Goal: Task Accomplishment & Management: Manage account settings

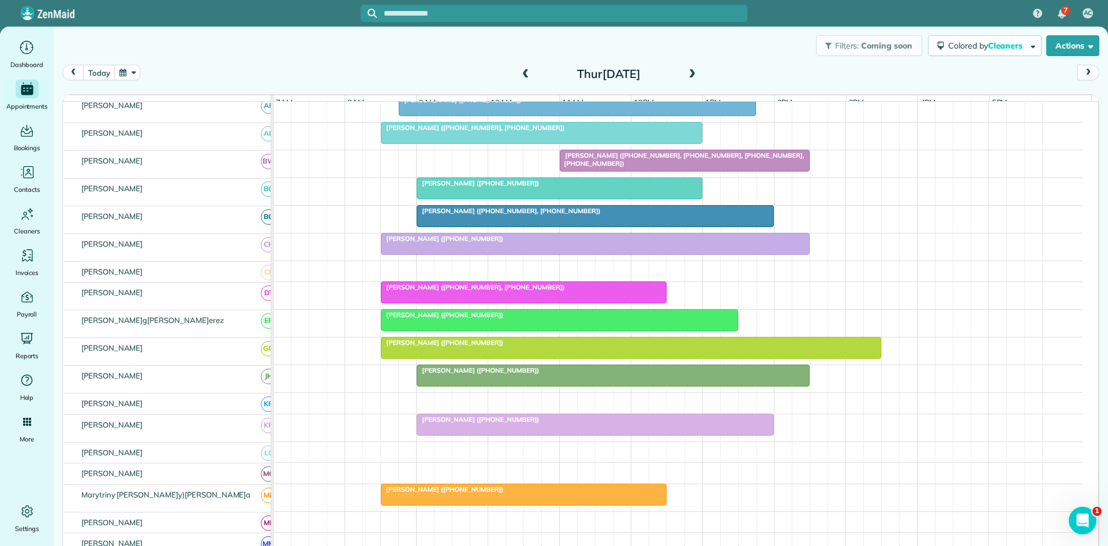
scroll to position [192, 0]
click at [522, 75] on span at bounding box center [526, 74] width 13 height 10
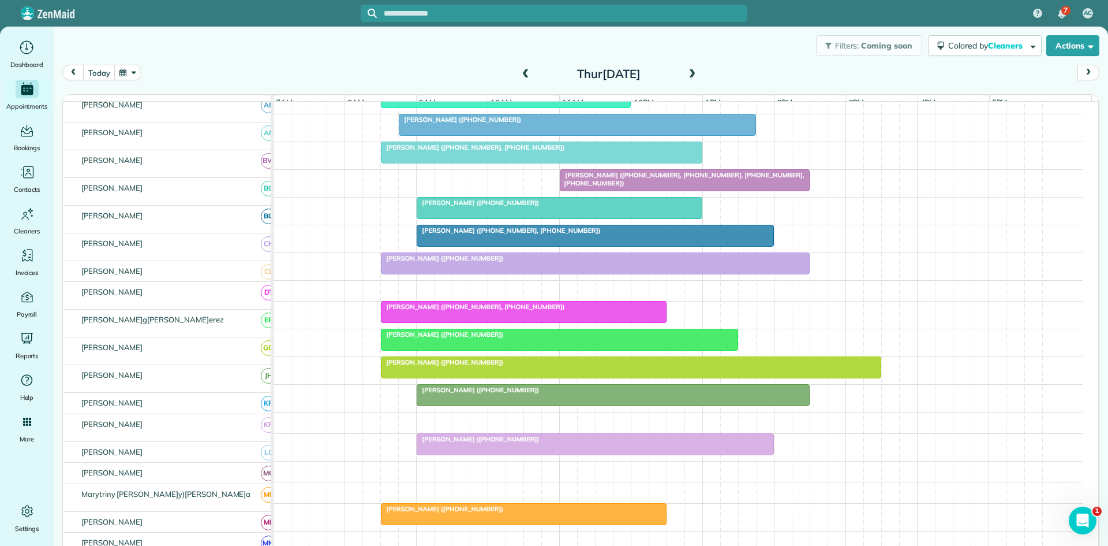
scroll to position [173, 0]
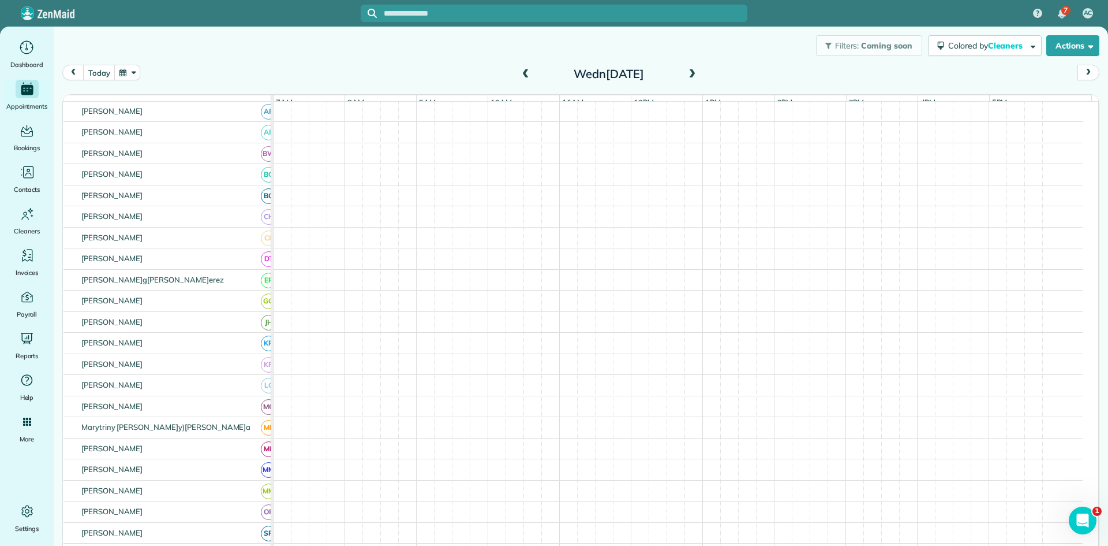
click at [522, 75] on span at bounding box center [526, 74] width 13 height 10
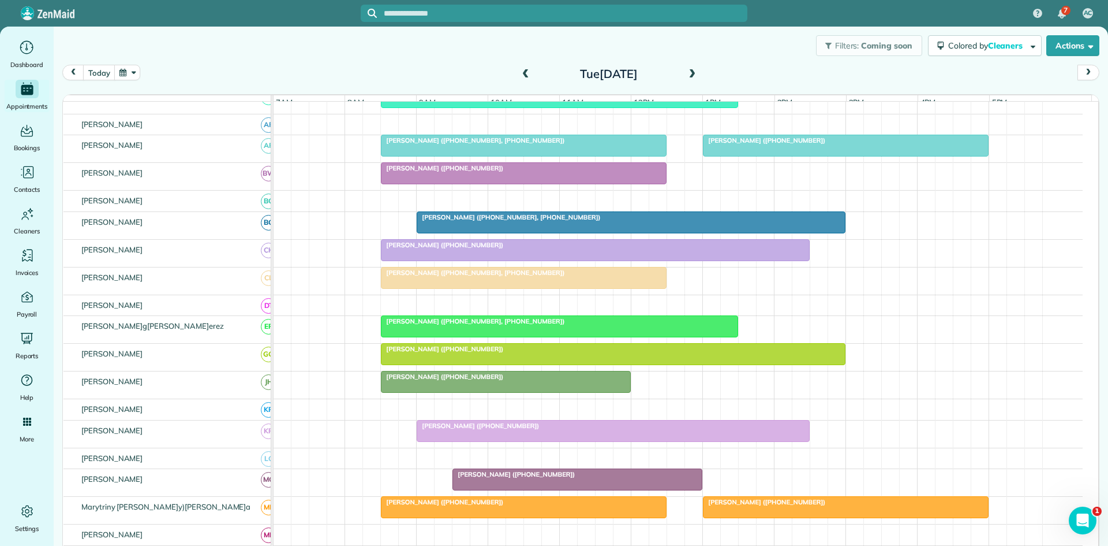
scroll to position [186, 0]
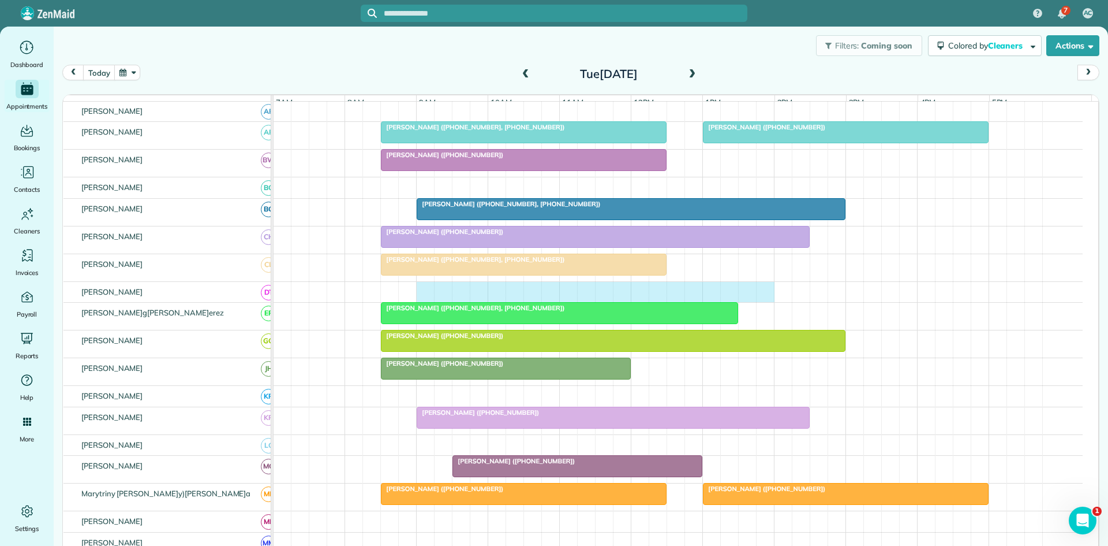
drag, startPoint x: 420, startPoint y: 297, endPoint x: 767, endPoint y: 293, distance: 347.6
click at [767, 293] on div at bounding box center [678, 292] width 809 height 21
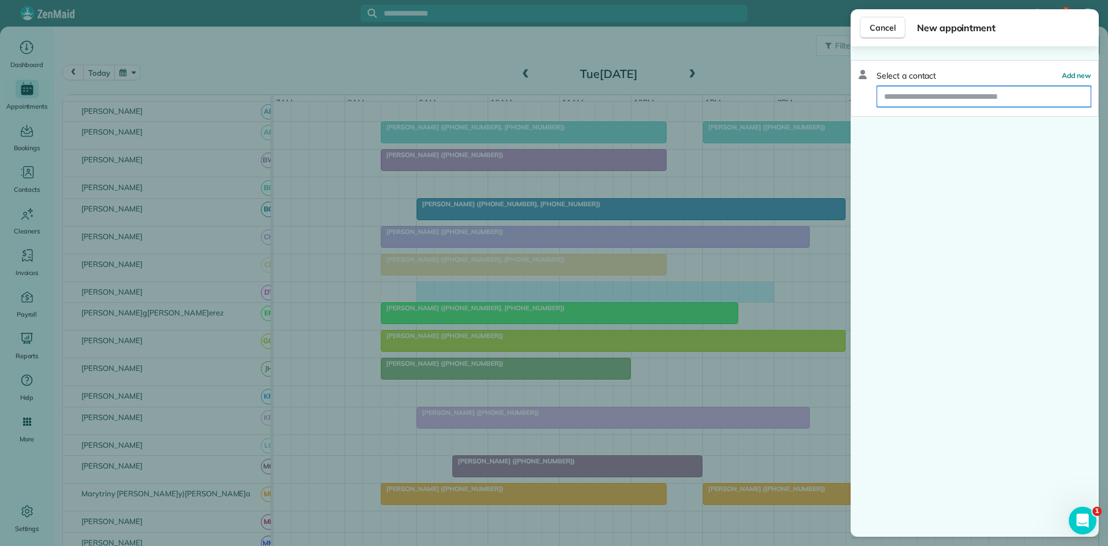
click at [928, 100] on input "text" at bounding box center [985, 96] width 214 height 21
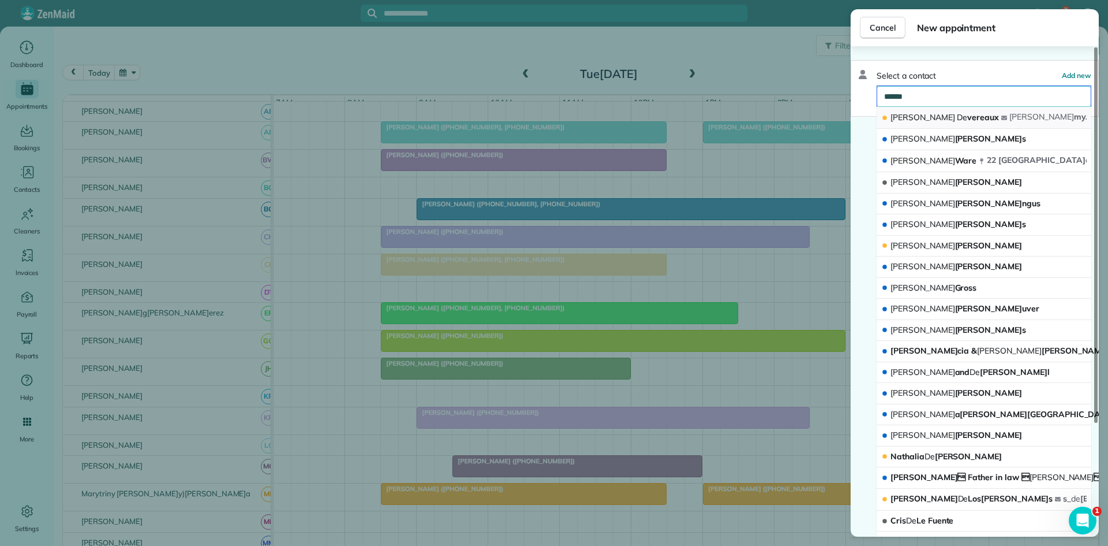
type input "******"
click at [956, 122] on button "[PERSON_NAME] vere[PERSON_NAME] jim my.[PERSON_NAME] [PERSON_NAME][EMAIL_ADDRES…" at bounding box center [984, 118] width 215 height 22
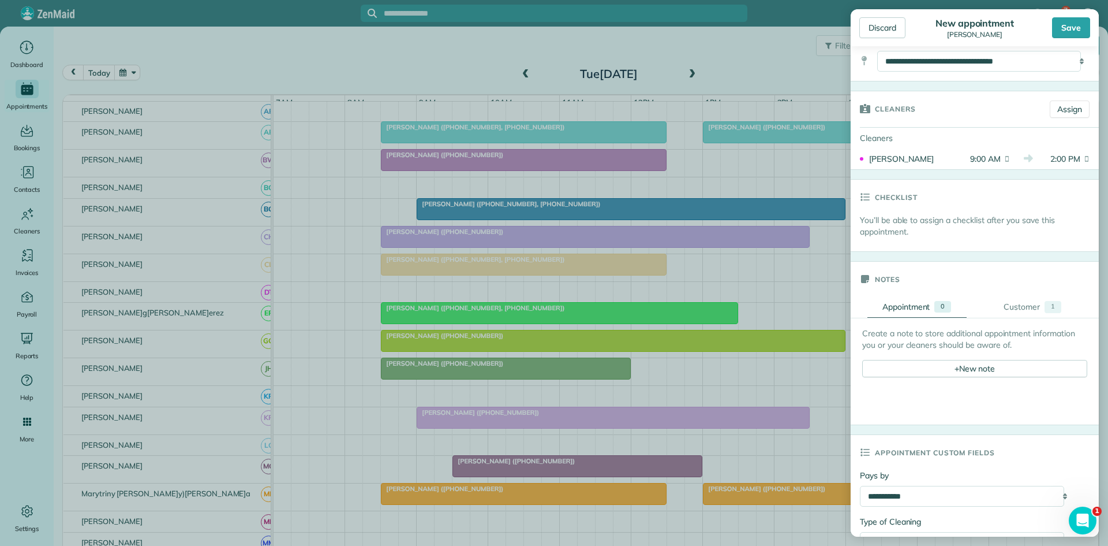
scroll to position [192, 0]
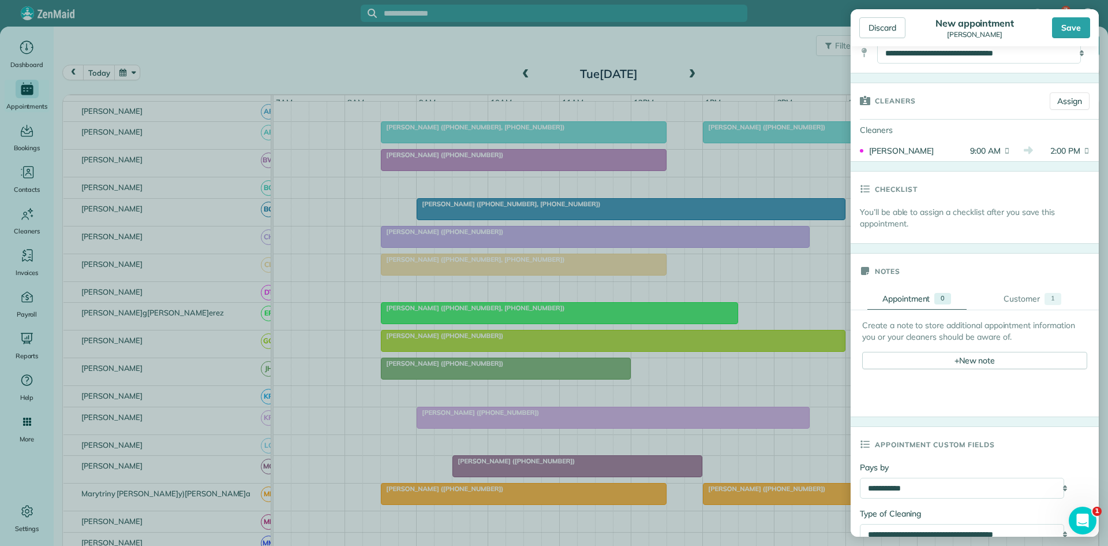
click at [949, 345] on div "Create a note to store additional appointment information you or your cleaners …" at bounding box center [975, 344] width 225 height 50
click at [942, 364] on div "+ New note" at bounding box center [975, 360] width 225 height 17
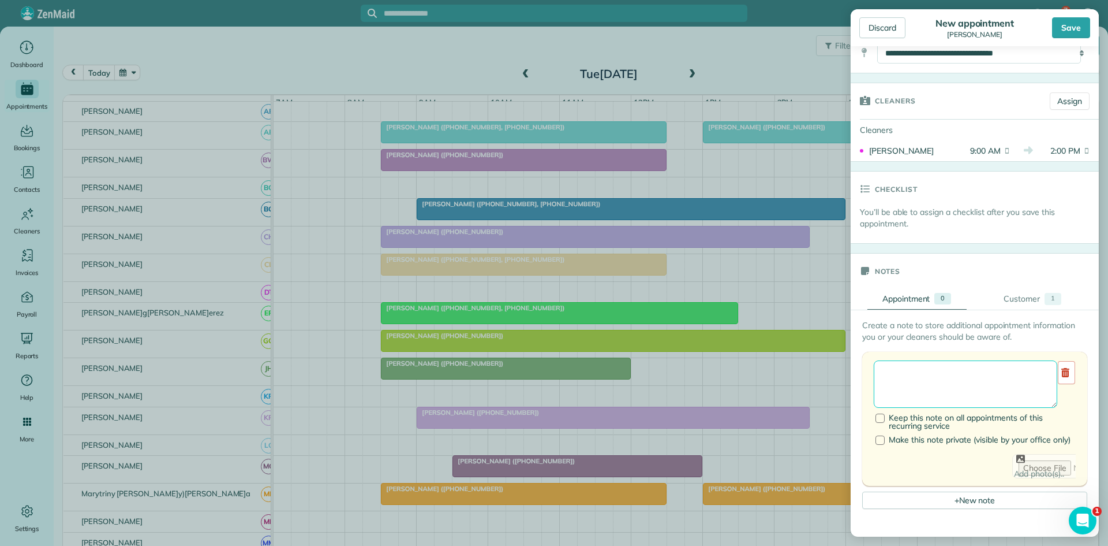
click at [953, 381] on textarea at bounding box center [966, 383] width 184 height 47
type textarea "**********"
click at [1064, 27] on div "Save" at bounding box center [1071, 27] width 38 height 21
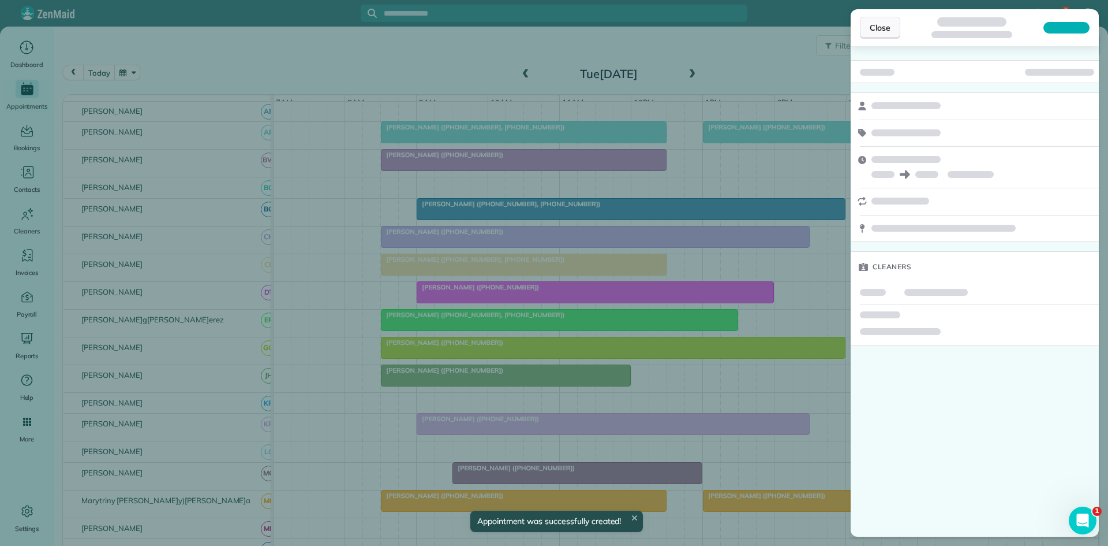
click at [874, 29] on span "Close" at bounding box center [880, 28] width 21 height 12
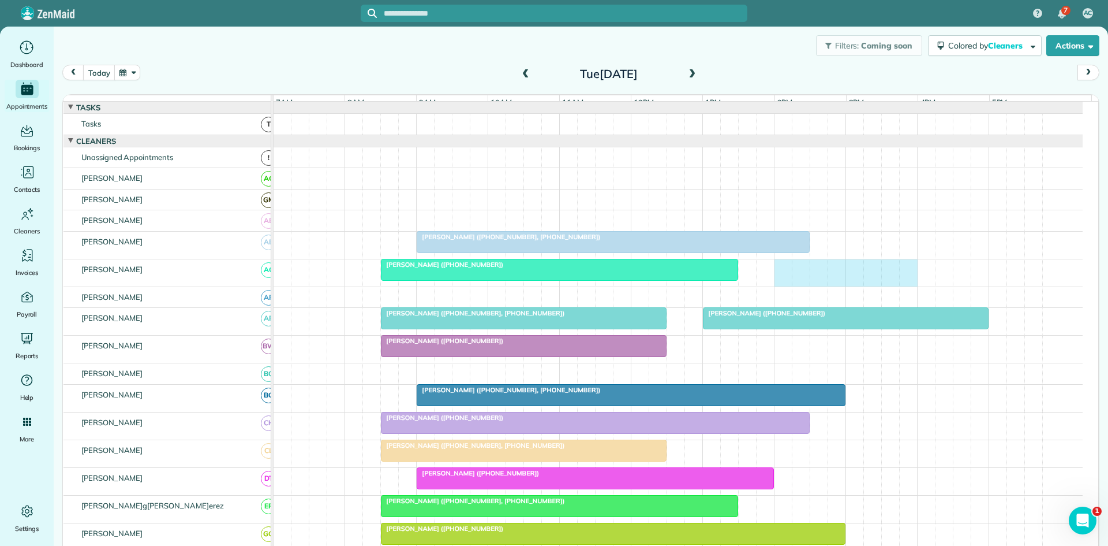
drag, startPoint x: 782, startPoint y: 277, endPoint x: 915, endPoint y: 273, distance: 133.4
click at [909, 275] on div "[PERSON_NAME] ([PHONE_NUMBER])" at bounding box center [678, 272] width 809 height 27
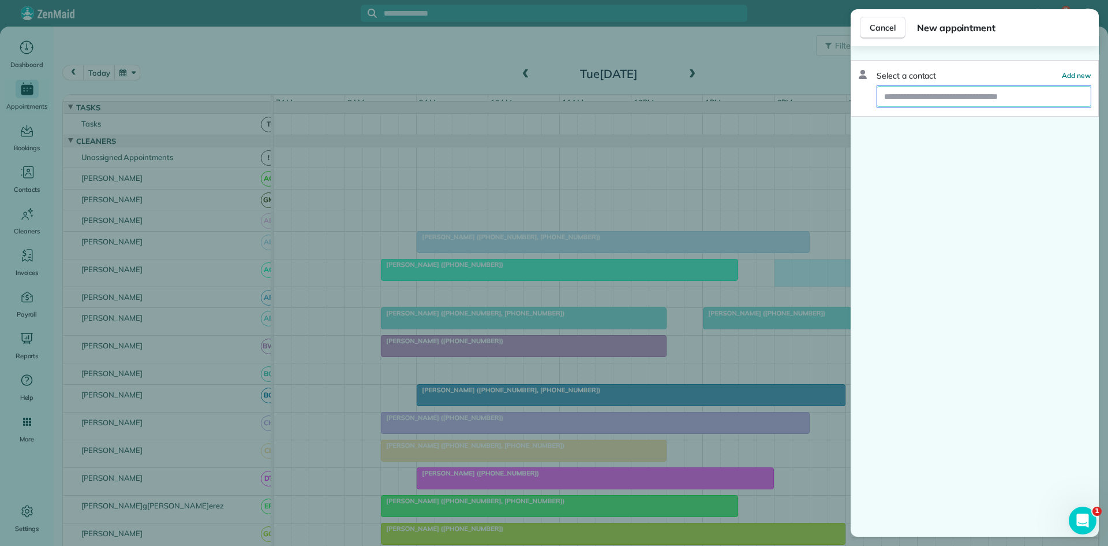
click at [947, 104] on input "text" at bounding box center [985, 96] width 214 height 21
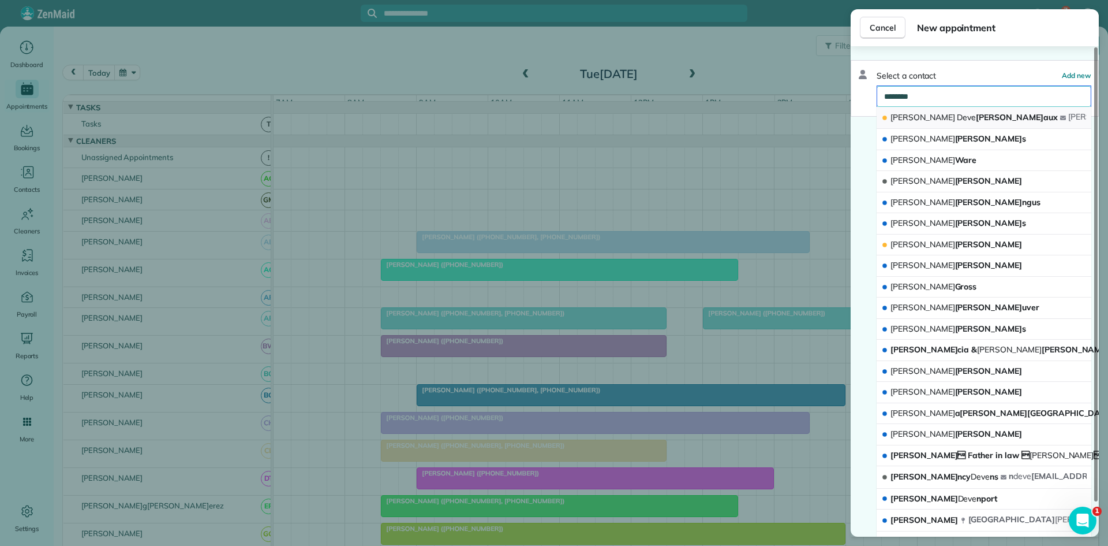
type input "********"
click at [936, 114] on span "[PERSON_NAME]aux" at bounding box center [974, 117] width 167 height 10
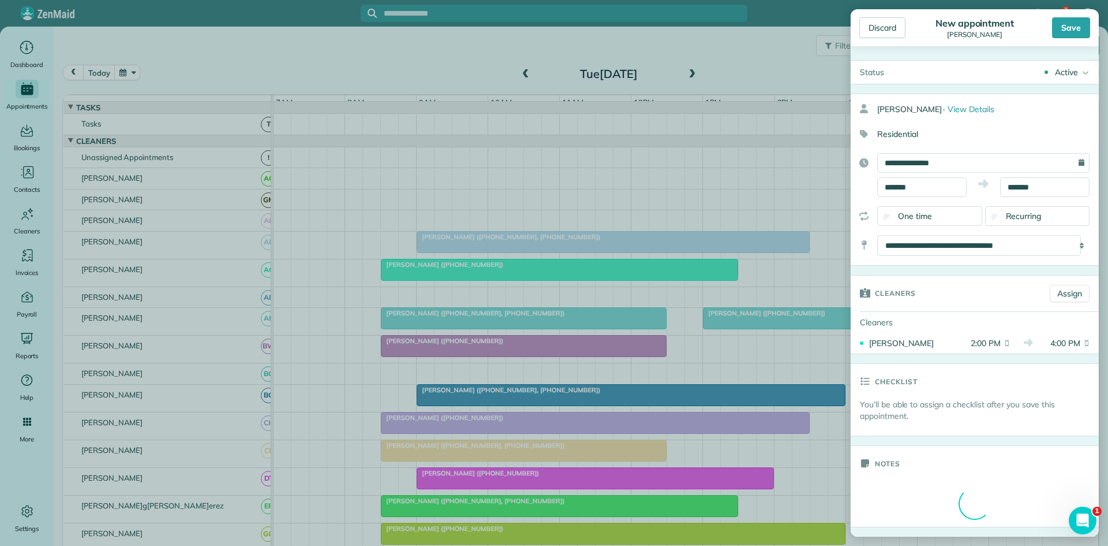
scroll to position [192, 0]
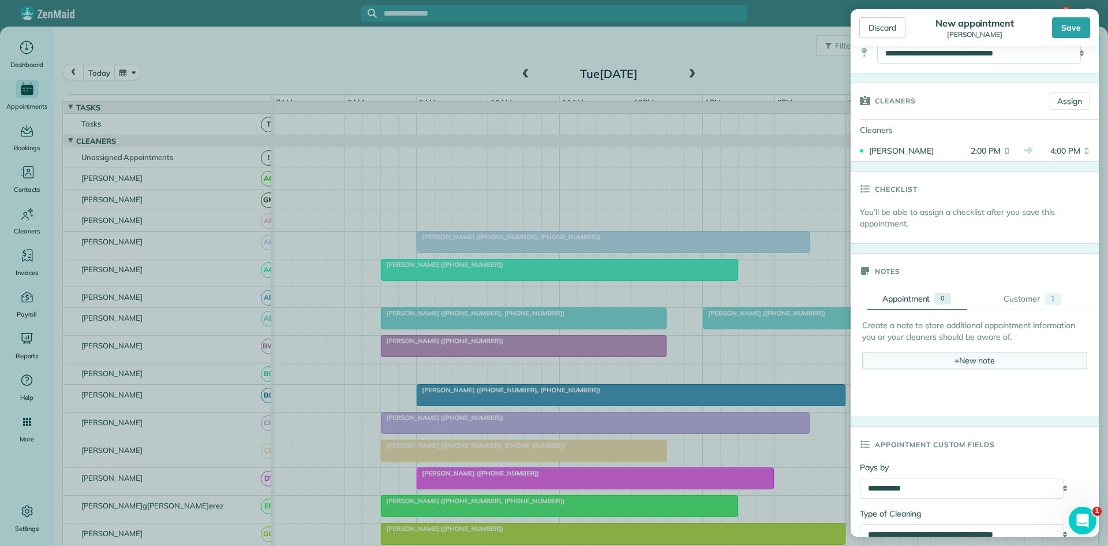
click at [932, 359] on div "+ New note" at bounding box center [975, 360] width 225 height 17
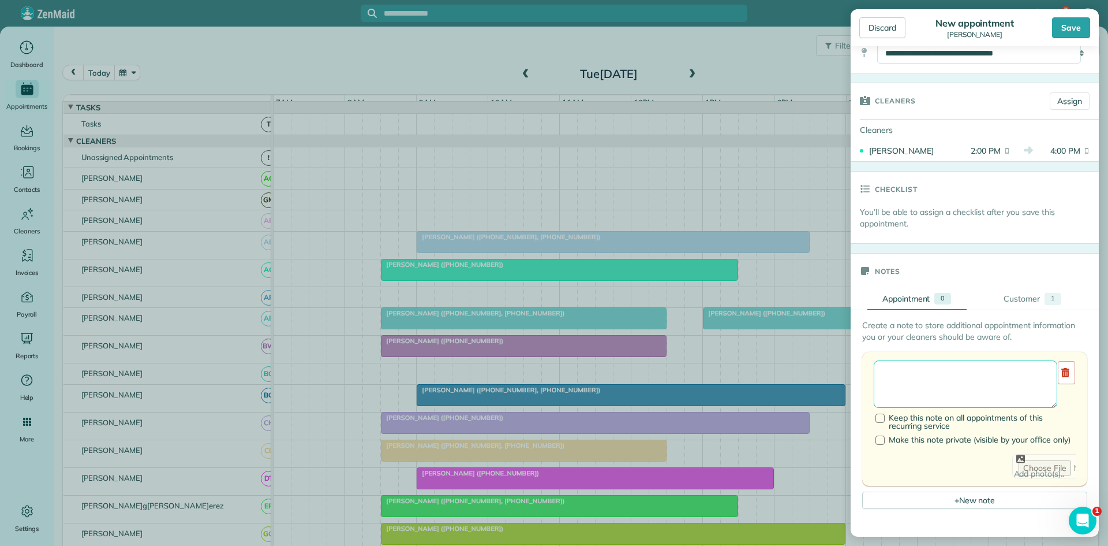
click at [953, 378] on textarea at bounding box center [966, 383] width 184 height 47
type textarea "**********"
click at [1060, 35] on div "Save" at bounding box center [1071, 27] width 38 height 21
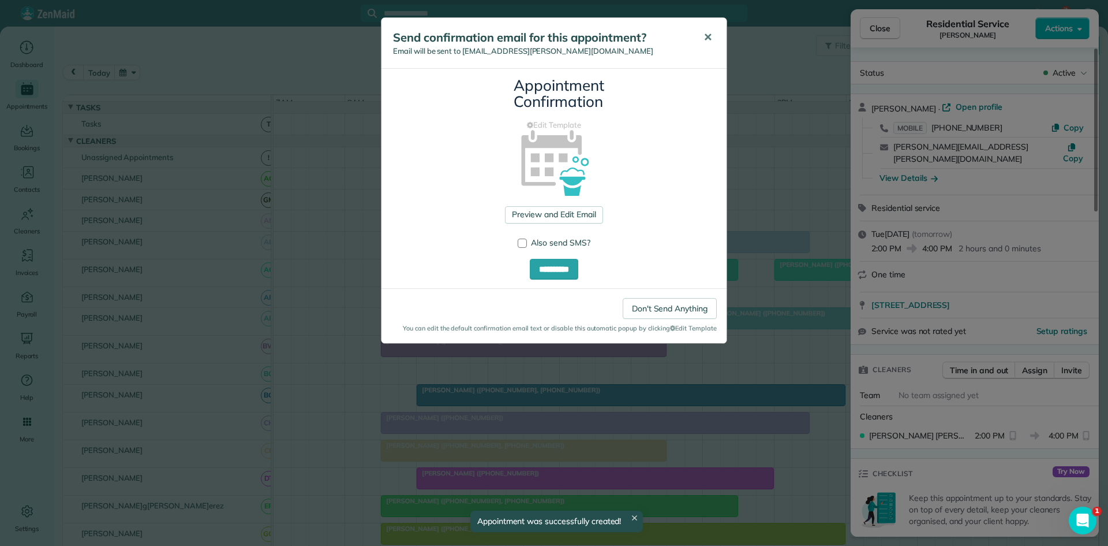
click at [704, 40] on span "✕" at bounding box center [708, 37] width 9 height 13
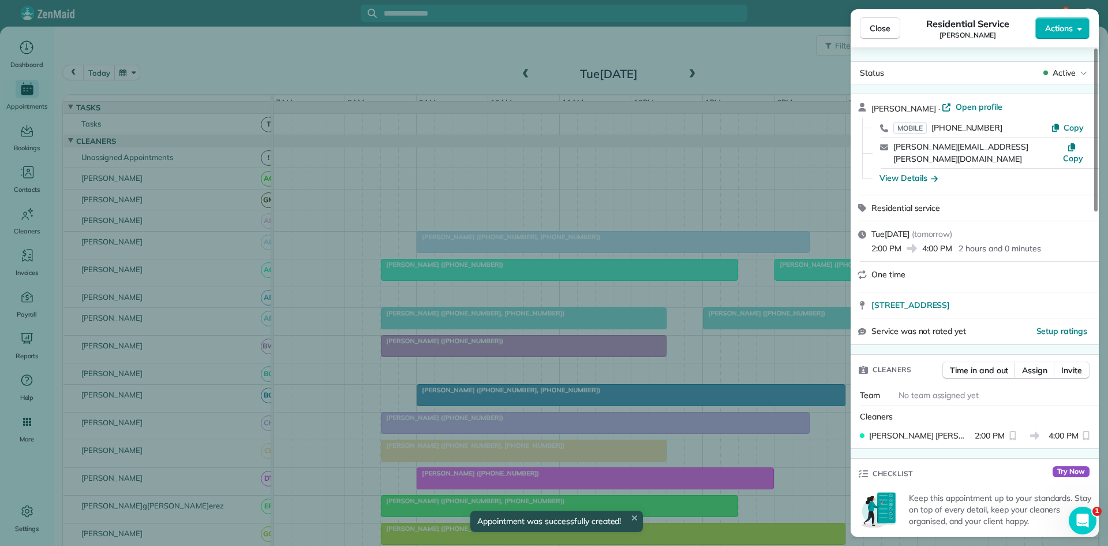
click at [869, 32] on button "Close" at bounding box center [880, 28] width 40 height 22
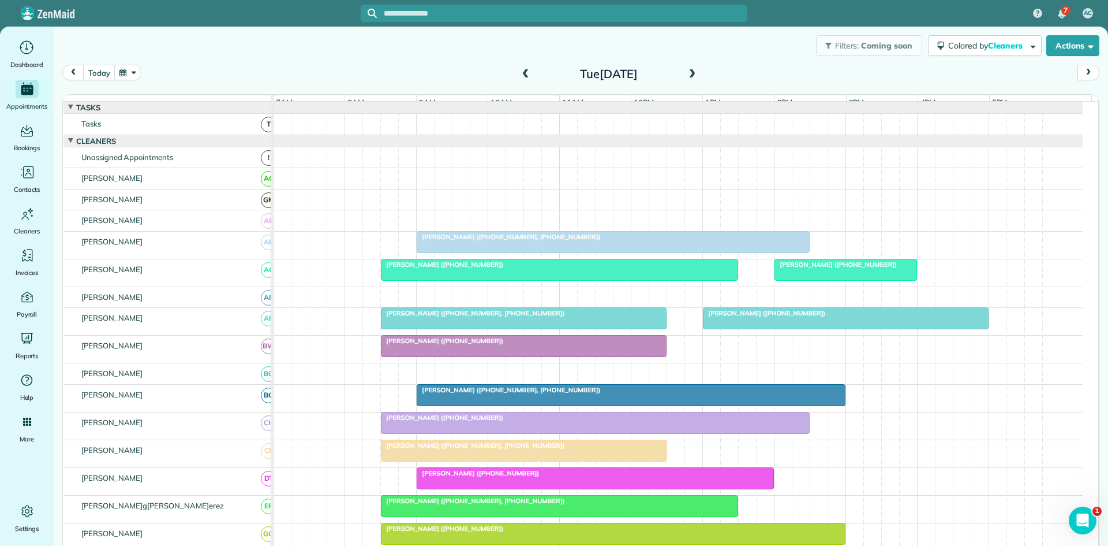
click at [689, 78] on span at bounding box center [692, 74] width 13 height 10
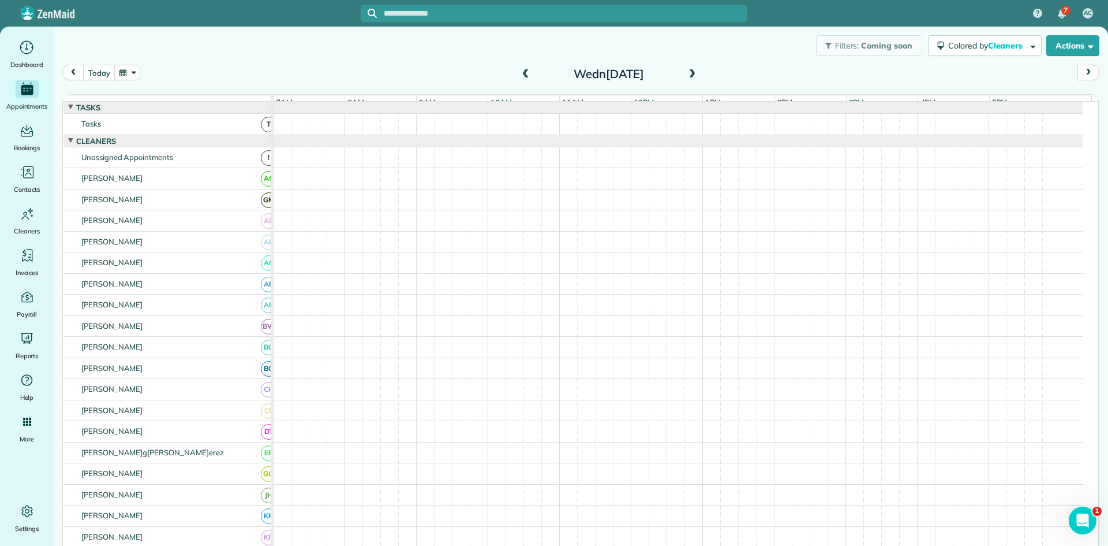
click at [688, 78] on span at bounding box center [692, 74] width 13 height 10
click at [686, 78] on span at bounding box center [692, 74] width 13 height 10
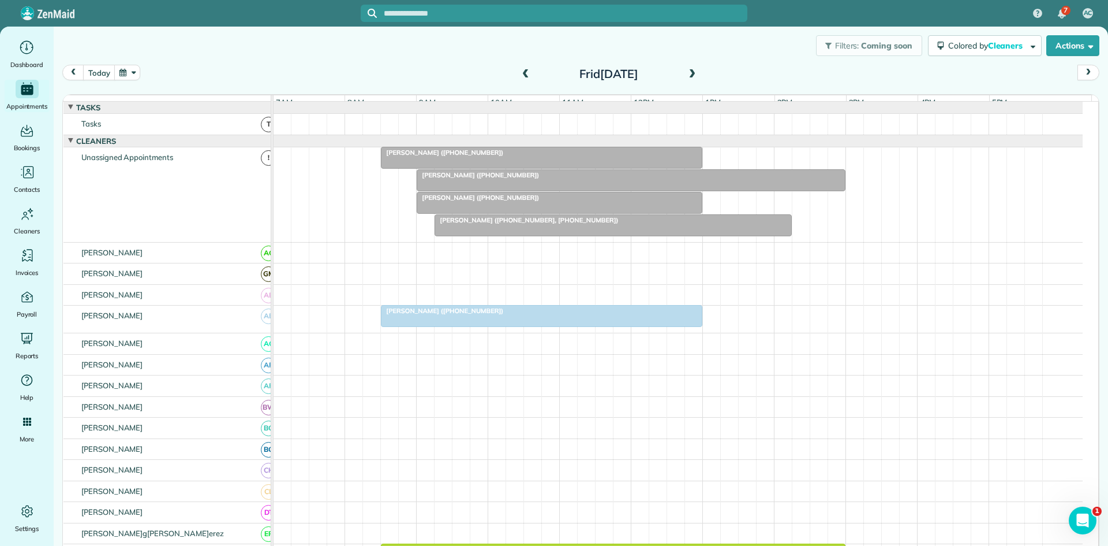
click at [490, 326] on div at bounding box center [542, 315] width 320 height 21
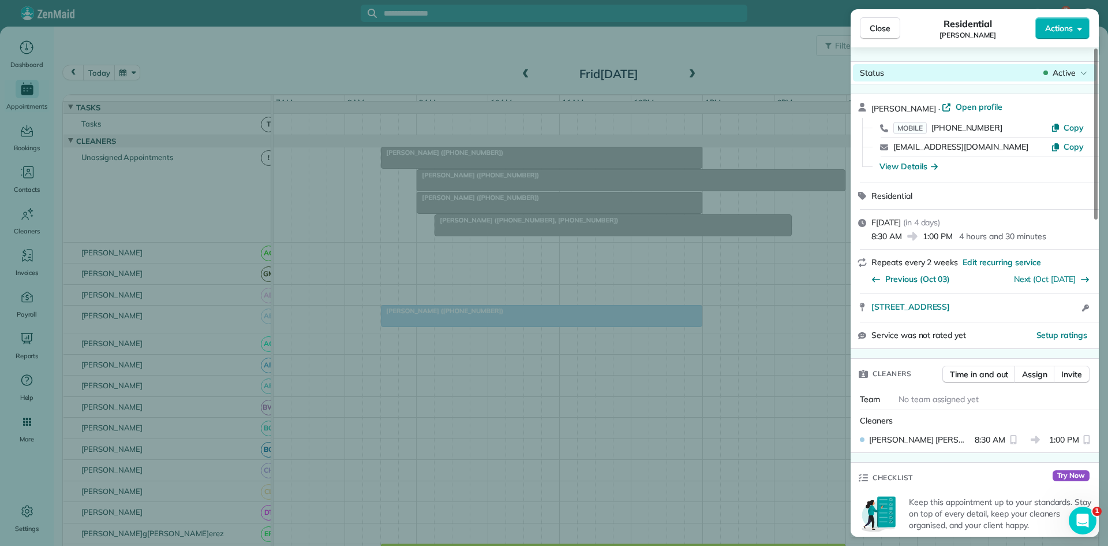
click at [1057, 76] on span "Active" at bounding box center [1064, 73] width 23 height 12
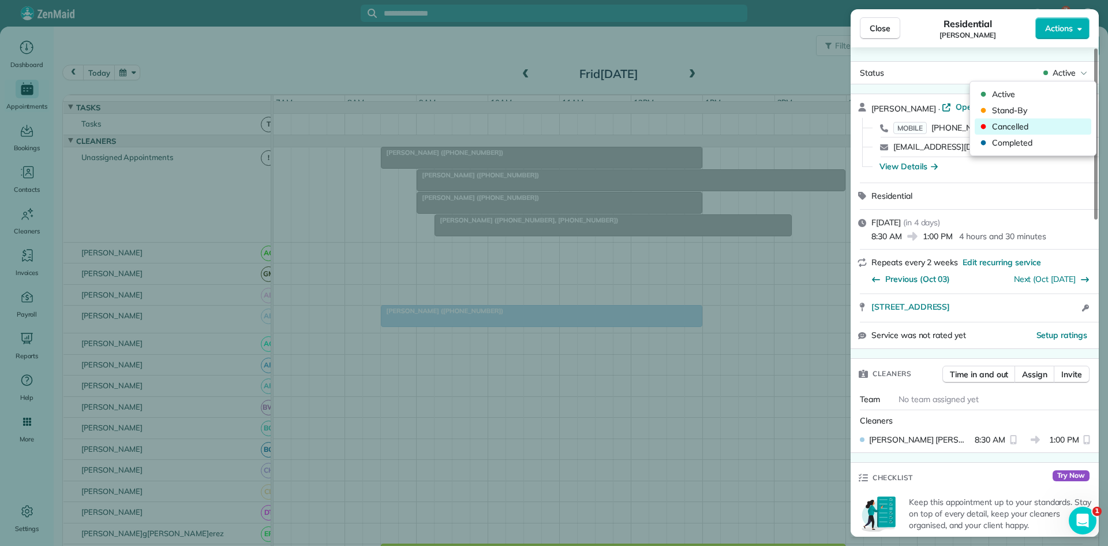
click at [1015, 128] on span "Cancelled" at bounding box center [1040, 127] width 97 height 12
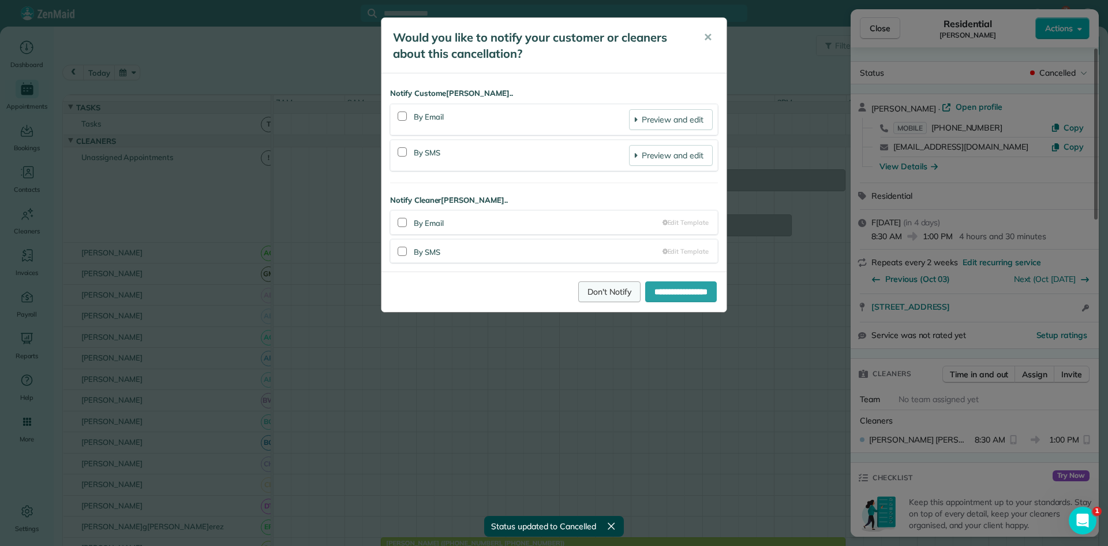
click at [594, 288] on link "Don't Notify" at bounding box center [609, 291] width 62 height 21
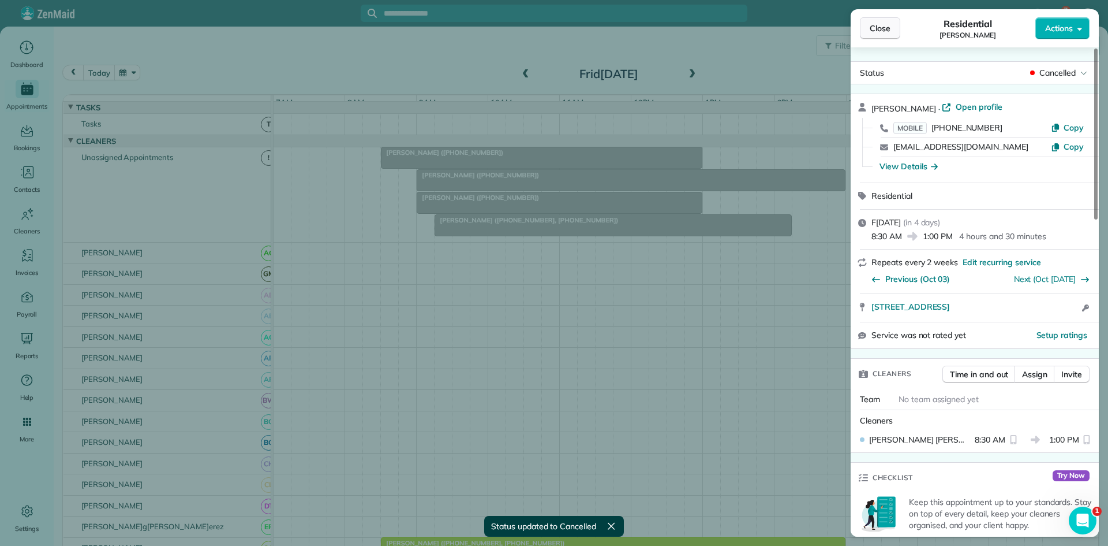
click at [870, 31] on span "Close" at bounding box center [880, 29] width 21 height 12
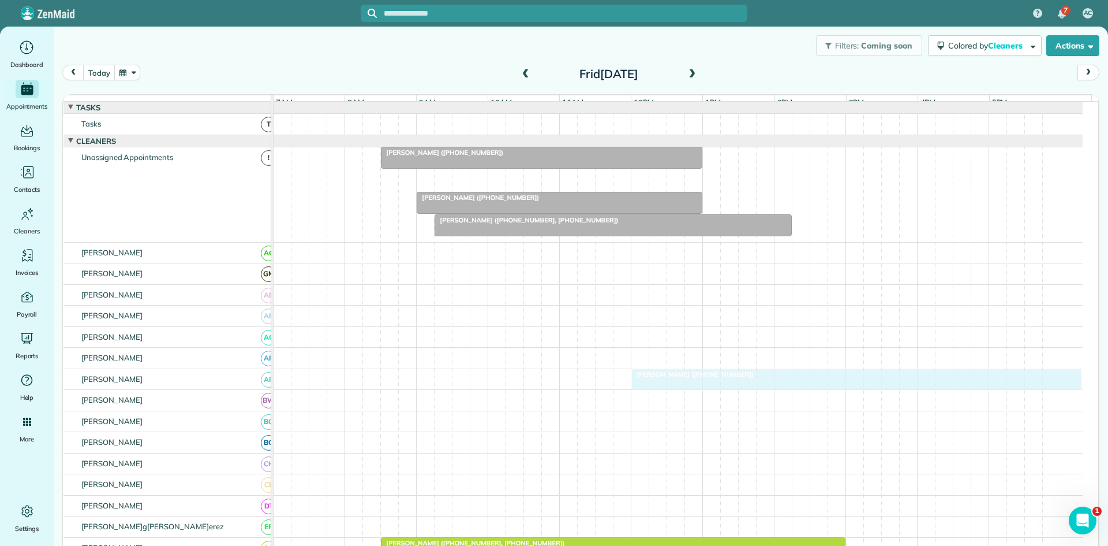
drag, startPoint x: 459, startPoint y: 185, endPoint x: 666, endPoint y: 384, distance: 286.6
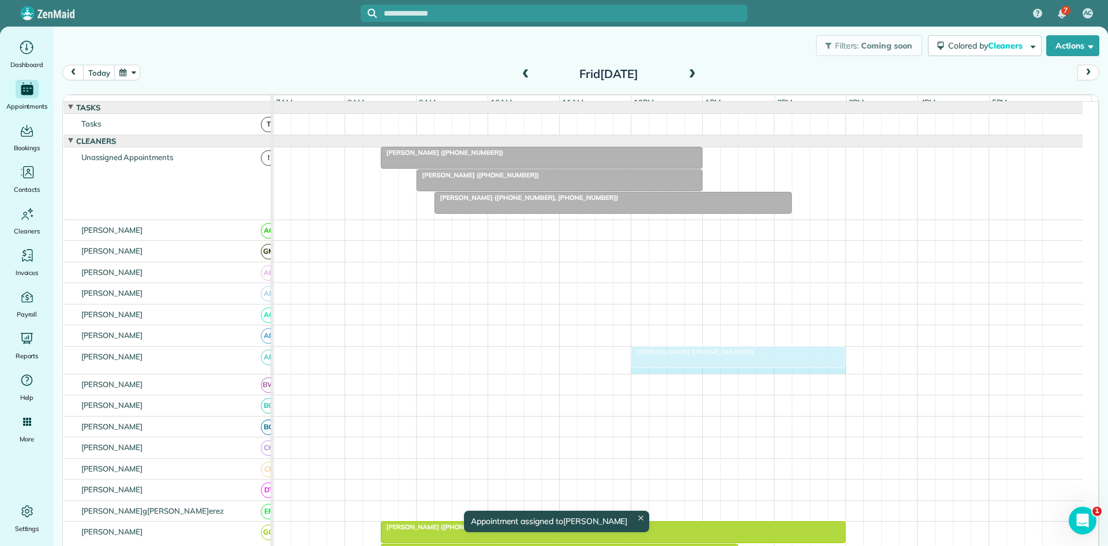
drag, startPoint x: 1074, startPoint y: 360, endPoint x: 843, endPoint y: 368, distance: 231.1
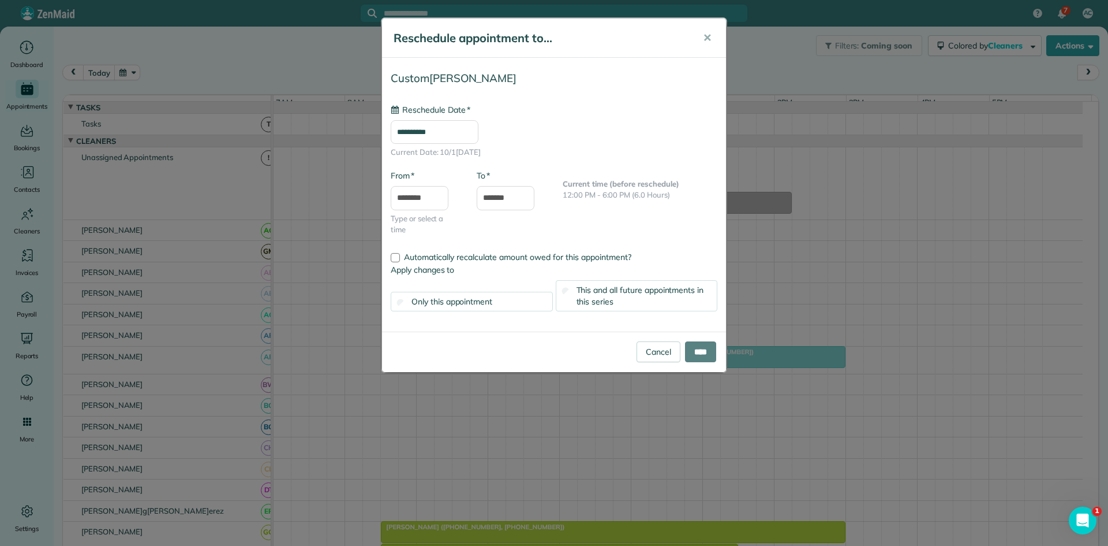
type input "**********"
click at [704, 346] on input "****" at bounding box center [700, 351] width 31 height 21
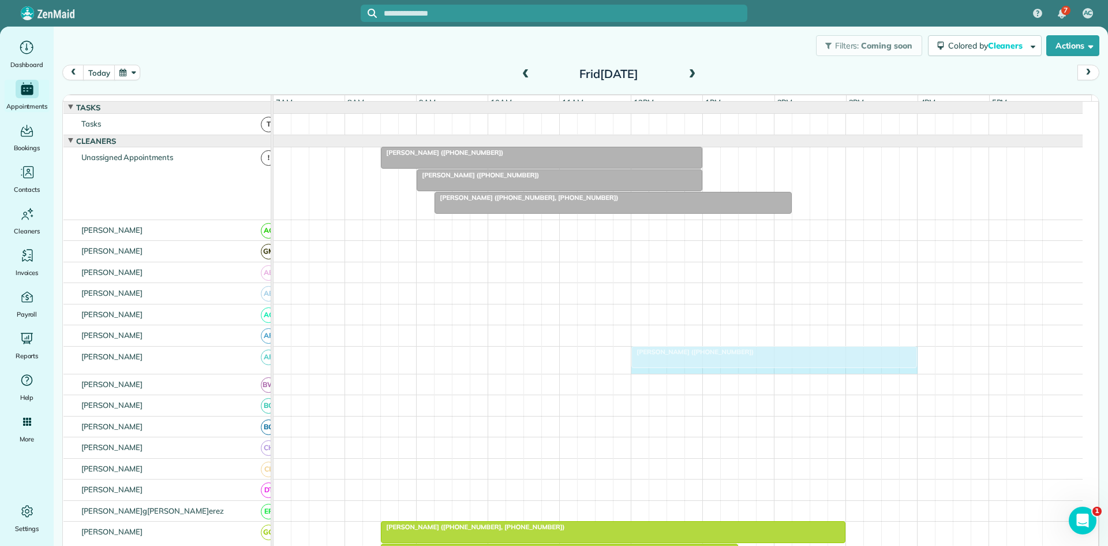
drag, startPoint x: 840, startPoint y: 367, endPoint x: 909, endPoint y: 361, distance: 69.5
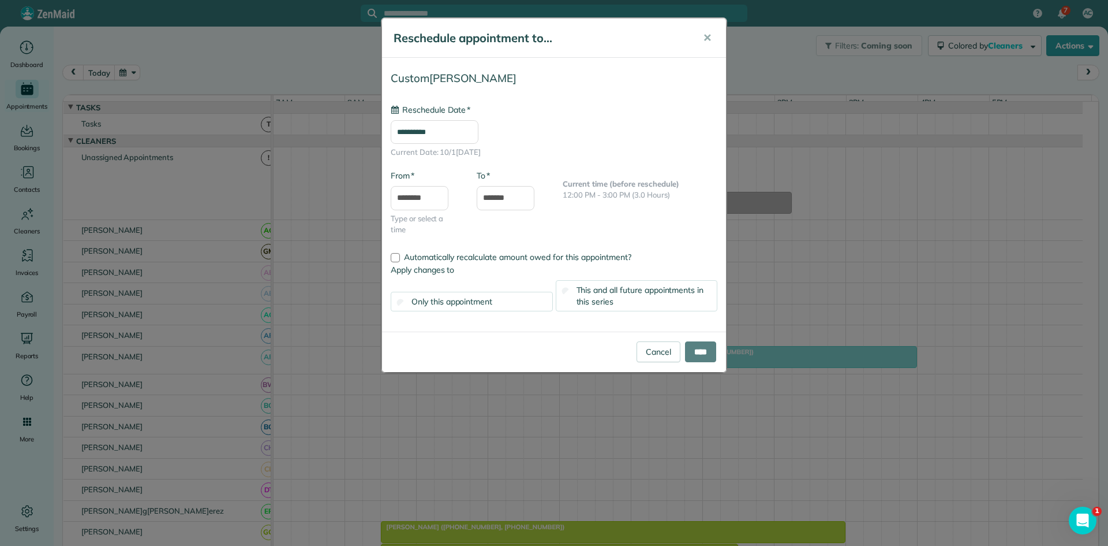
type input "**********"
click at [696, 347] on input "****" at bounding box center [700, 351] width 31 height 21
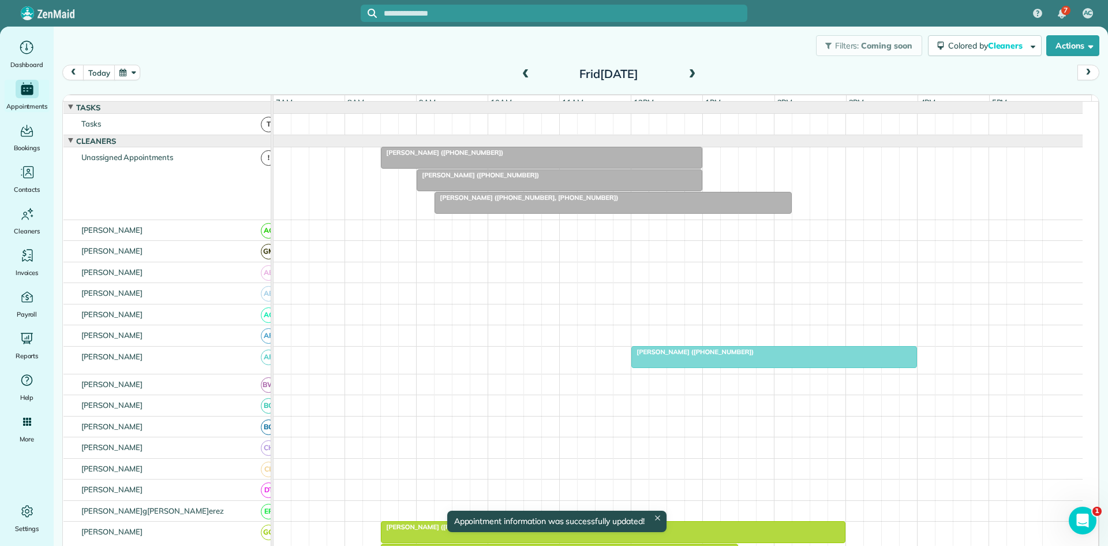
click at [718, 364] on div at bounding box center [774, 356] width 285 height 21
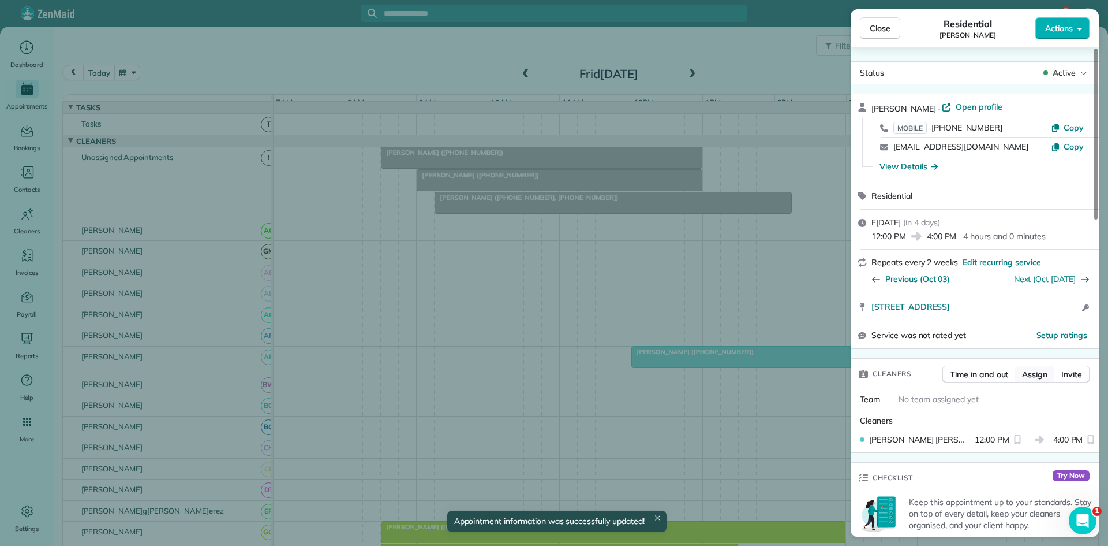
click at [1037, 379] on span "Assign" at bounding box center [1034, 374] width 25 height 12
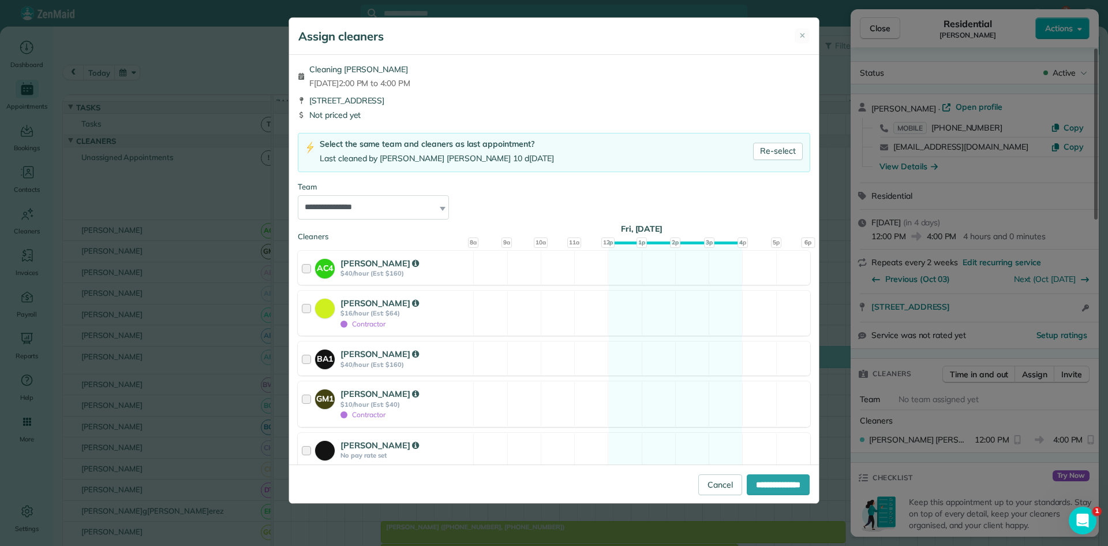
scroll to position [192, 0]
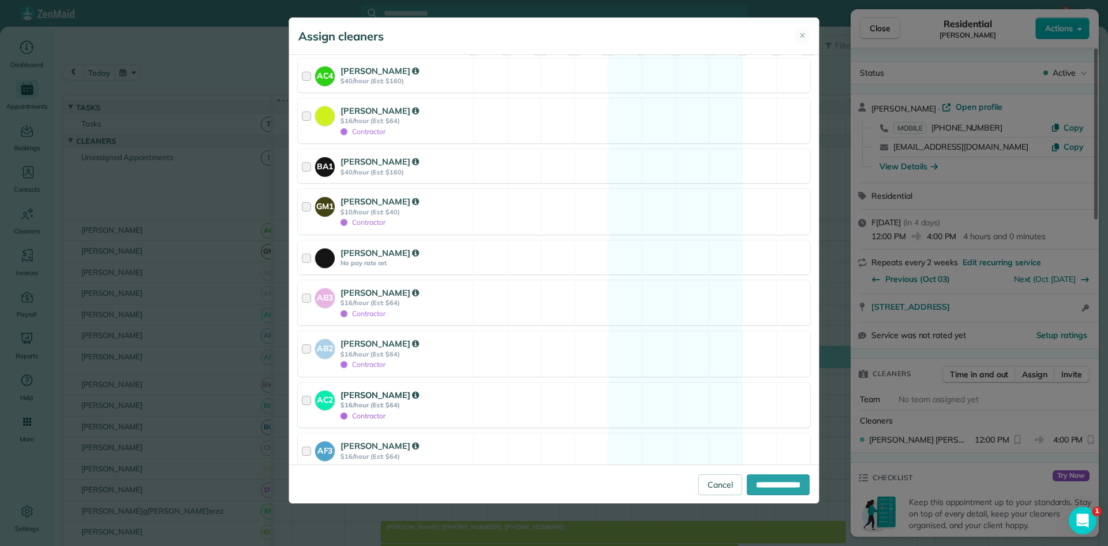
click at [448, 394] on div "[PERSON_NAME]" at bounding box center [405, 395] width 129 height 13
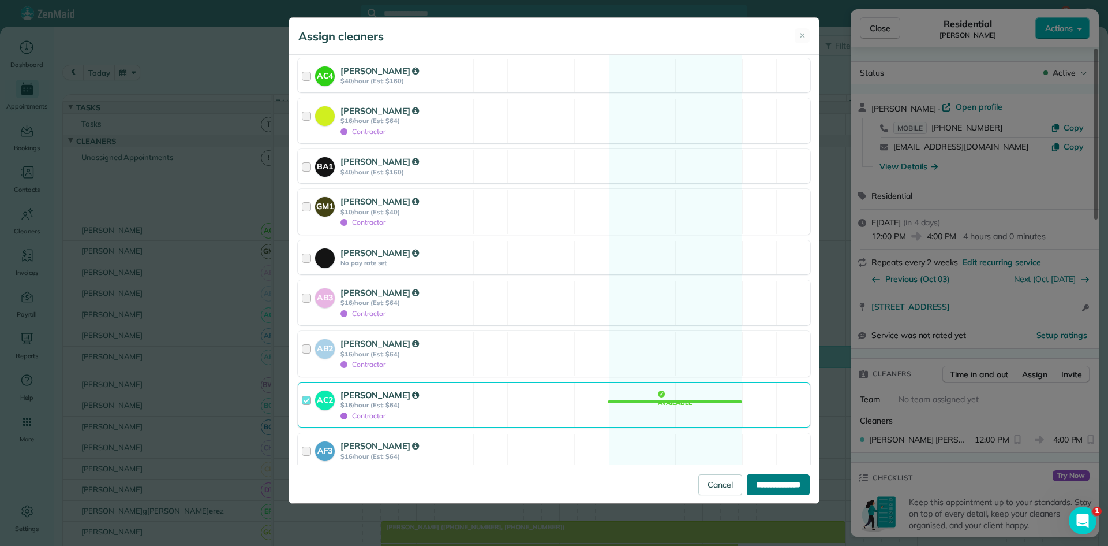
click at [771, 485] on input "**********" at bounding box center [778, 484] width 63 height 21
type input "**********"
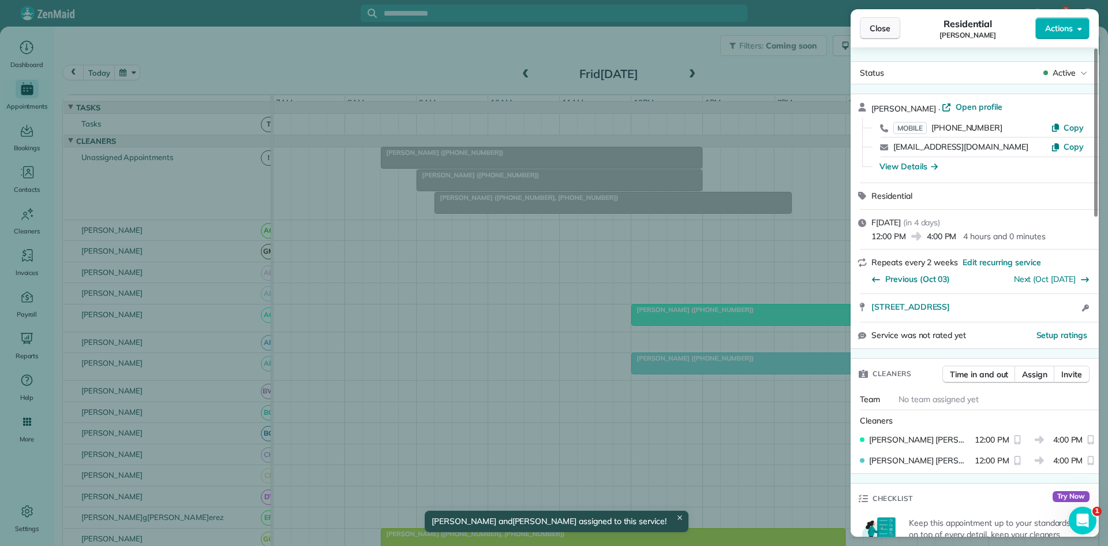
click at [878, 30] on span "Close" at bounding box center [880, 29] width 21 height 12
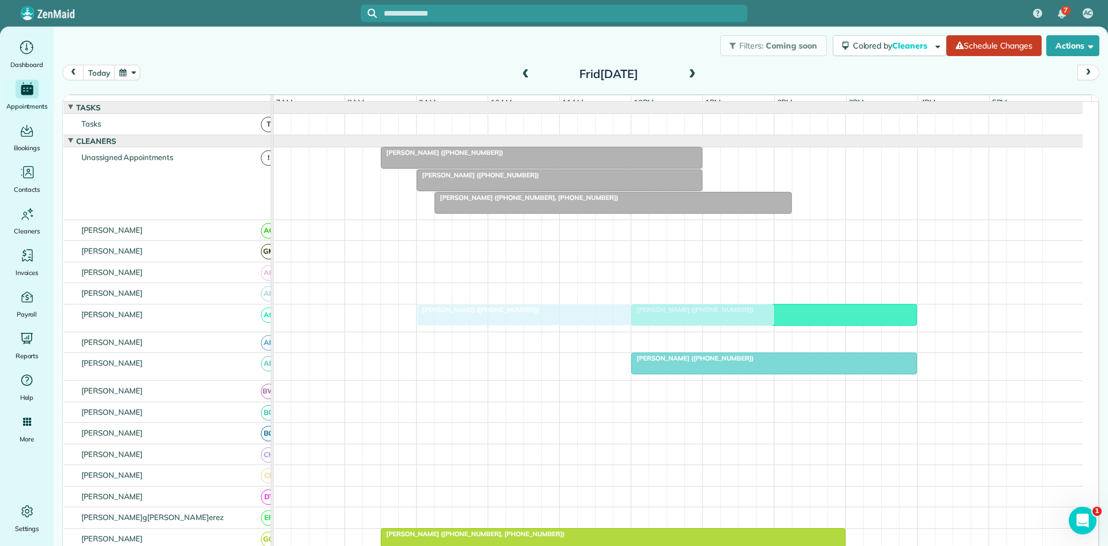
drag, startPoint x: 438, startPoint y: 379, endPoint x: 470, endPoint y: 335, distance: 54.6
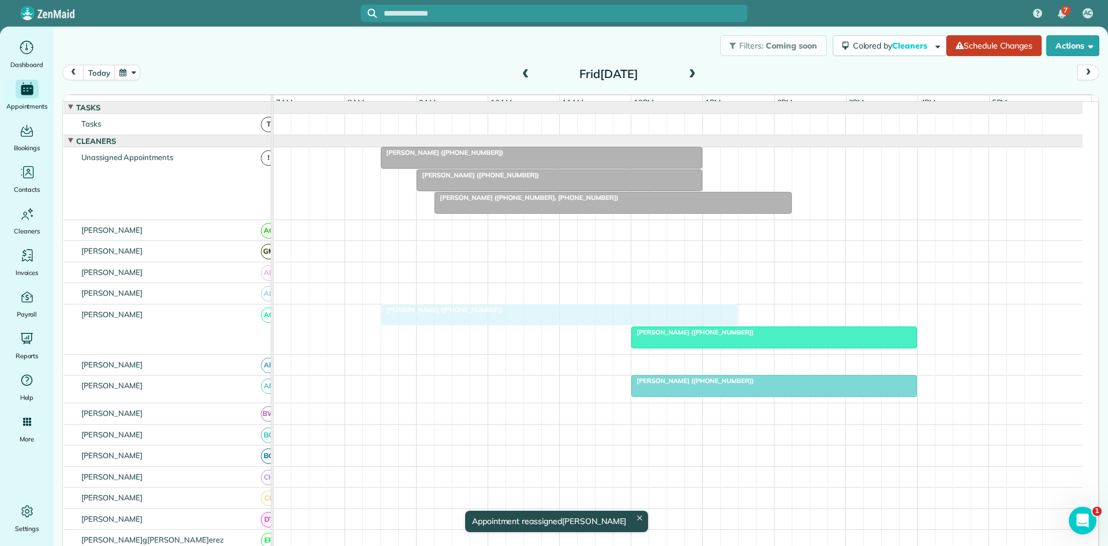
drag, startPoint x: 486, startPoint y: 322, endPoint x: 453, endPoint y: 316, distance: 33.5
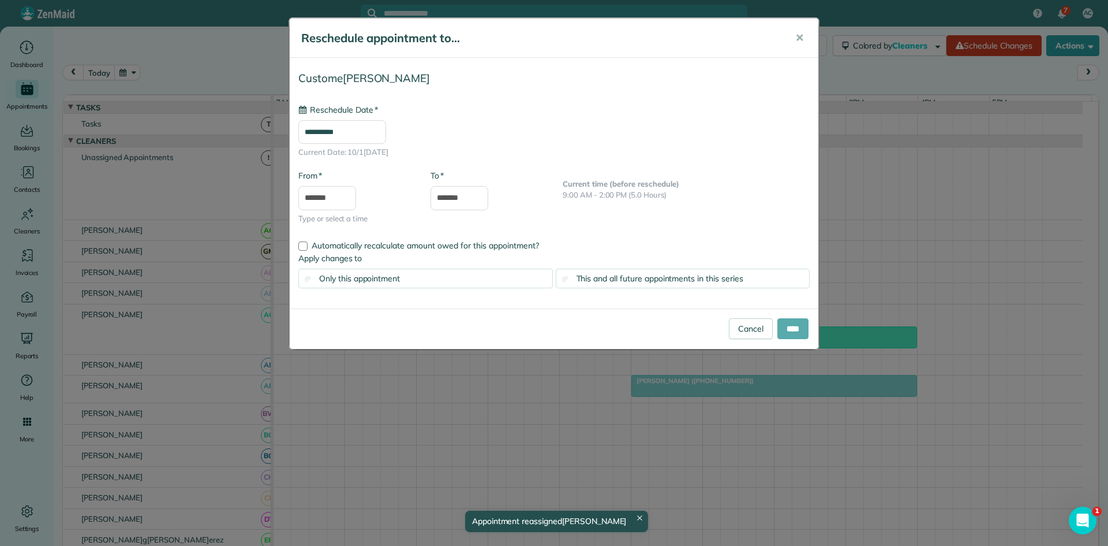
type input "**********"
click at [790, 331] on input "****" at bounding box center [793, 328] width 31 height 21
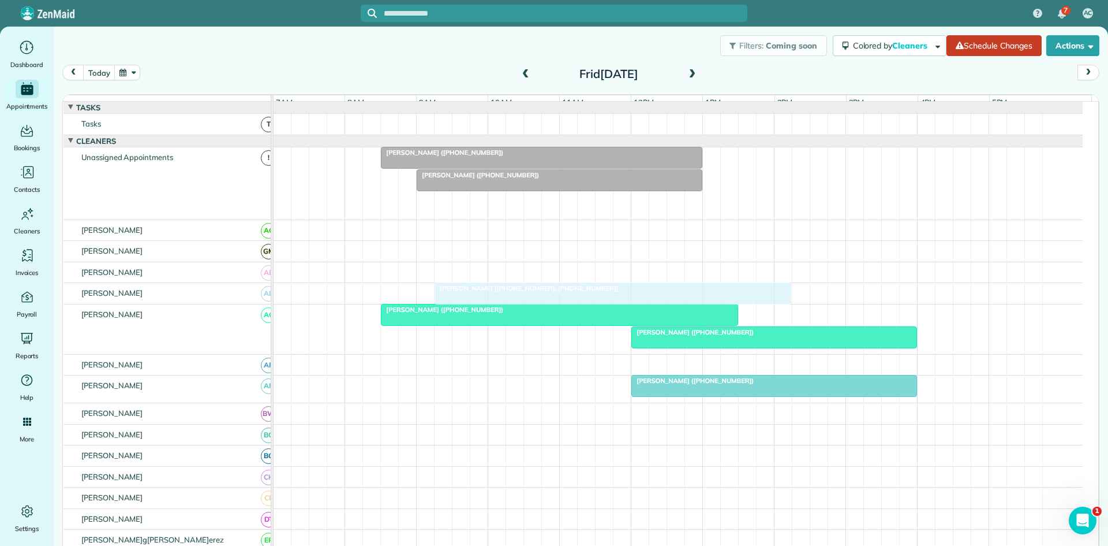
drag, startPoint x: 464, startPoint y: 212, endPoint x: 456, endPoint y: 300, distance: 87.6
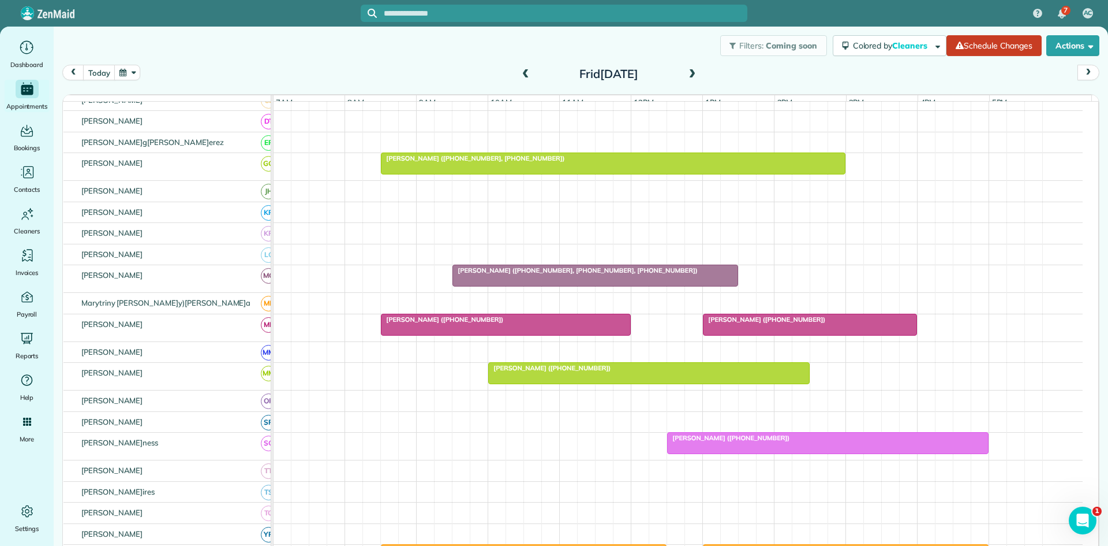
scroll to position [385, 0]
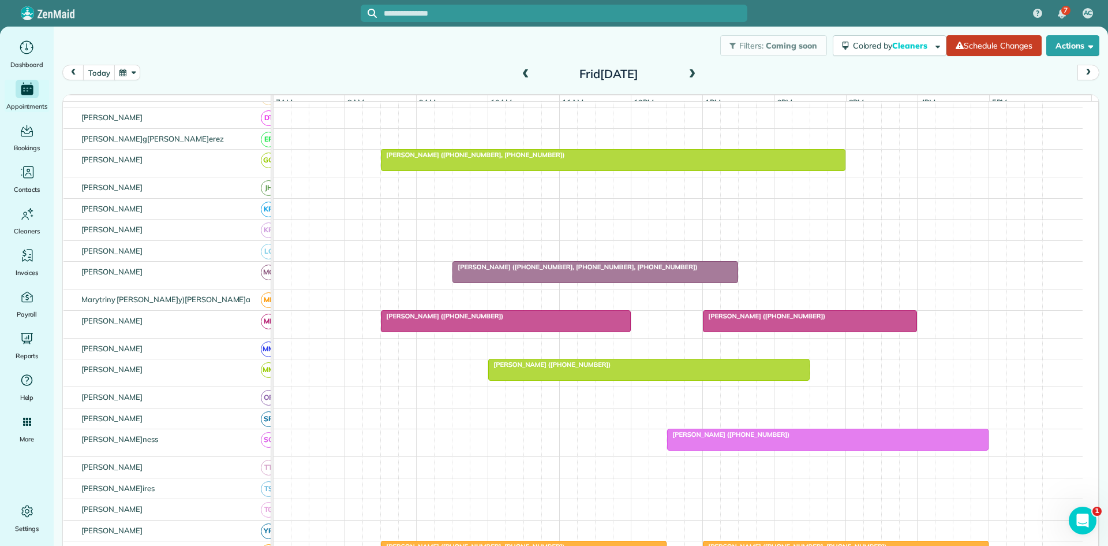
click at [476, 280] on div at bounding box center [595, 272] width 285 height 21
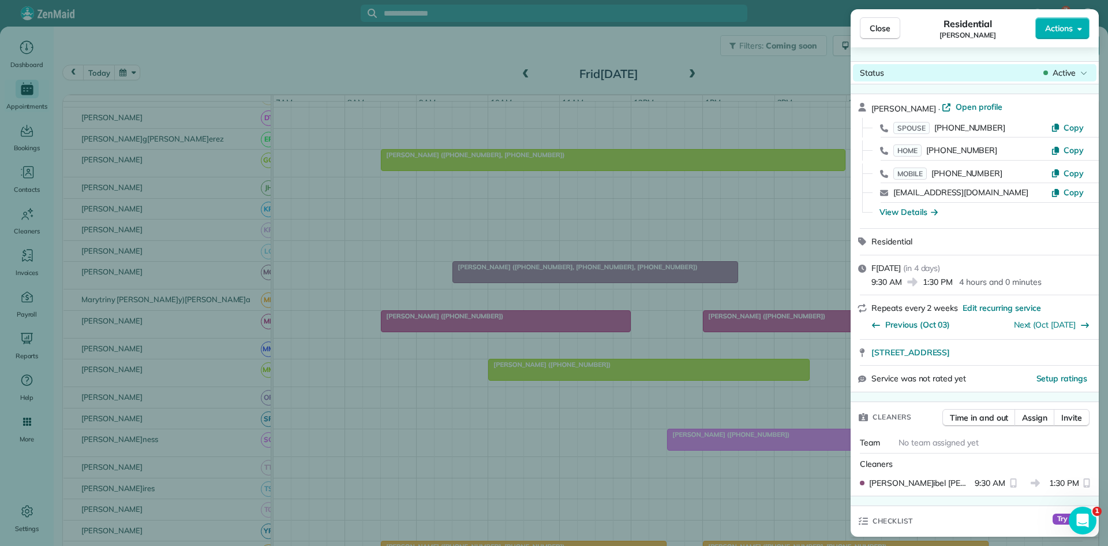
click at [1070, 69] on span "Active" at bounding box center [1064, 73] width 23 height 12
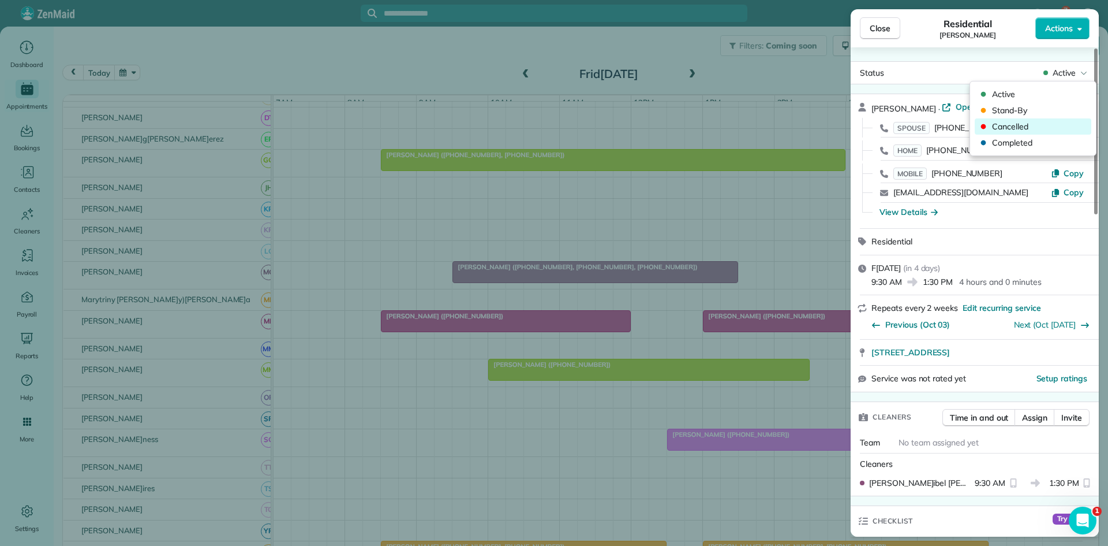
click at [1024, 130] on span "Cancelled" at bounding box center [1040, 127] width 97 height 12
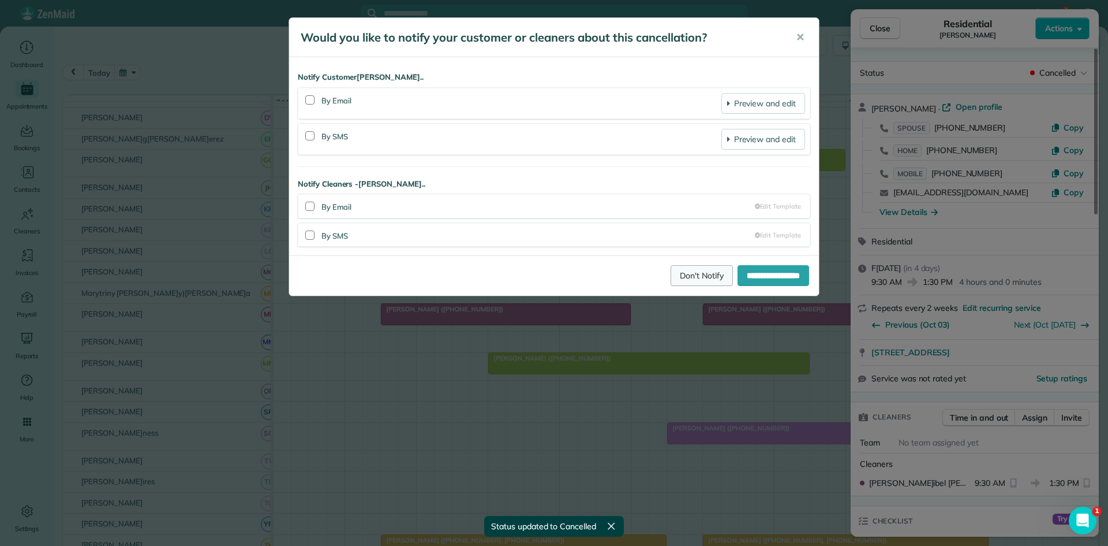
click at [682, 275] on link "Don't Notify" at bounding box center [702, 275] width 62 height 21
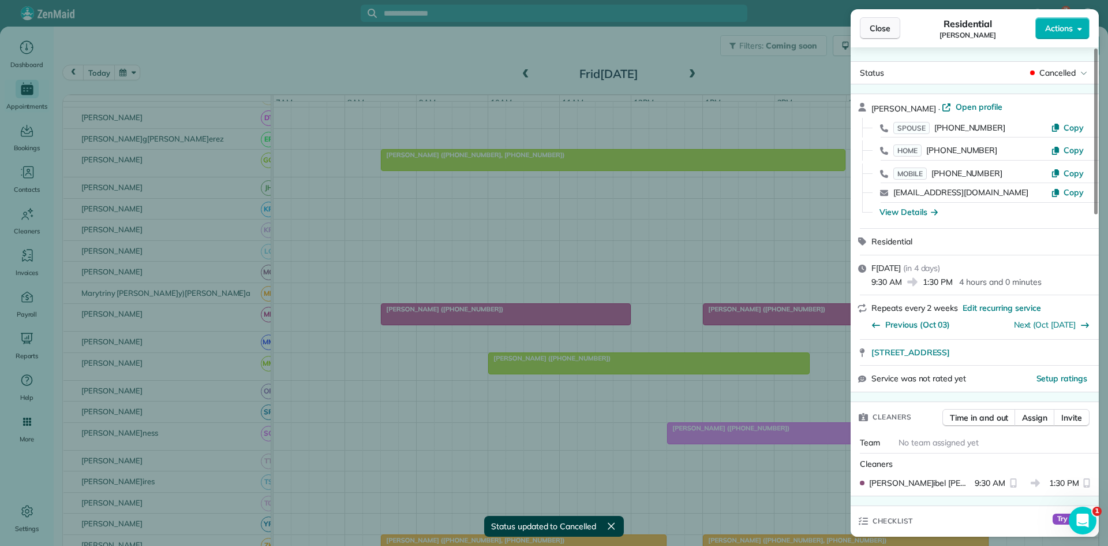
click at [875, 38] on button "Close" at bounding box center [880, 28] width 40 height 22
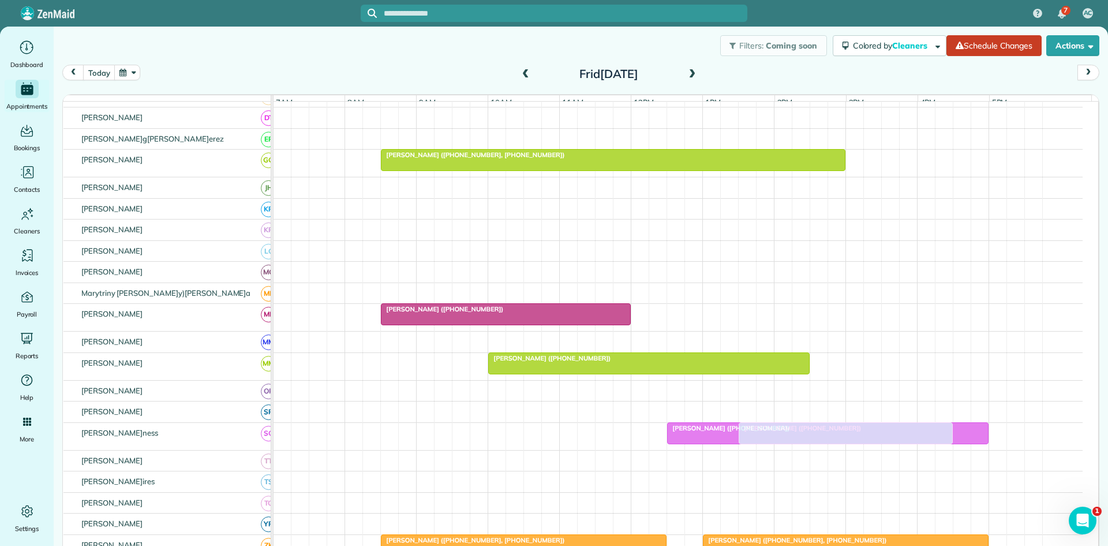
drag, startPoint x: 802, startPoint y: 315, endPoint x: 833, endPoint y: 443, distance: 131.3
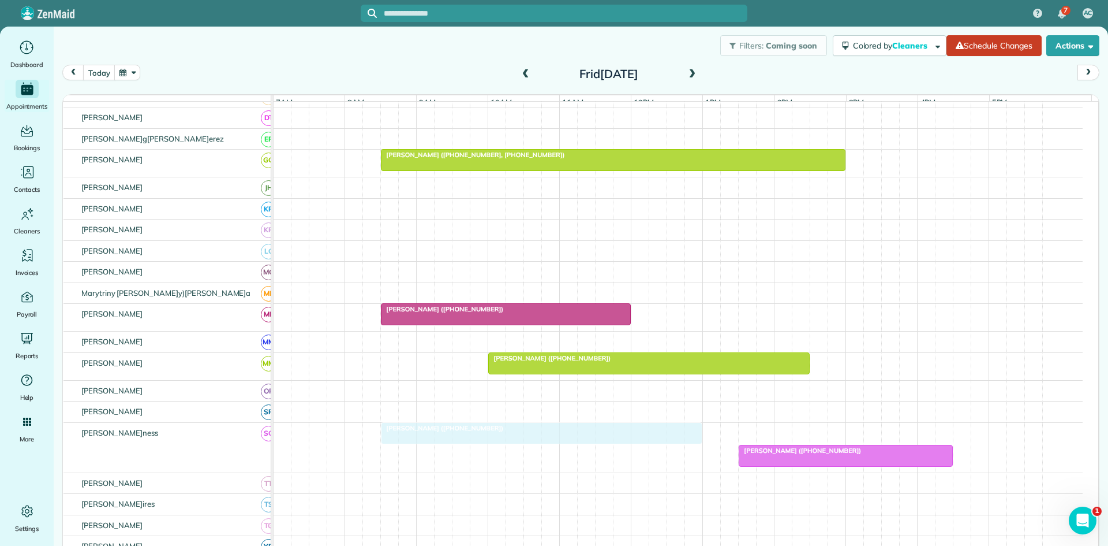
drag, startPoint x: 731, startPoint y: 442, endPoint x: 450, endPoint y: 458, distance: 281.6
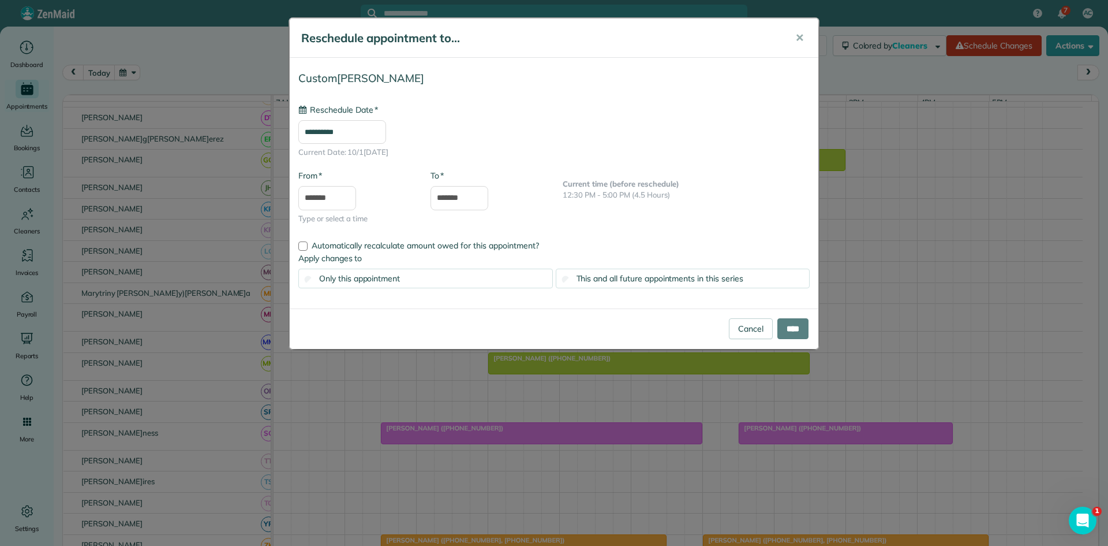
type input "**********"
click at [778, 336] on input "****" at bounding box center [793, 328] width 31 height 21
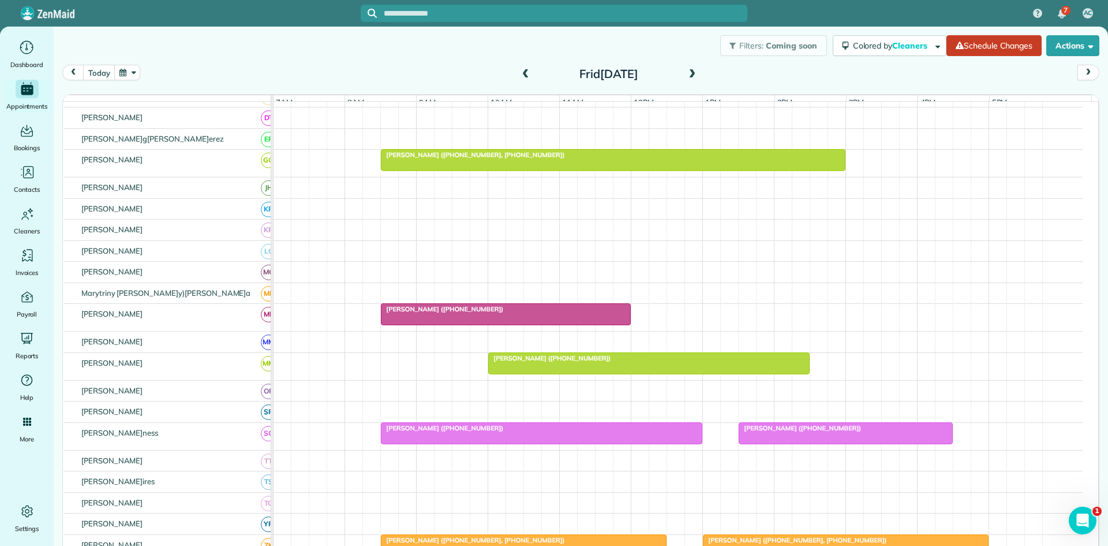
click at [409, 324] on div at bounding box center [506, 314] width 249 height 21
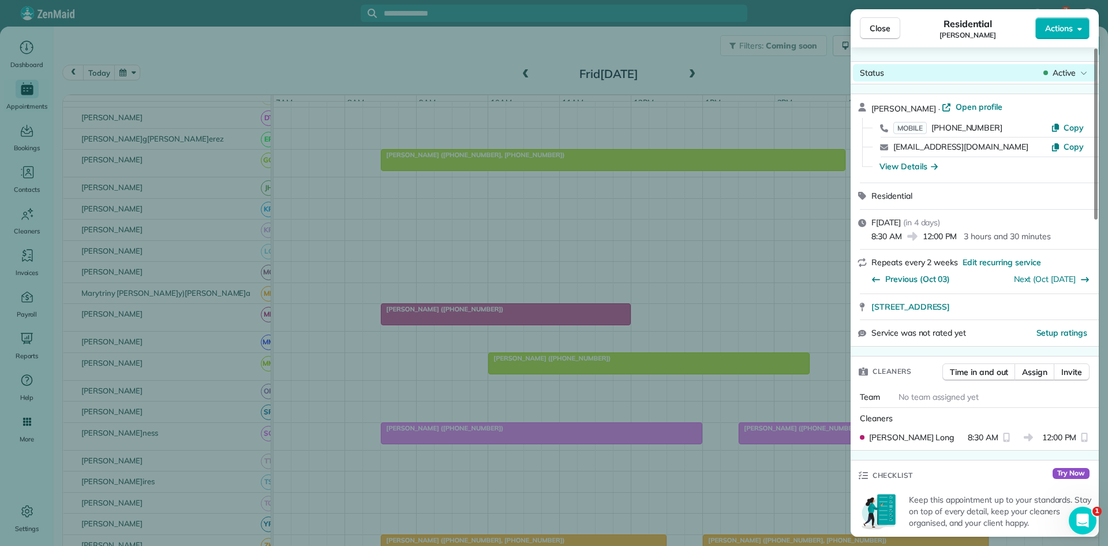
click at [1067, 73] on span "Active" at bounding box center [1064, 73] width 23 height 12
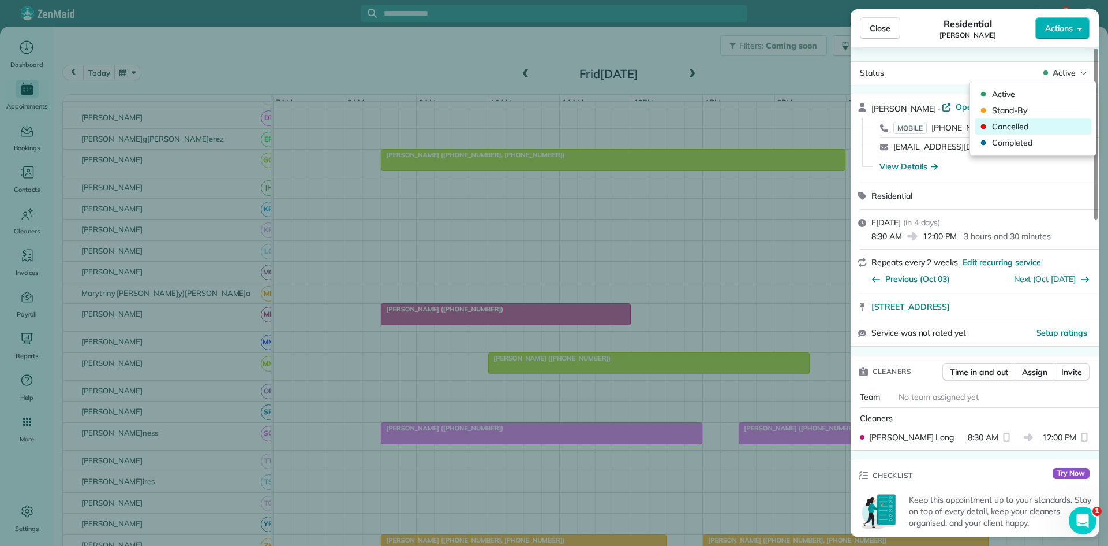
click at [1028, 123] on span "Cancelled" at bounding box center [1040, 127] width 97 height 12
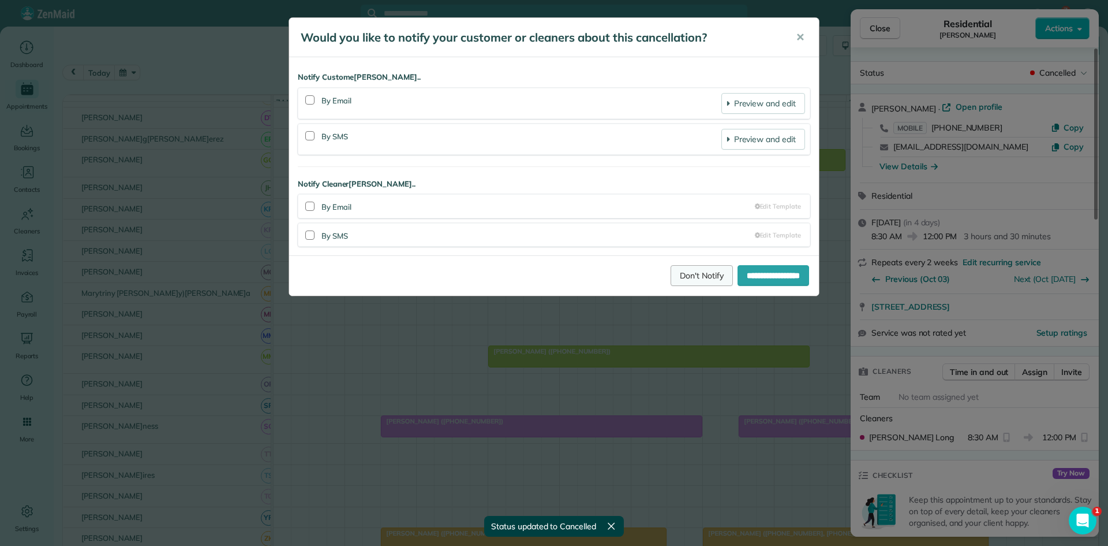
click at [686, 278] on link "Don't Notify" at bounding box center [702, 275] width 62 height 21
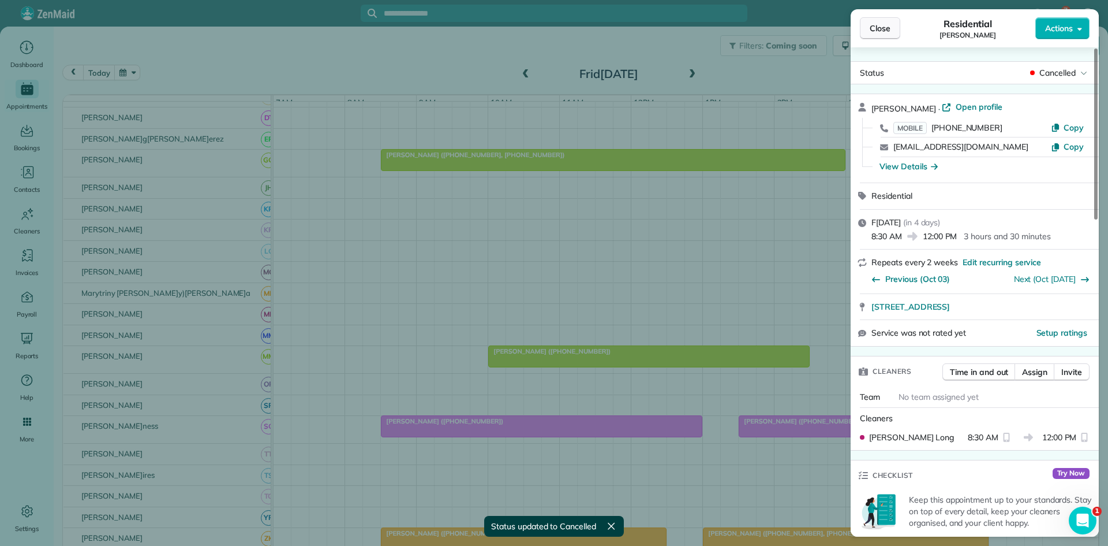
click at [880, 31] on span "Close" at bounding box center [880, 29] width 21 height 12
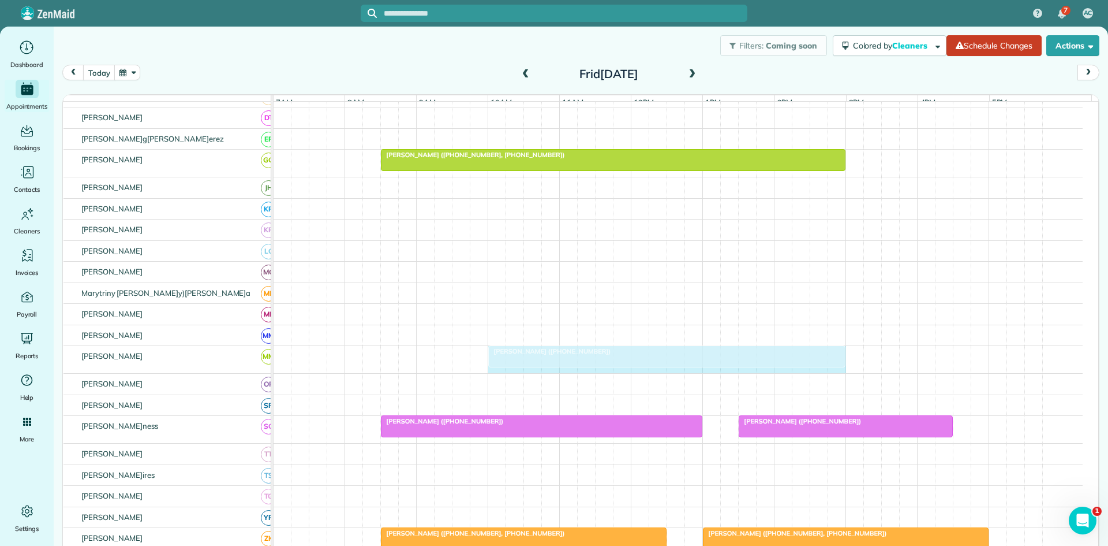
drag, startPoint x: 805, startPoint y: 366, endPoint x: 827, endPoint y: 361, distance: 22.4
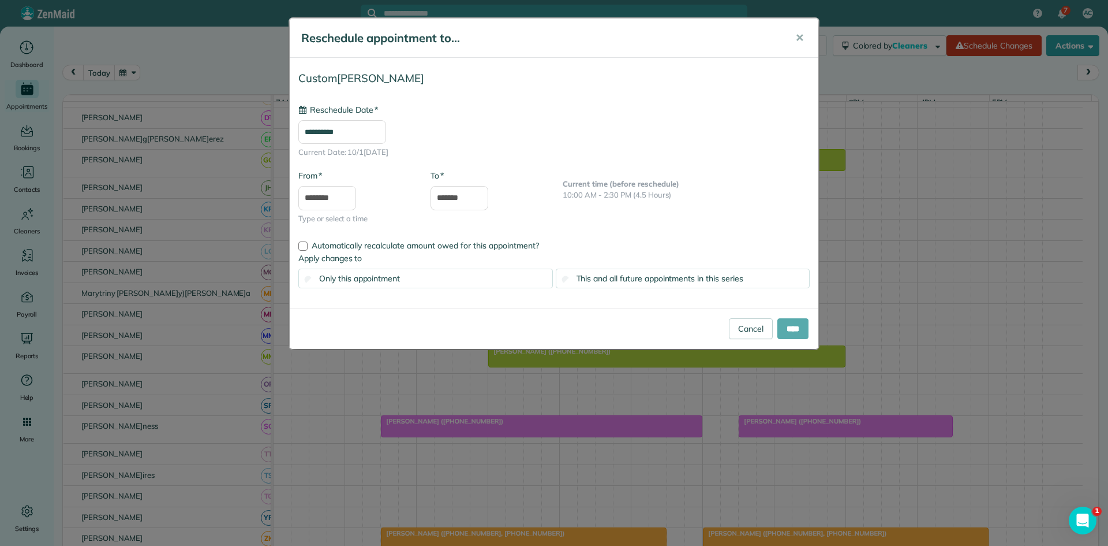
type input "**********"
click at [797, 335] on input "****" at bounding box center [793, 328] width 31 height 21
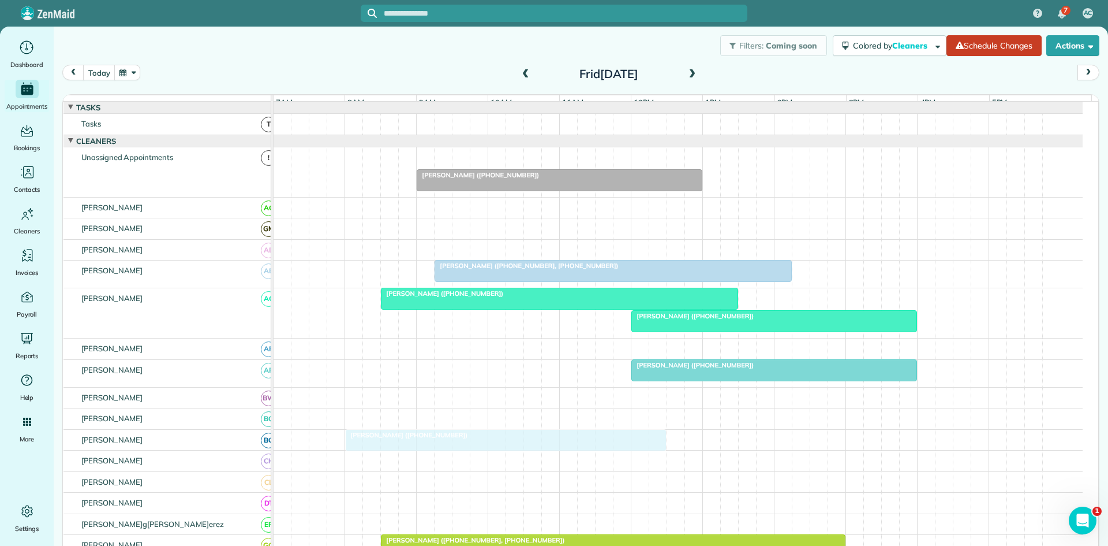
scroll to position [192, 0]
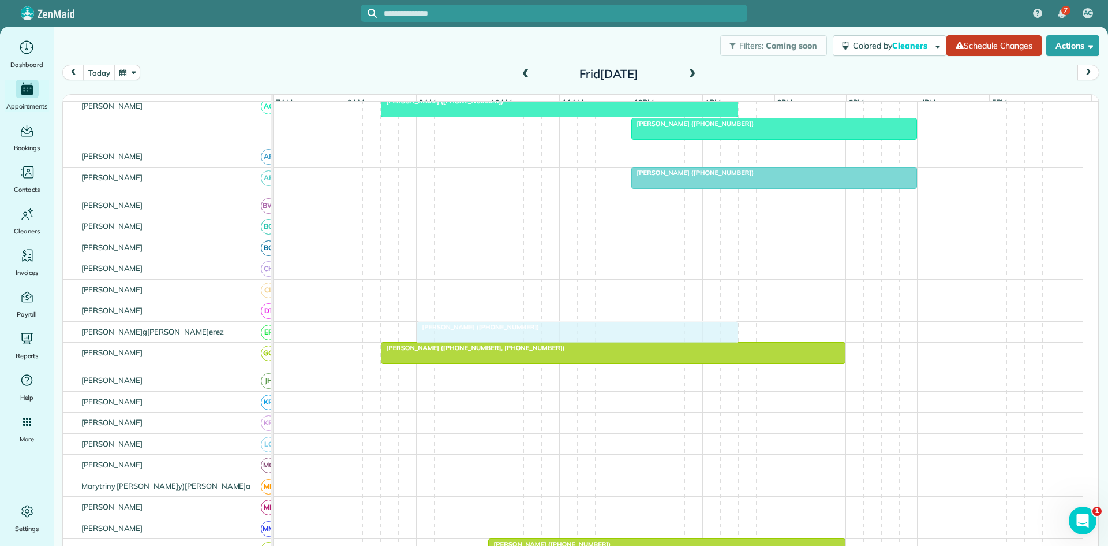
drag, startPoint x: 494, startPoint y: 160, endPoint x: 522, endPoint y: 333, distance: 174.4
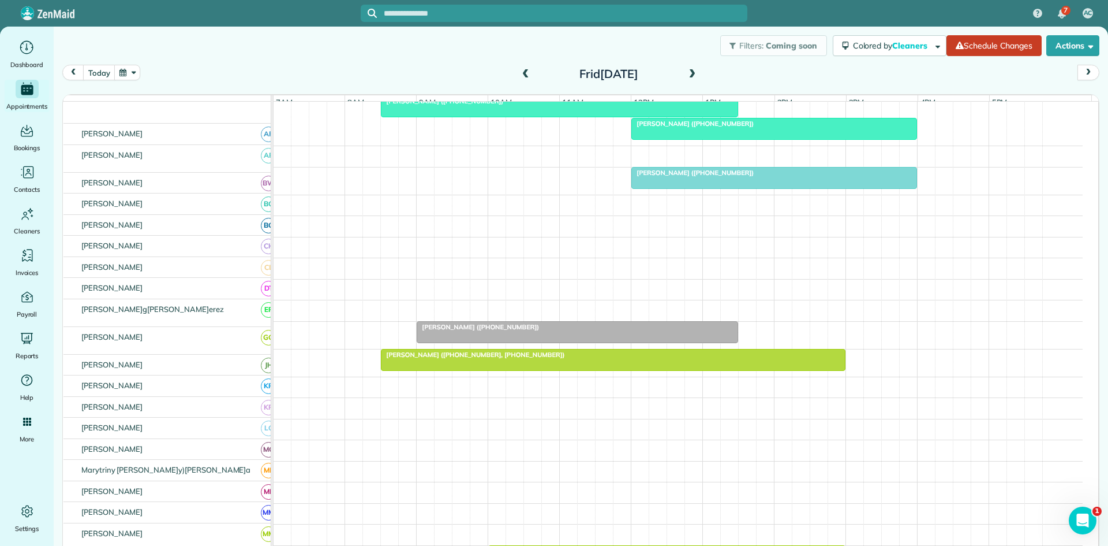
scroll to position [170, 0]
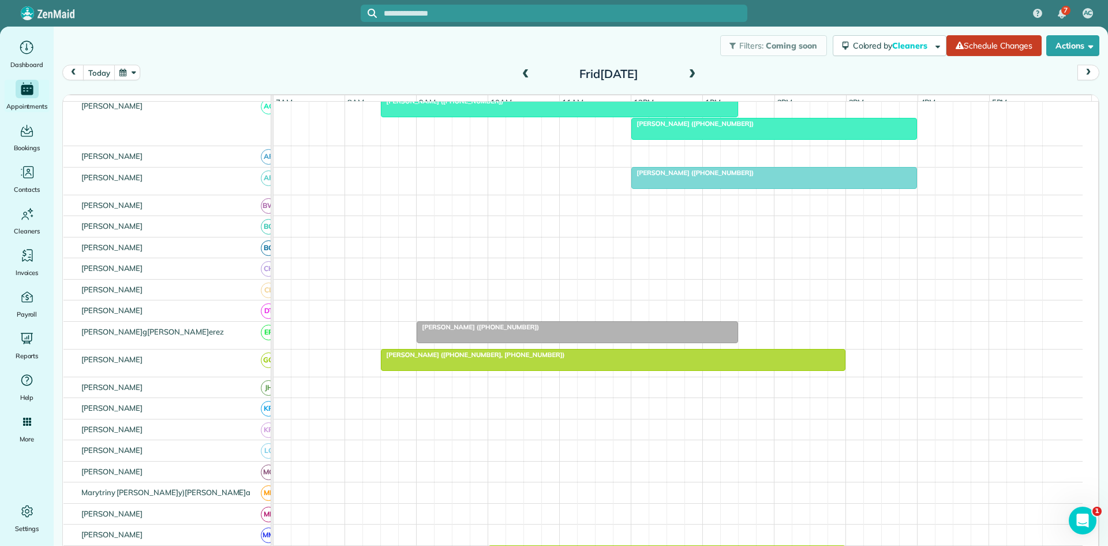
drag, startPoint x: 734, startPoint y: 339, endPoint x: 761, endPoint y: 337, distance: 27.2
click at [761, 337] on div "[PERSON_NAME] ([PHONE_NUMBER])" at bounding box center [678, 335] width 809 height 27
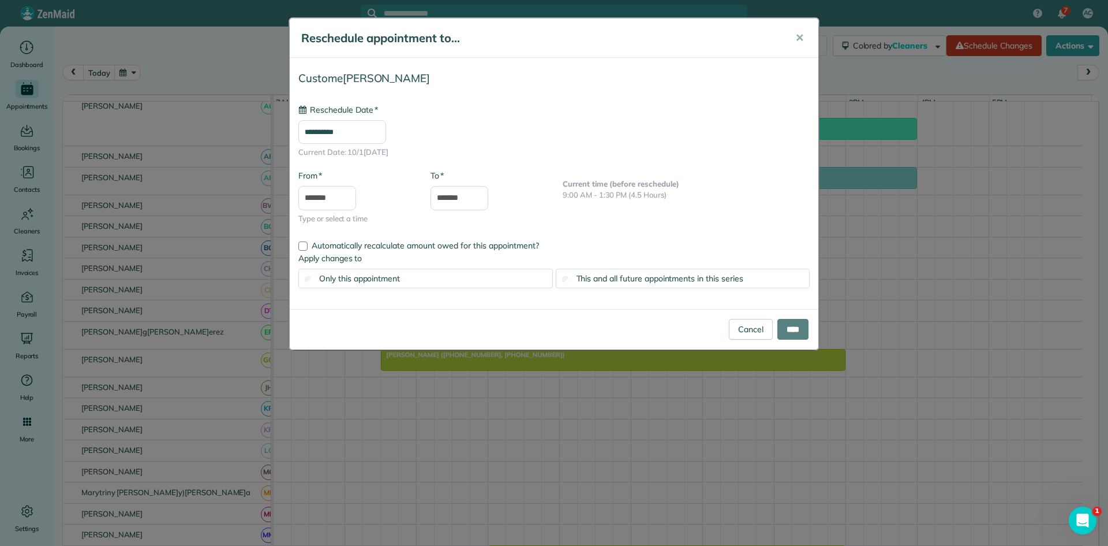
click at [729, 339] on div "**********" at bounding box center [554, 273] width 1108 height 546
type input "**********"
click at [751, 330] on link "Cancel" at bounding box center [751, 328] width 44 height 21
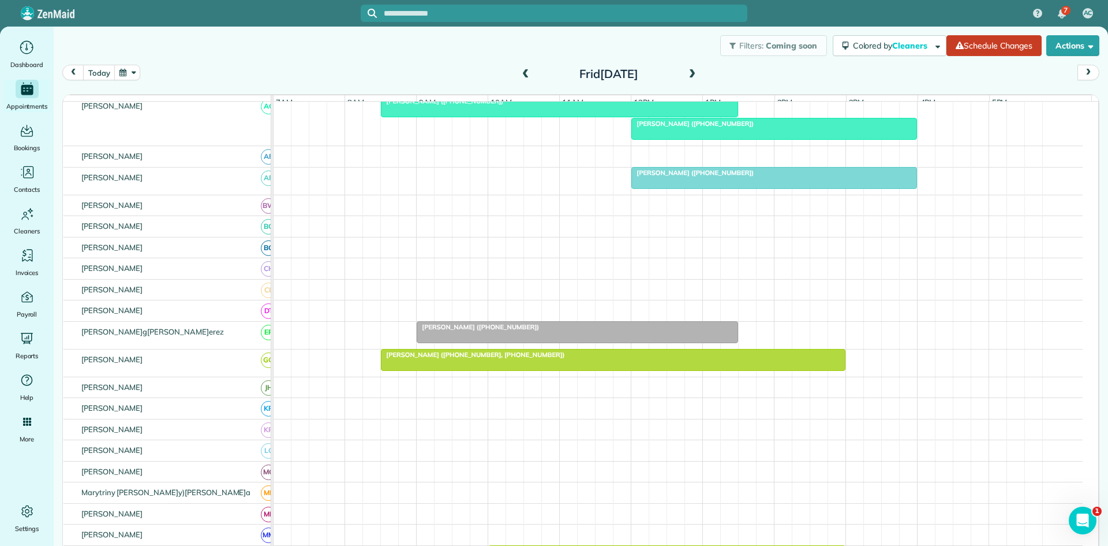
drag, startPoint x: 734, startPoint y: 337, endPoint x: 771, endPoint y: 340, distance: 37.6
click at [771, 340] on div "[PERSON_NAME] ([PHONE_NUMBER])" at bounding box center [678, 335] width 809 height 27
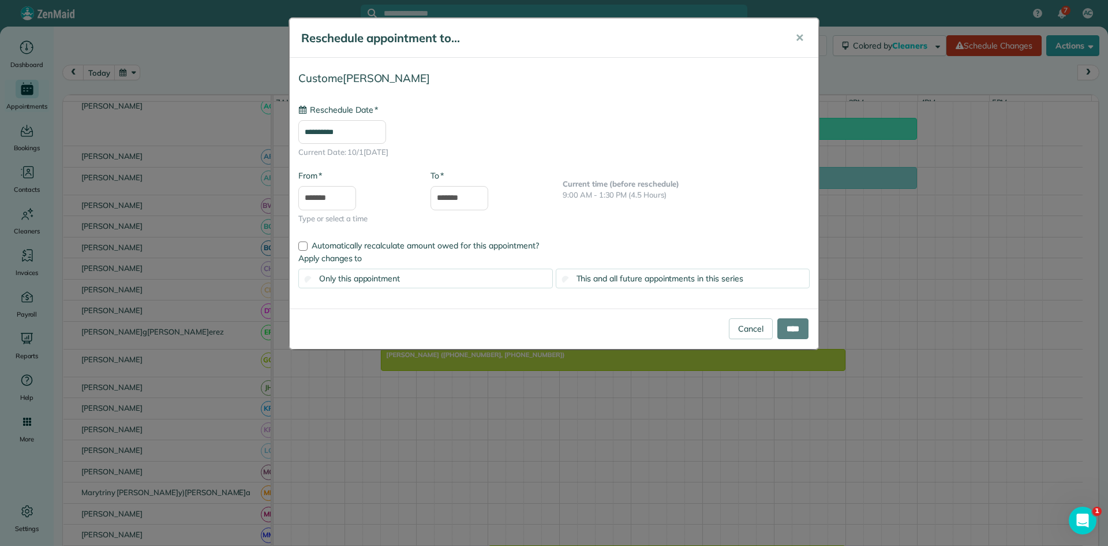
type input "**********"
click at [480, 197] on input "*******" at bounding box center [460, 198] width 58 height 24
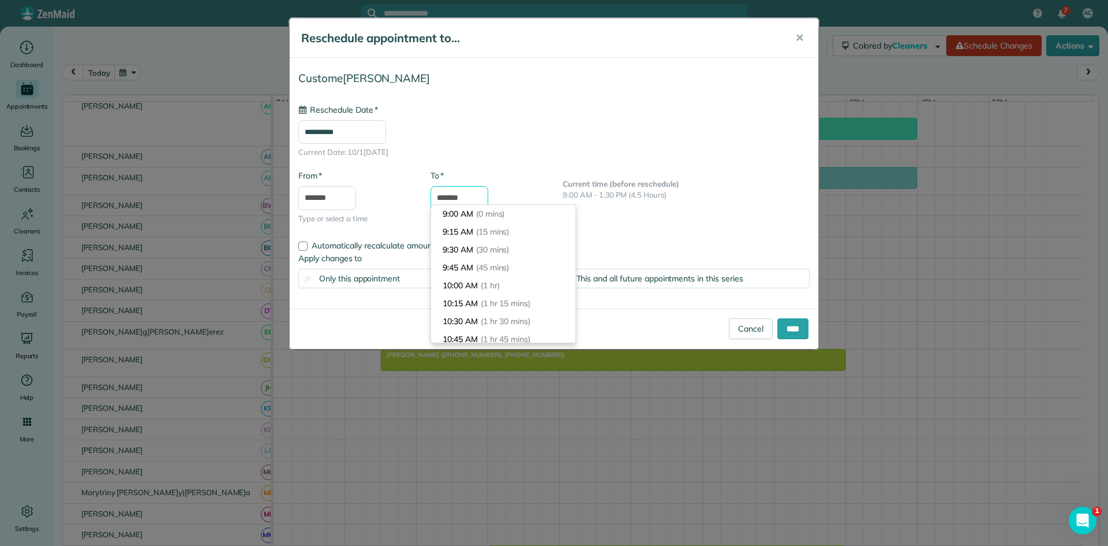
scroll to position [376, 0]
type input "*******"
click at [506, 259] on li "3:00 PM (6 hrs)" at bounding box center [503, 268] width 144 height 18
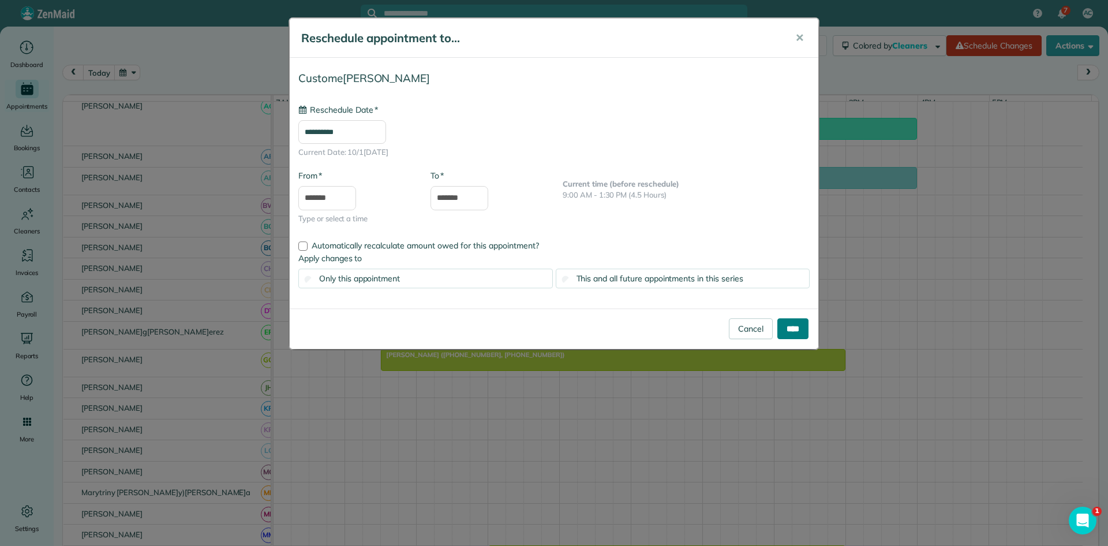
click at [789, 323] on input "****" at bounding box center [793, 328] width 31 height 21
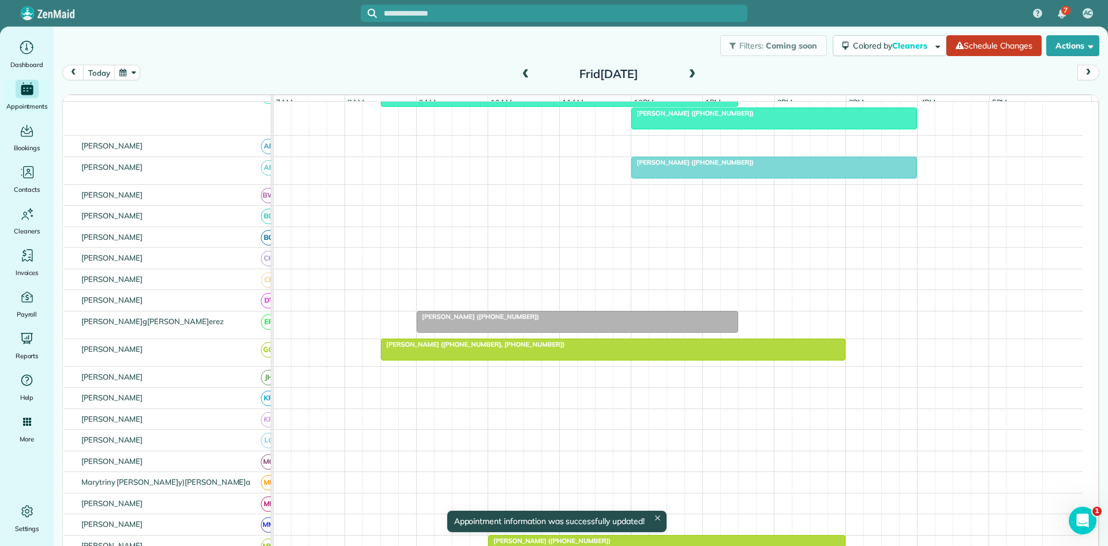
scroll to position [170, 0]
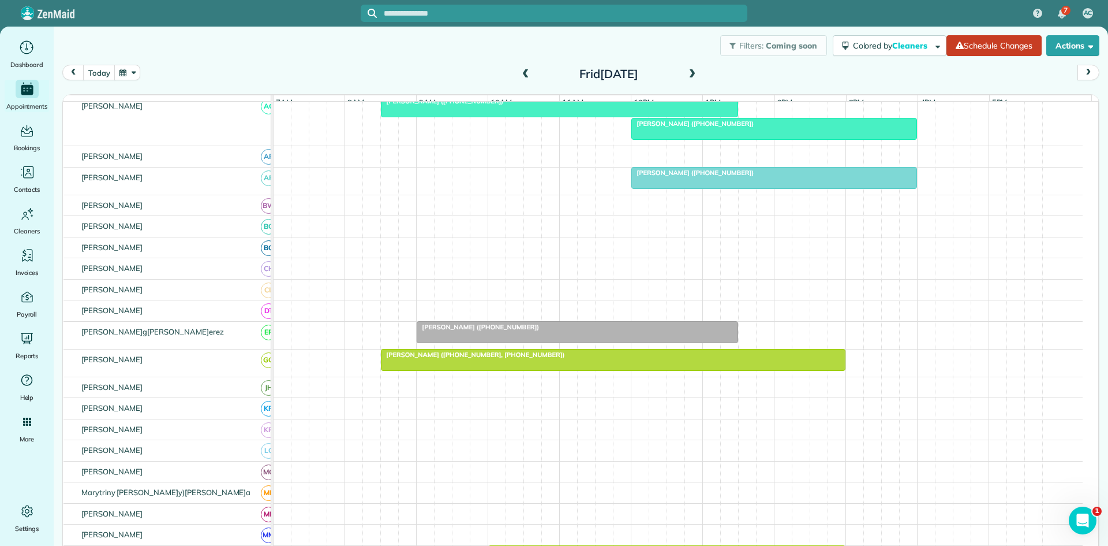
click at [721, 342] on div at bounding box center [577, 332] width 320 height 21
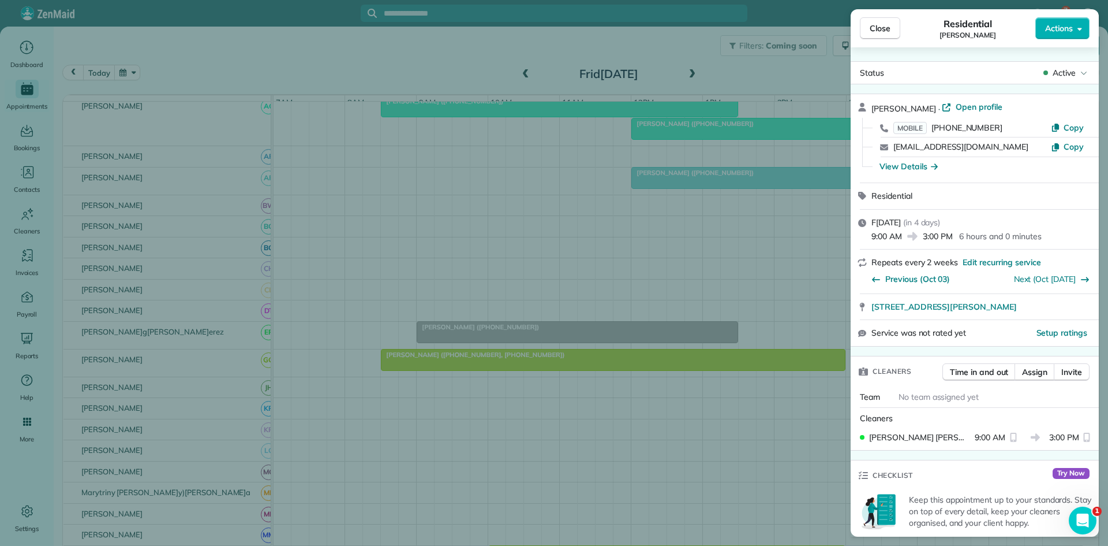
click at [759, 292] on div "Close Reside[PERSON_NAME] Actions Status A[PERSON_NAME] · Open profile MOBILE […" at bounding box center [554, 273] width 1108 height 546
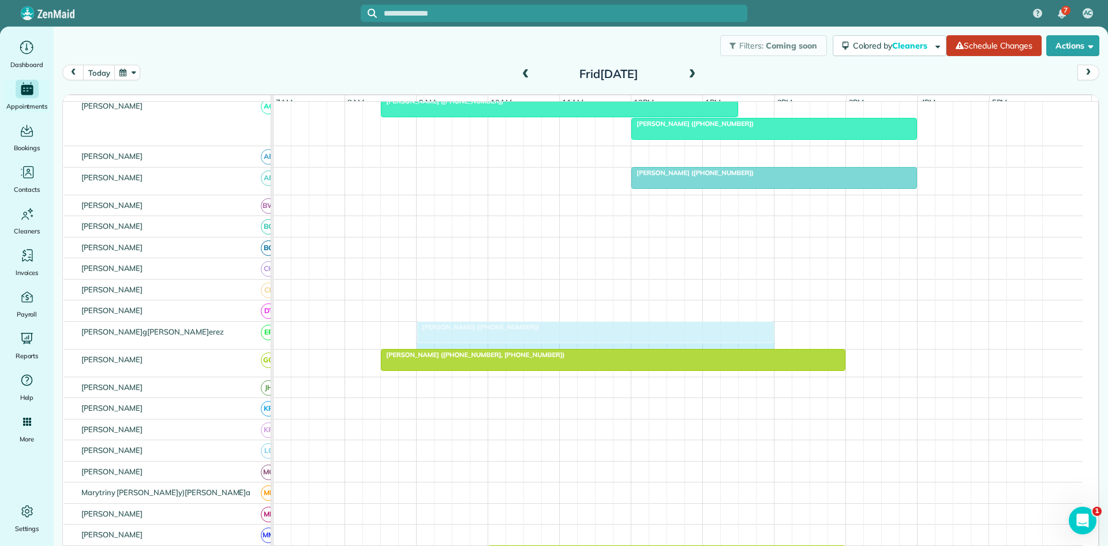
drag, startPoint x: 843, startPoint y: 335, endPoint x: 766, endPoint y: 331, distance: 77.5
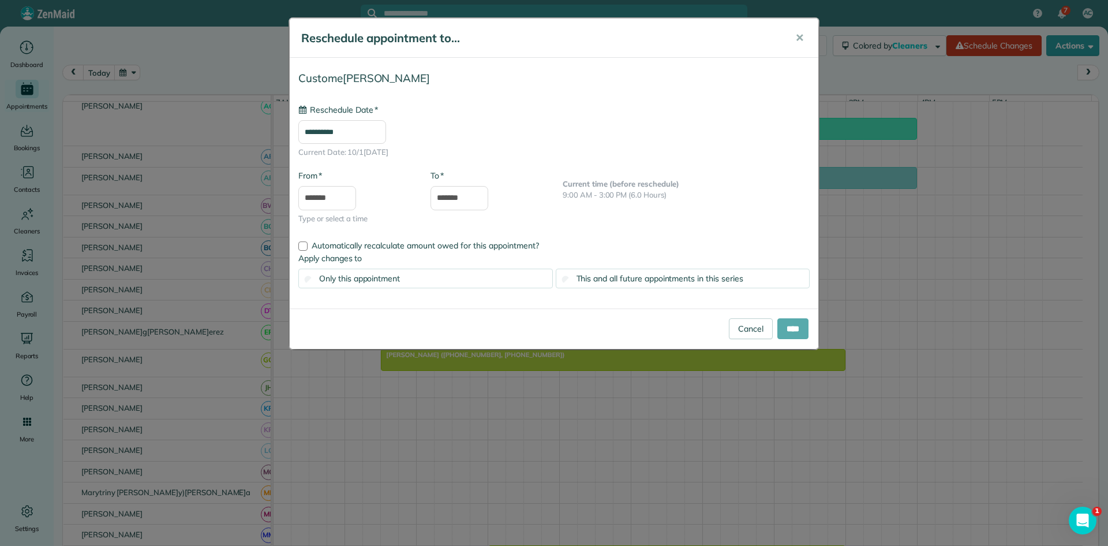
type input "**********"
click at [796, 323] on input "****" at bounding box center [793, 328] width 31 height 21
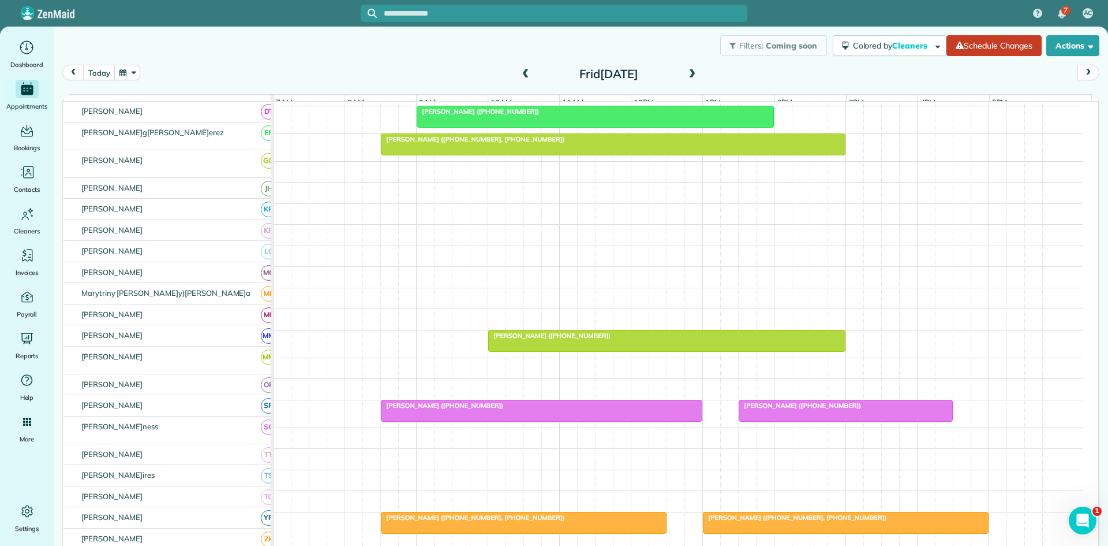
scroll to position [385, 0]
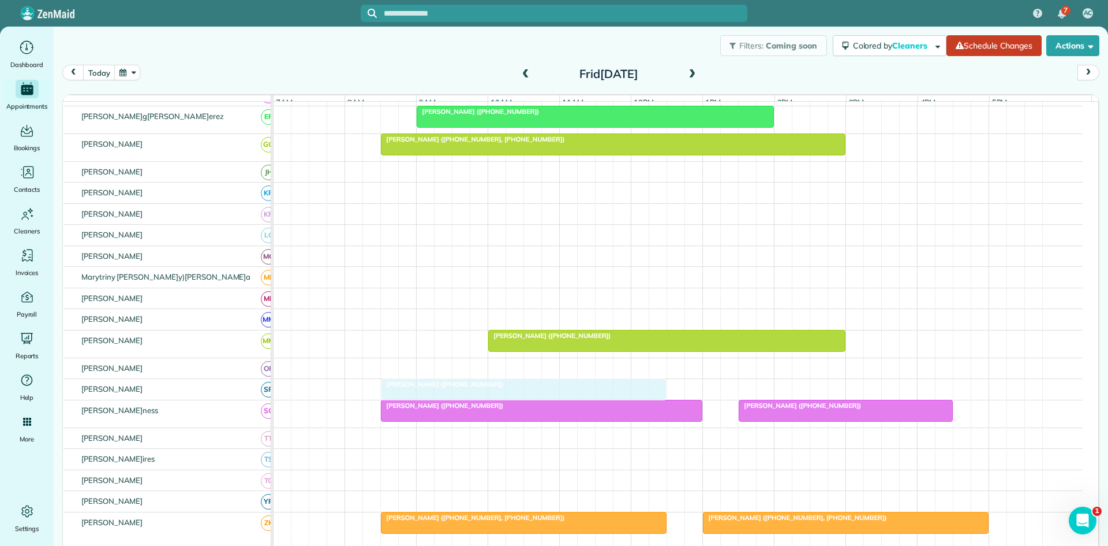
drag, startPoint x: 499, startPoint y: 172, endPoint x: 462, endPoint y: 404, distance: 234.9
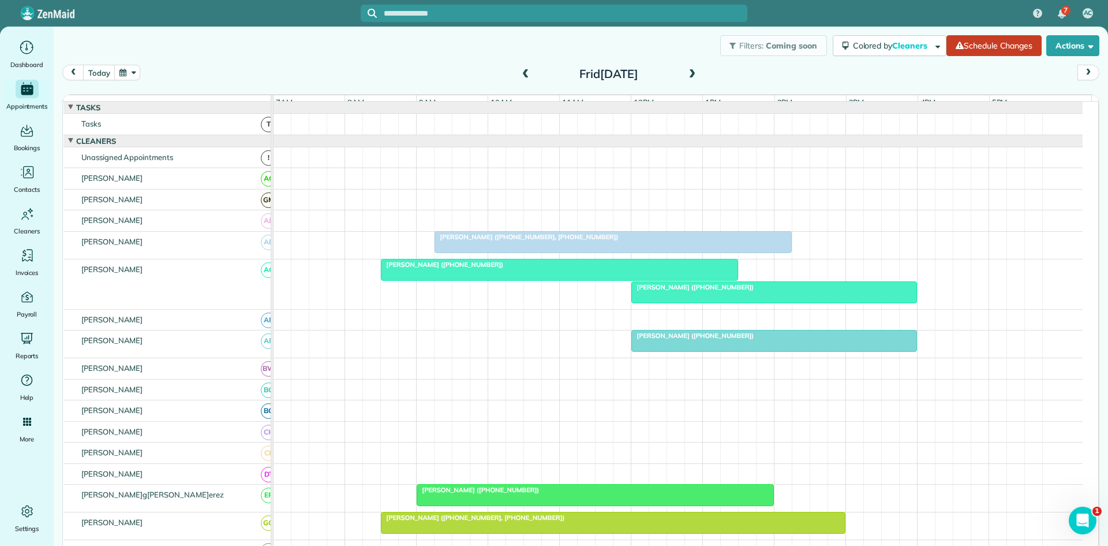
scroll to position [192, 0]
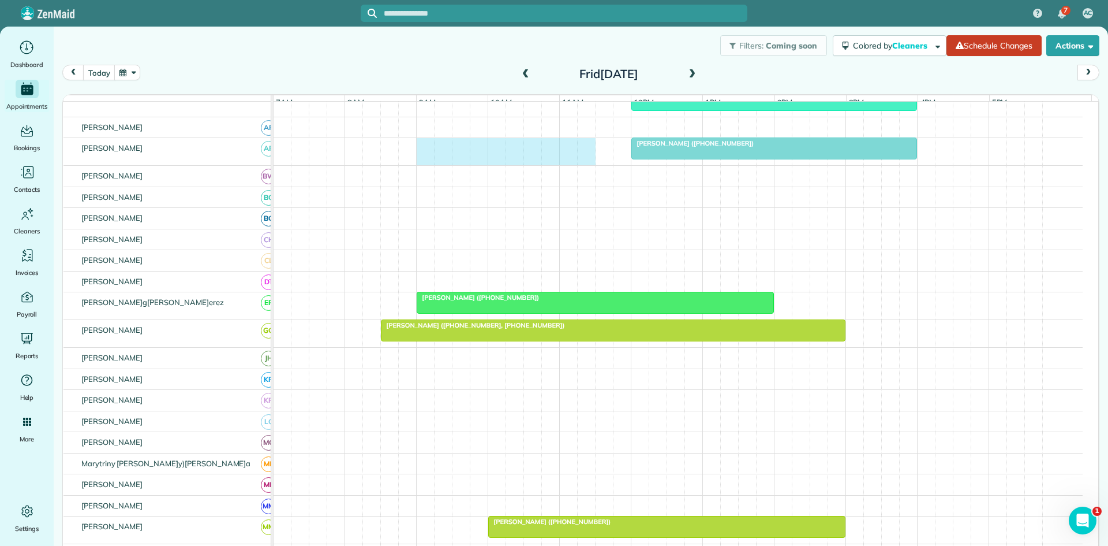
drag, startPoint x: 424, startPoint y: 156, endPoint x: 576, endPoint y: 160, distance: 151.9
click at [586, 160] on div "[PERSON_NAME] ([PHONE_NUMBER])" at bounding box center [678, 151] width 809 height 27
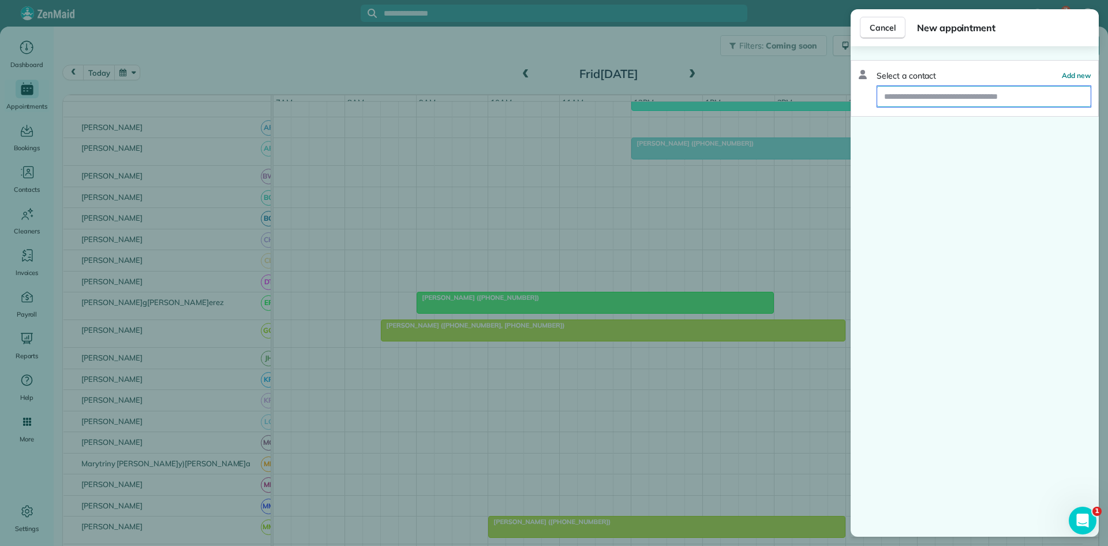
click at [1007, 101] on input "text" at bounding box center [985, 96] width 214 height 21
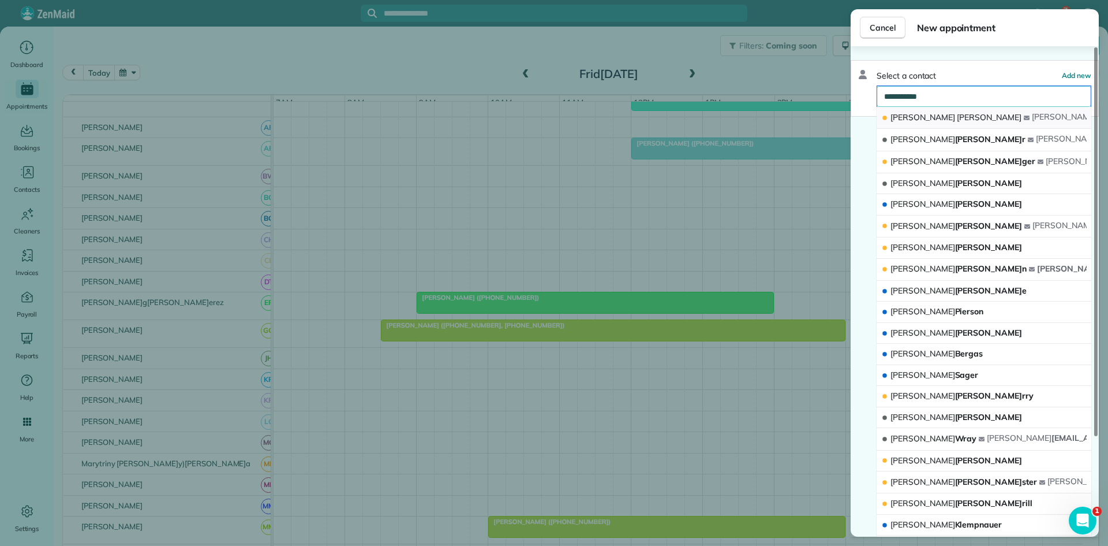
type input "**********"
click at [957, 118] on span "[PERSON_NAME]" at bounding box center [989, 117] width 65 height 10
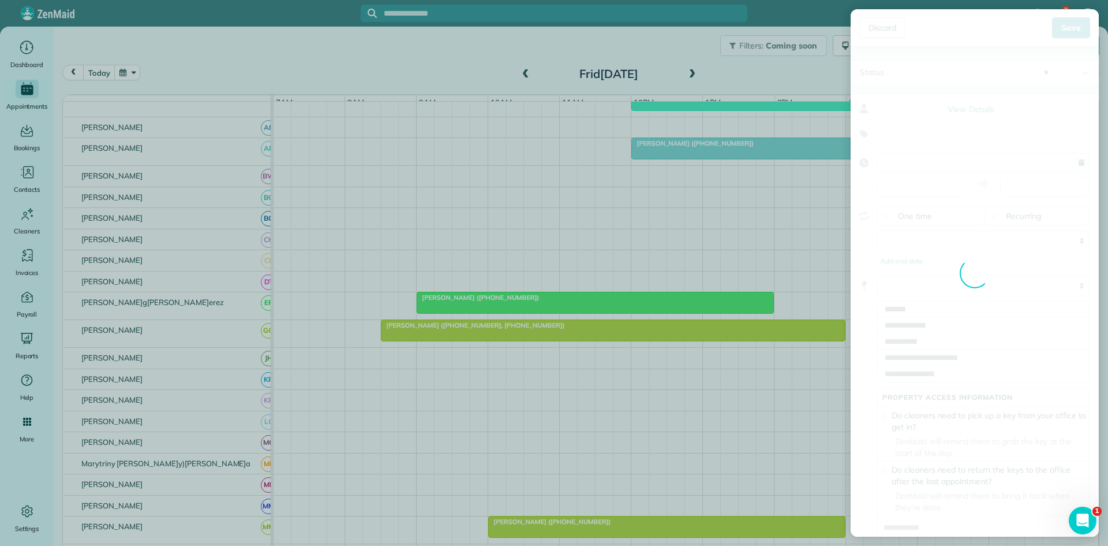
type input "**********"
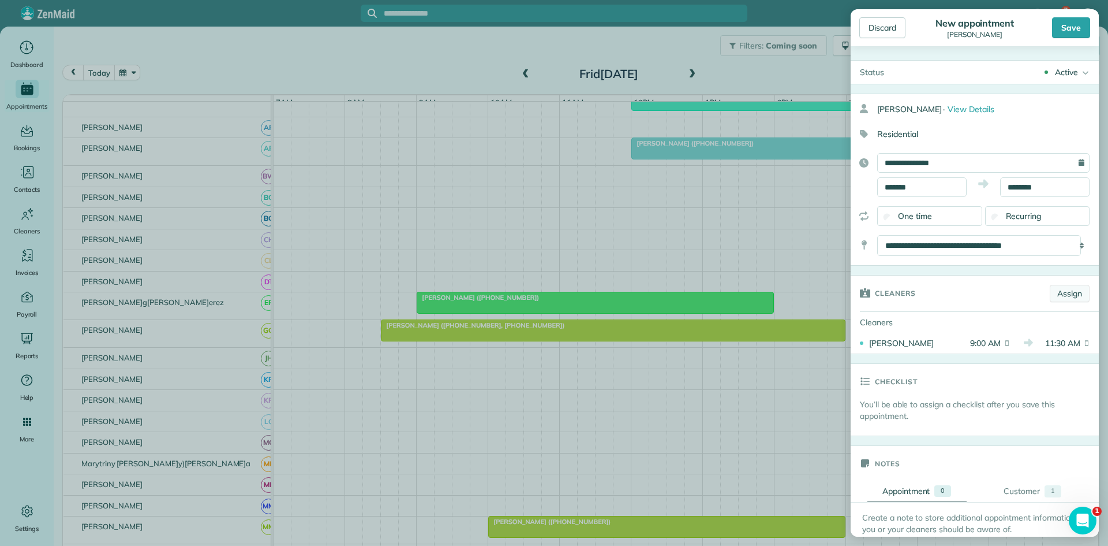
click at [1070, 299] on link "Assign" at bounding box center [1070, 293] width 40 height 17
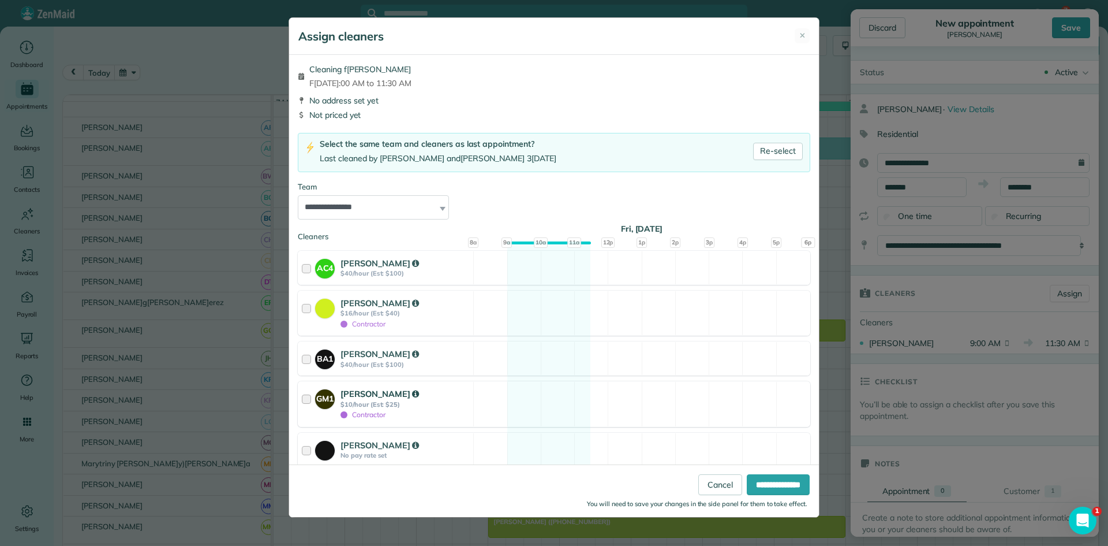
scroll to position [1476, 0]
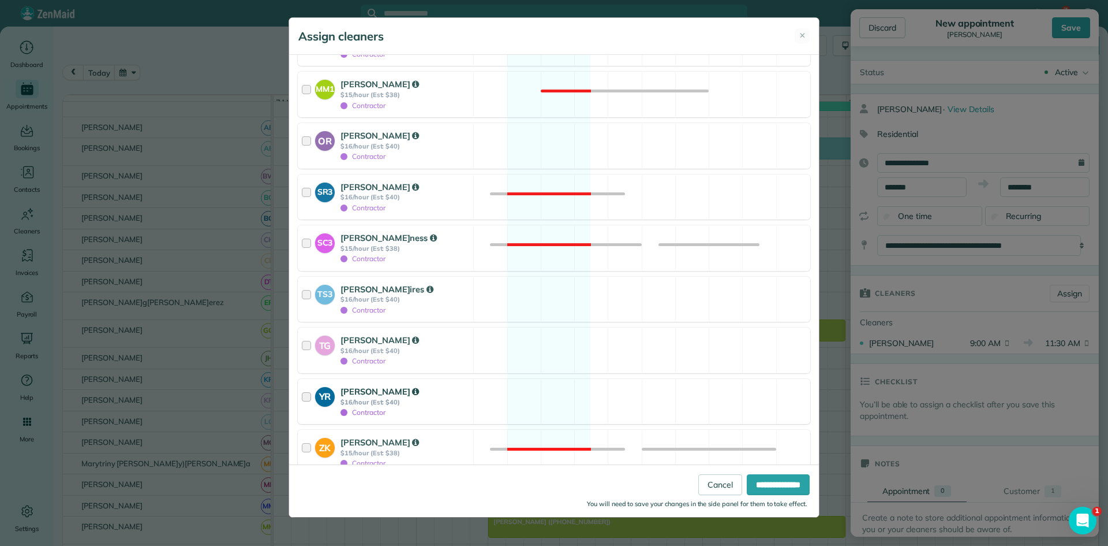
click at [407, 398] on strong "$16/hour (Est: $40)" at bounding box center [405, 402] width 129 height 8
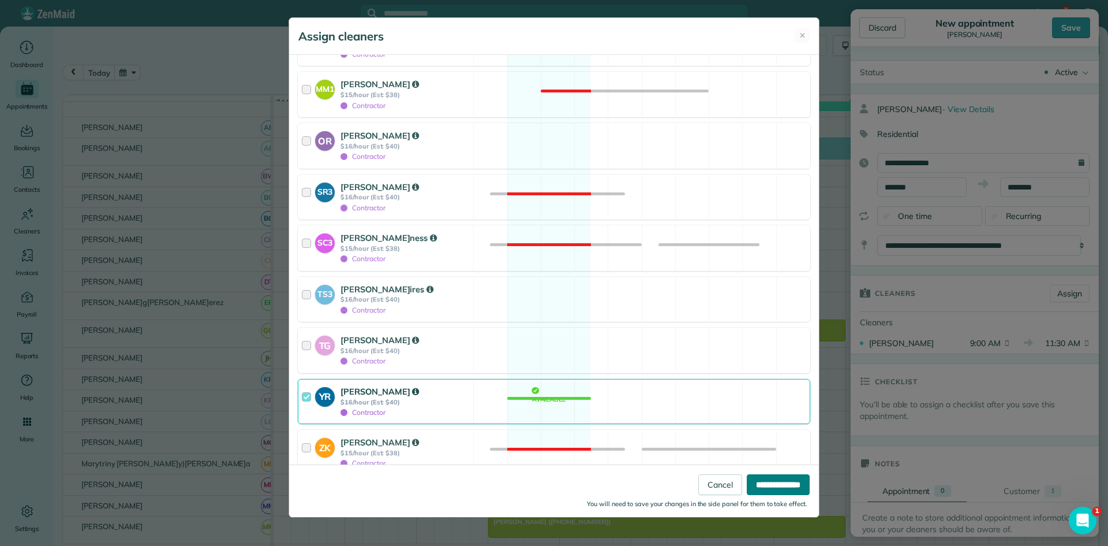
drag, startPoint x: 786, startPoint y: 488, endPoint x: 790, endPoint y: 458, distance: 30.3
click at [785, 488] on input "**********" at bounding box center [778, 484] width 63 height 21
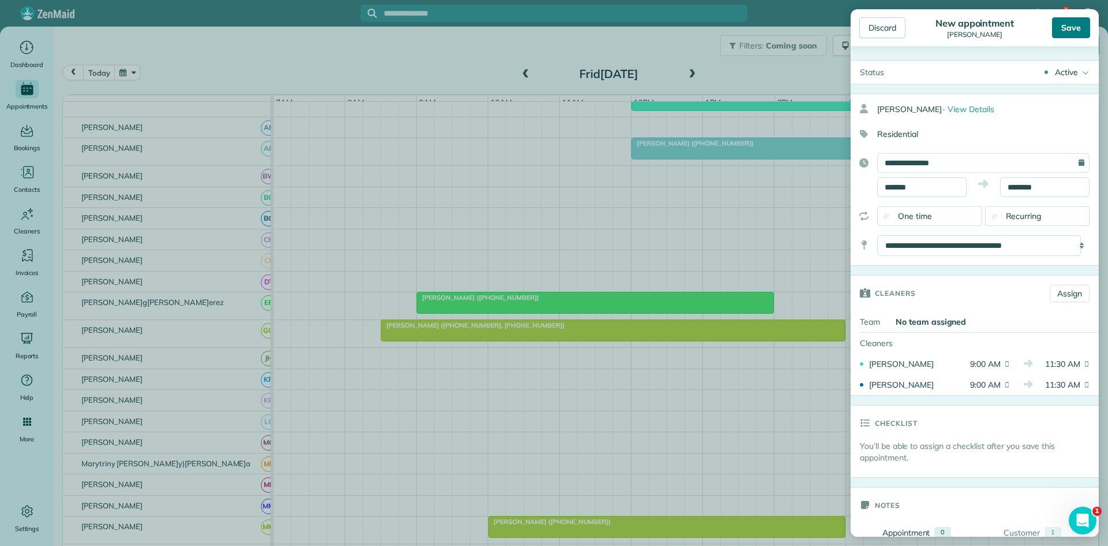
click at [1054, 32] on div "Save" at bounding box center [1071, 27] width 38 height 21
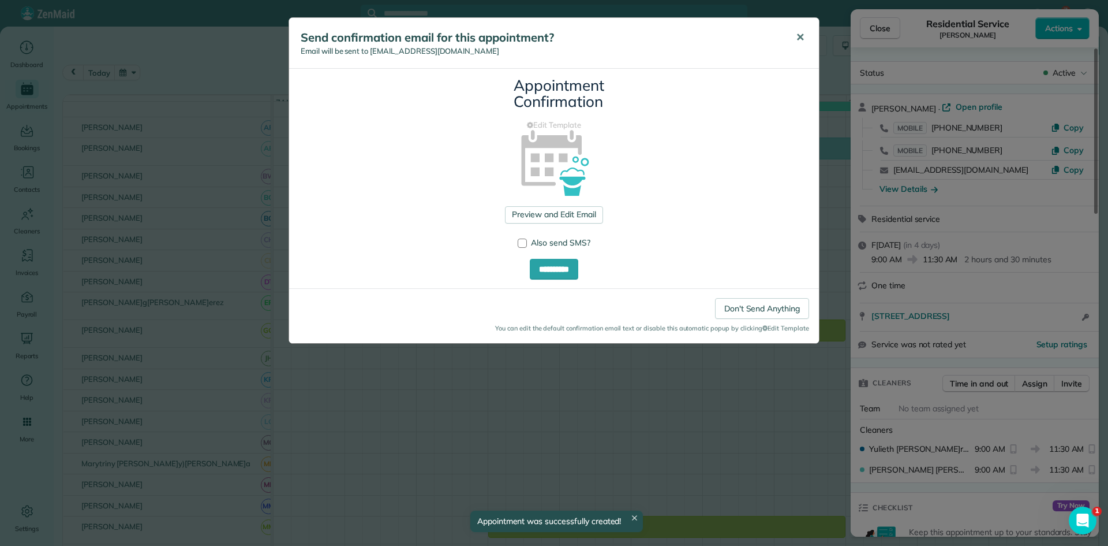
click at [804, 39] on span "✕" at bounding box center [800, 37] width 9 height 13
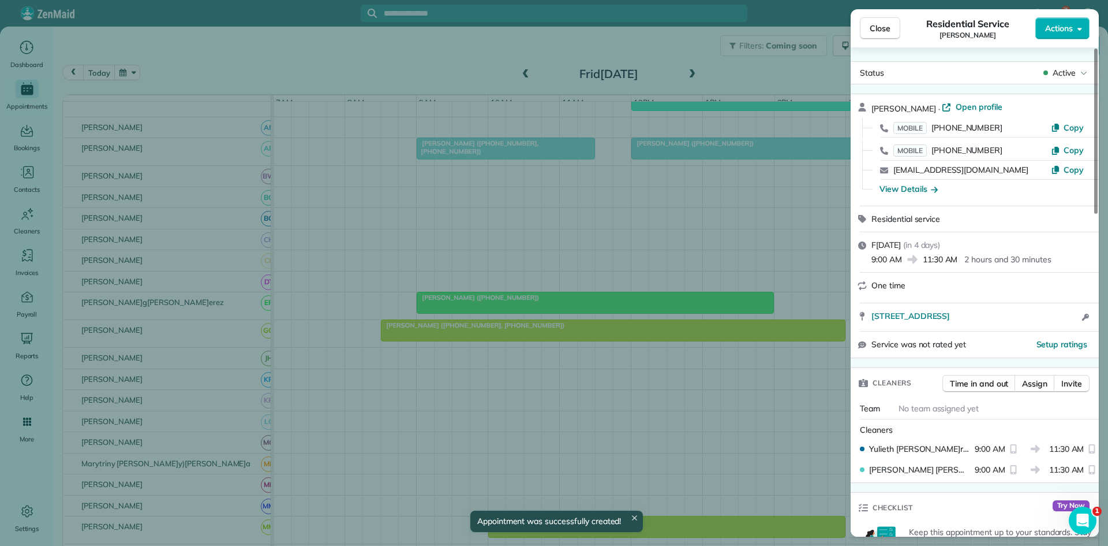
click at [886, 28] on span "Close" at bounding box center [880, 29] width 21 height 12
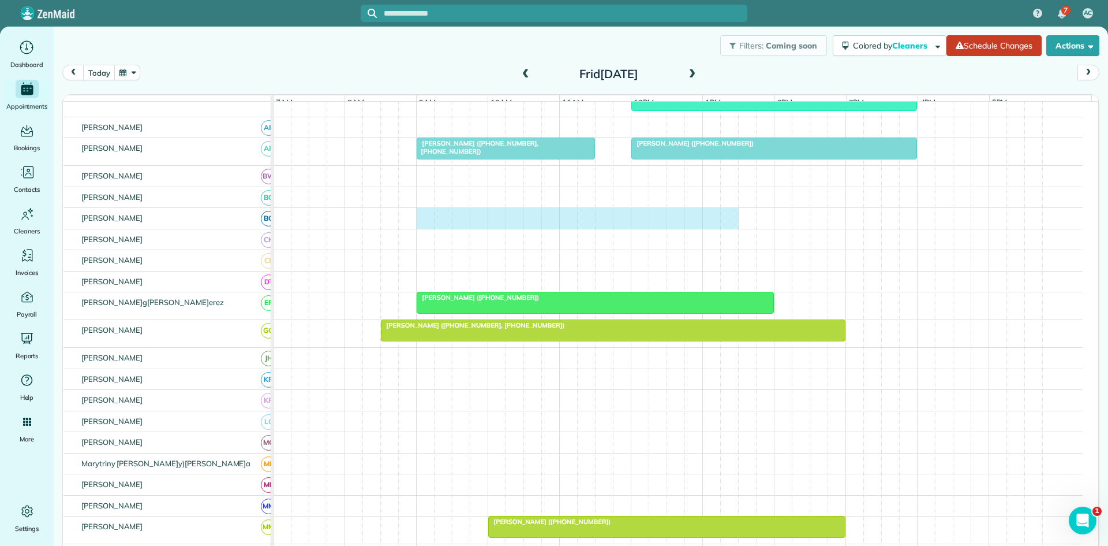
drag, startPoint x: 424, startPoint y: 226, endPoint x: 726, endPoint y: 223, distance: 302.0
click at [726, 223] on div at bounding box center [678, 218] width 809 height 21
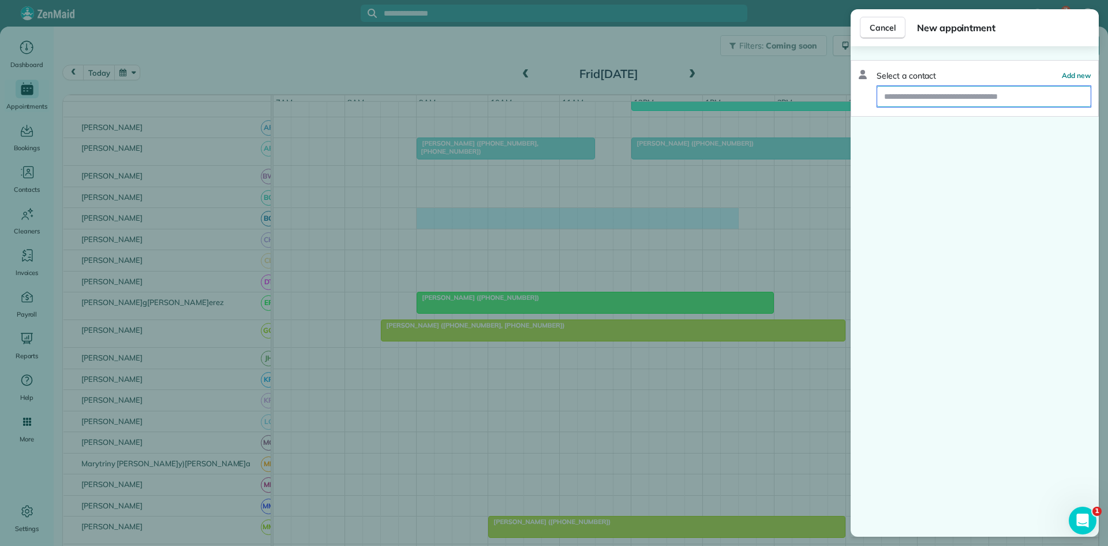
click at [964, 101] on input "text" at bounding box center [985, 96] width 214 height 21
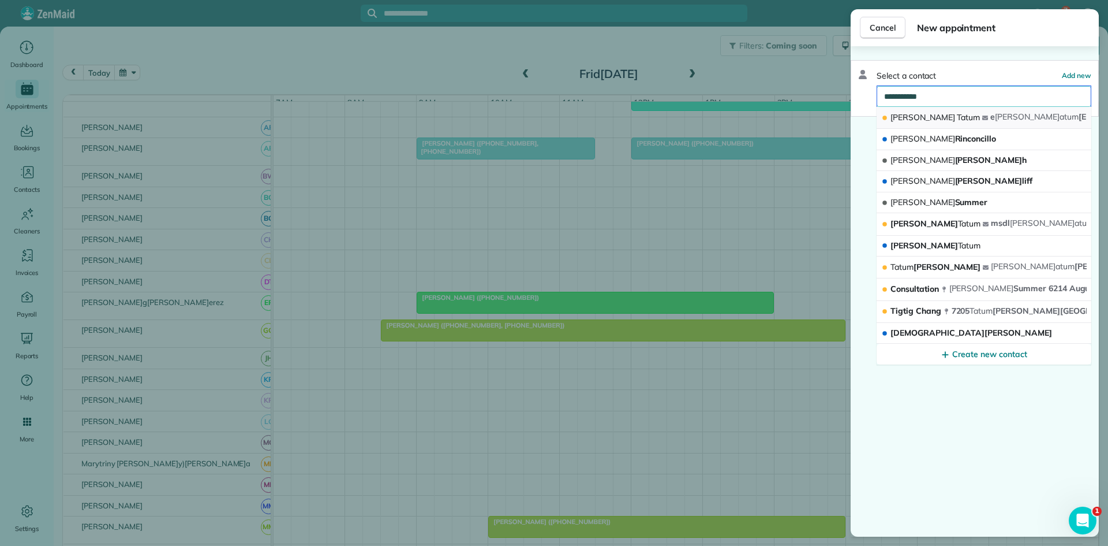
type input "**********"
click at [945, 118] on button "[PERSON_NAME] e[PERSON_NAME]m [EMAIL_ADDRESS][DOMAIN_NAME]" at bounding box center [984, 118] width 215 height 22
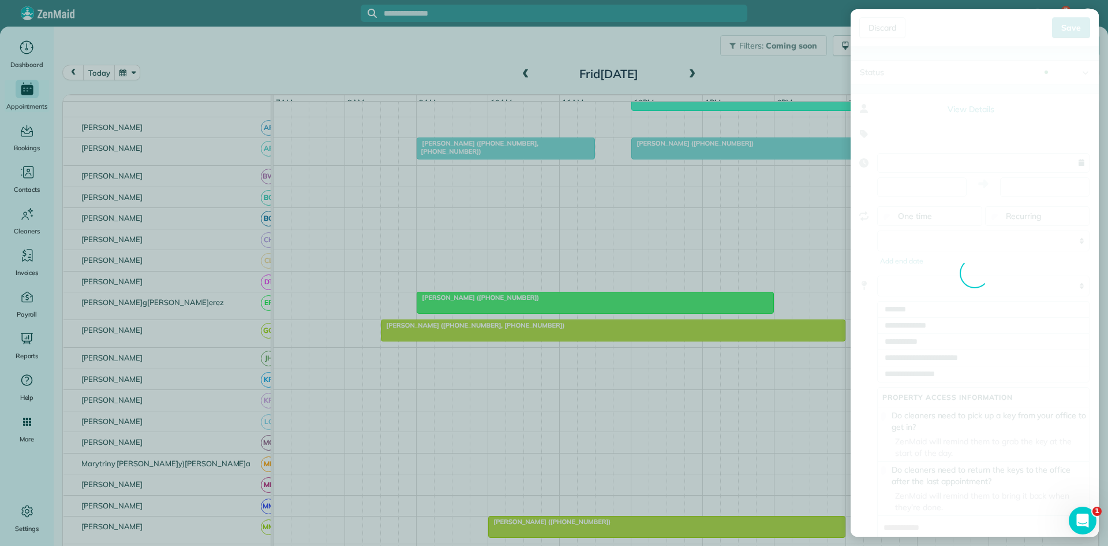
type input "**********"
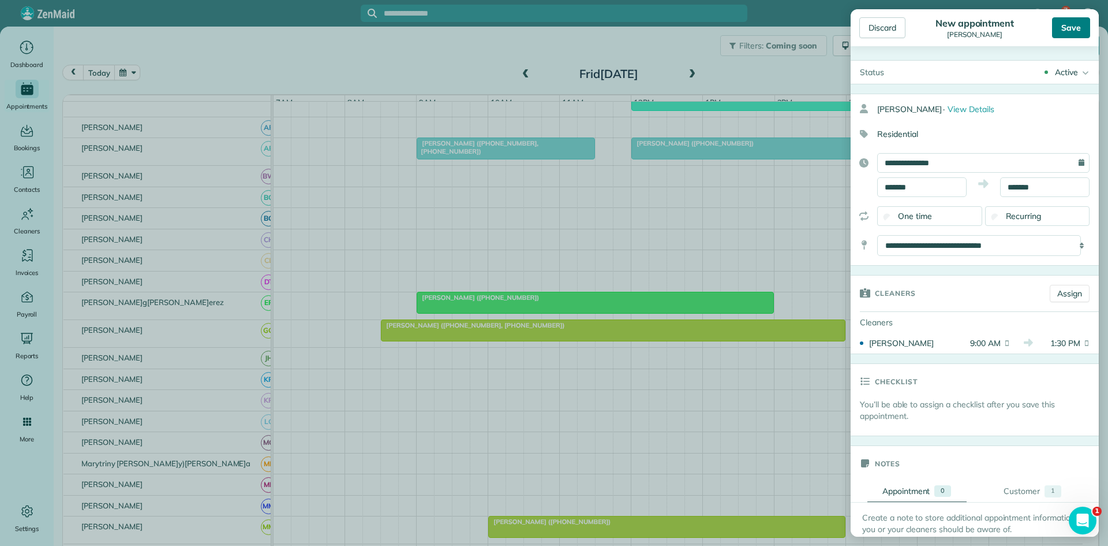
click at [1062, 32] on div "Save" at bounding box center [1071, 27] width 38 height 21
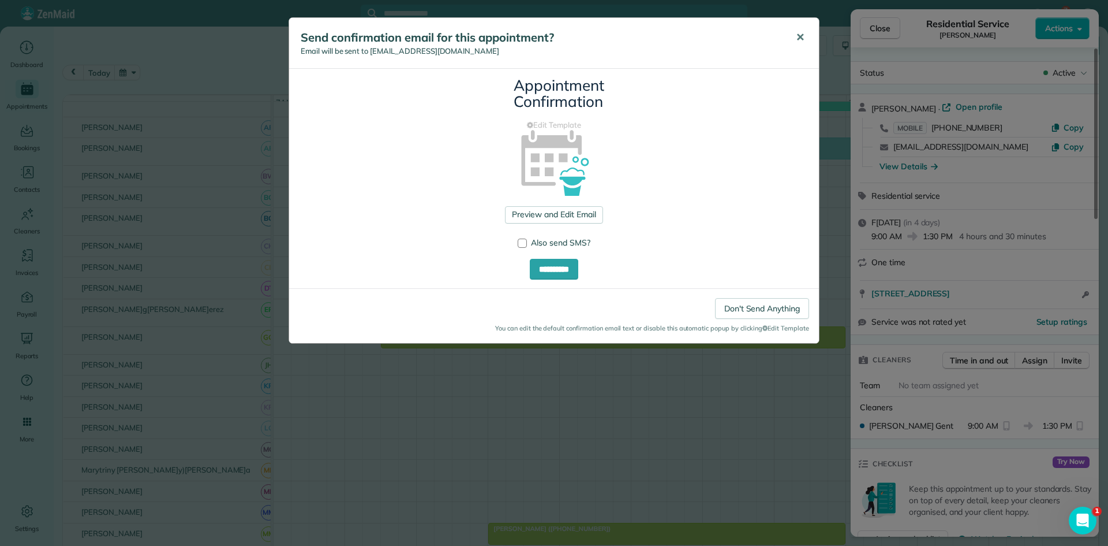
click at [809, 36] on button "✕" at bounding box center [800, 38] width 26 height 28
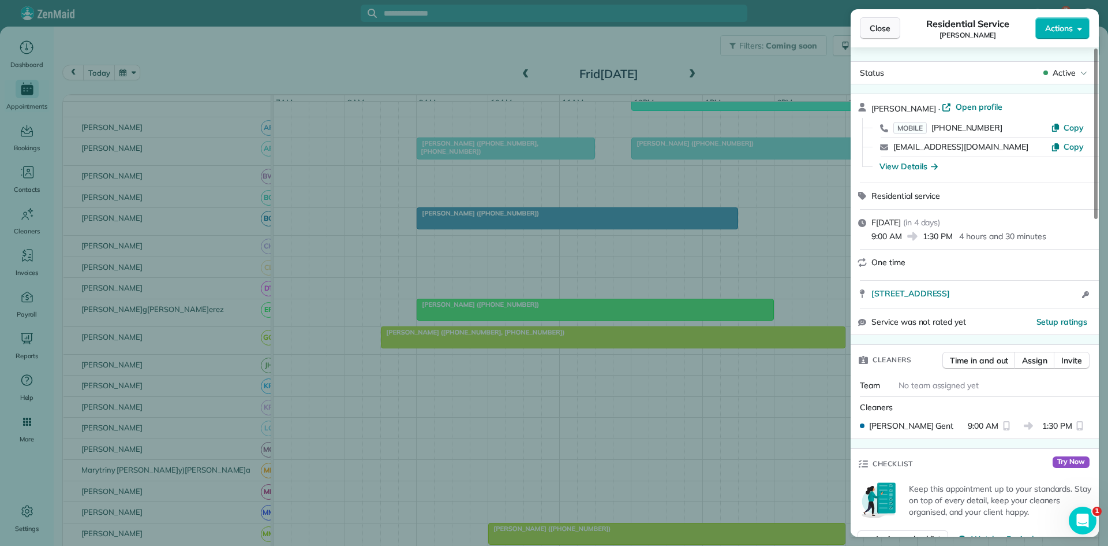
click at [879, 33] on span "Close" at bounding box center [880, 29] width 21 height 12
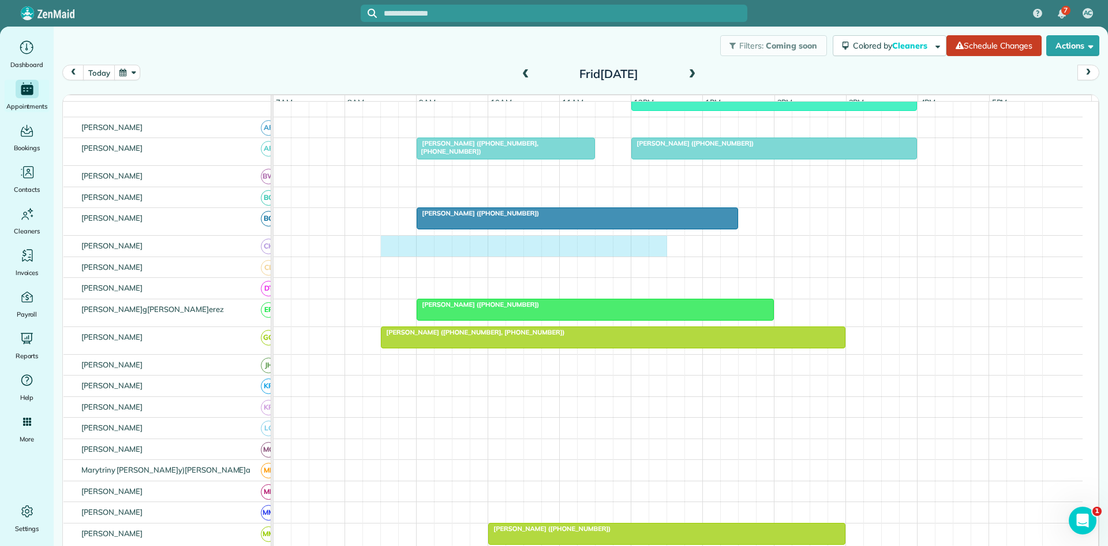
drag, startPoint x: 389, startPoint y: 256, endPoint x: 652, endPoint y: 240, distance: 263.7
click at [652, 240] on tbody "[PERSON_NAME] ([PHONE_NUMBER], [PHONE_NUMBER]) [PERSON_NAME] (+181220416[PERSON…" at bounding box center [678, 411] width 809 height 1005
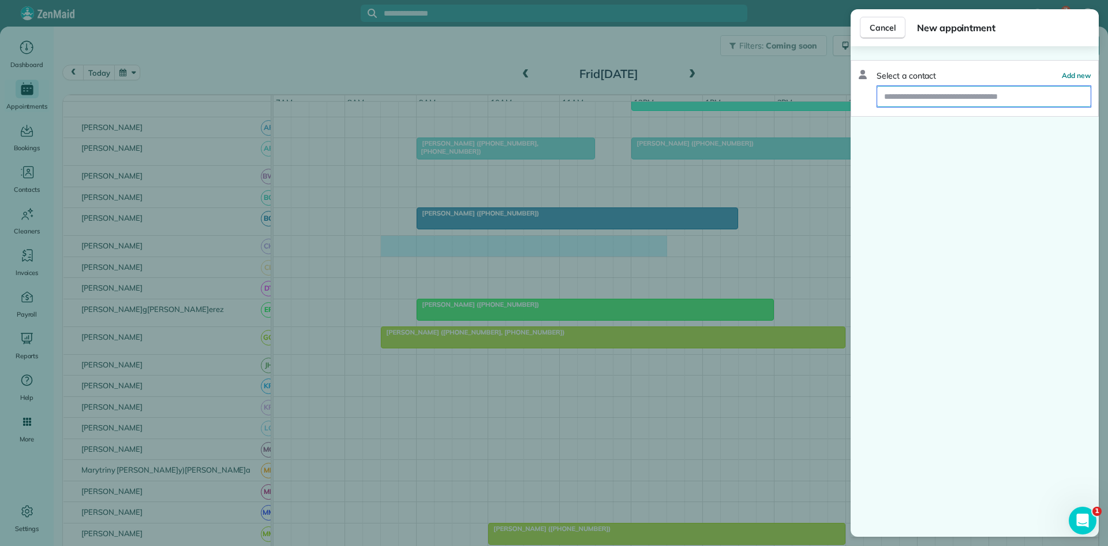
click at [929, 96] on input "text" at bounding box center [985, 96] width 214 height 21
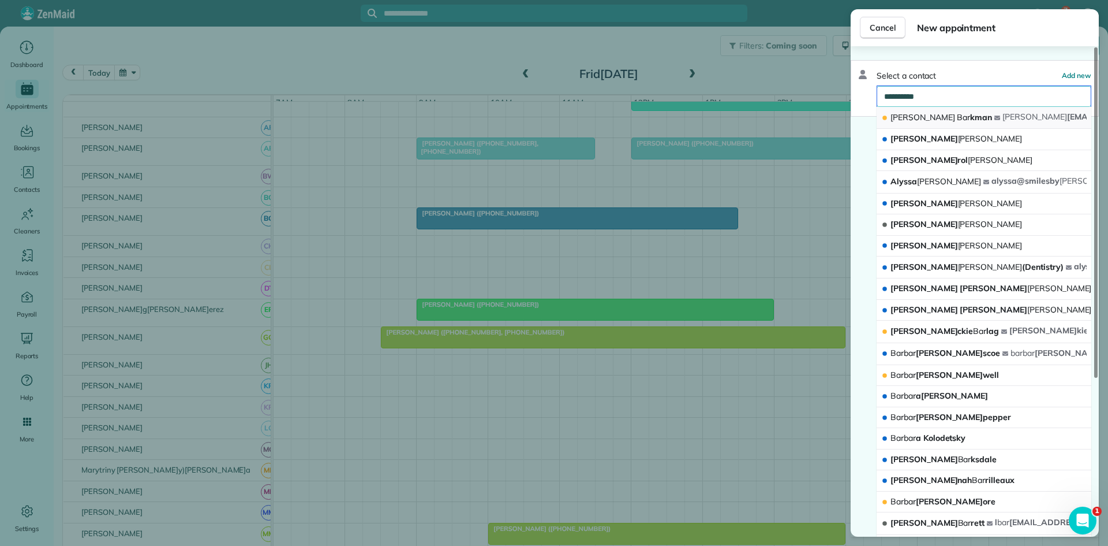
type input "**********"
click at [943, 112] on span "[PERSON_NAME]kman" at bounding box center [942, 118] width 102 height 12
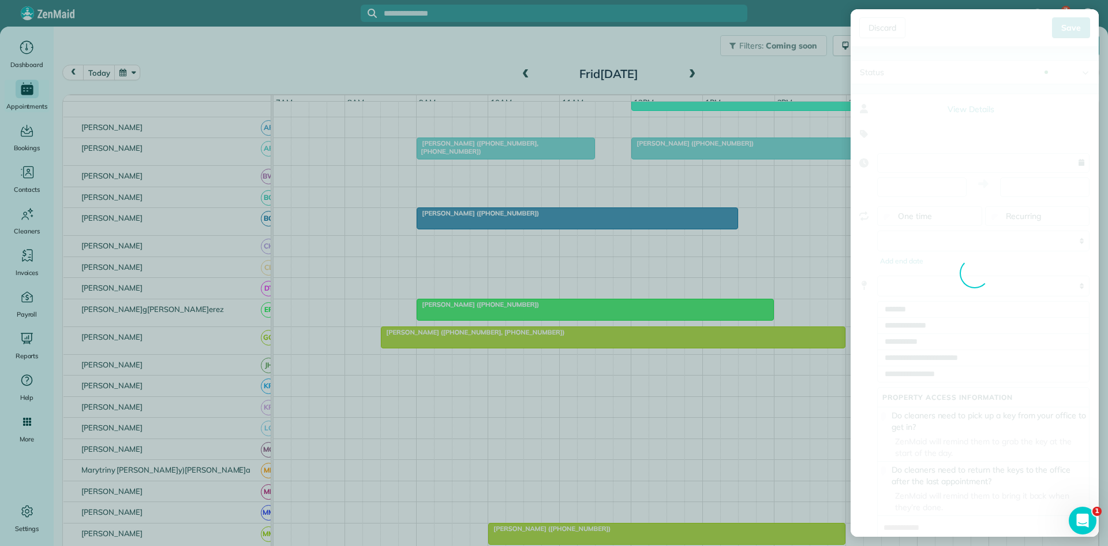
type input "**********"
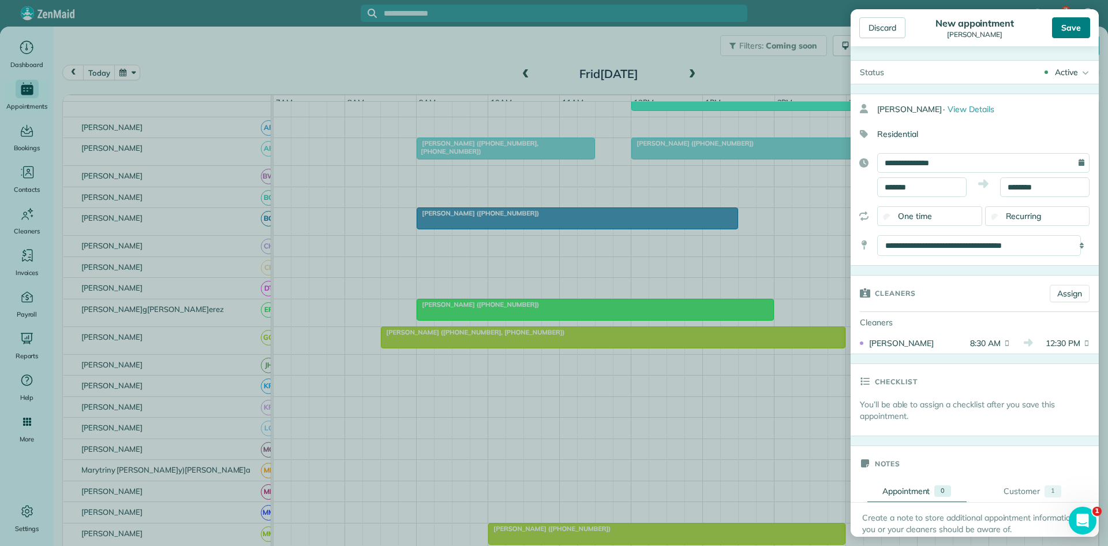
click at [1062, 38] on div "Discard New appointment [PERSON_NAME] Save" at bounding box center [975, 27] width 248 height 37
click at [1069, 34] on div "Save" at bounding box center [1071, 27] width 38 height 21
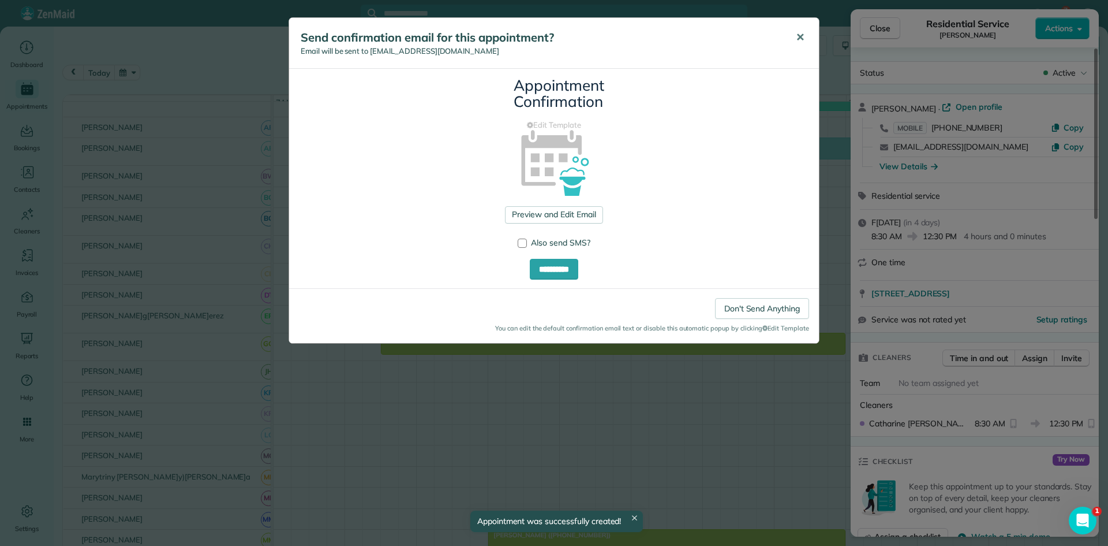
click at [802, 47] on button "✕" at bounding box center [800, 38] width 26 height 28
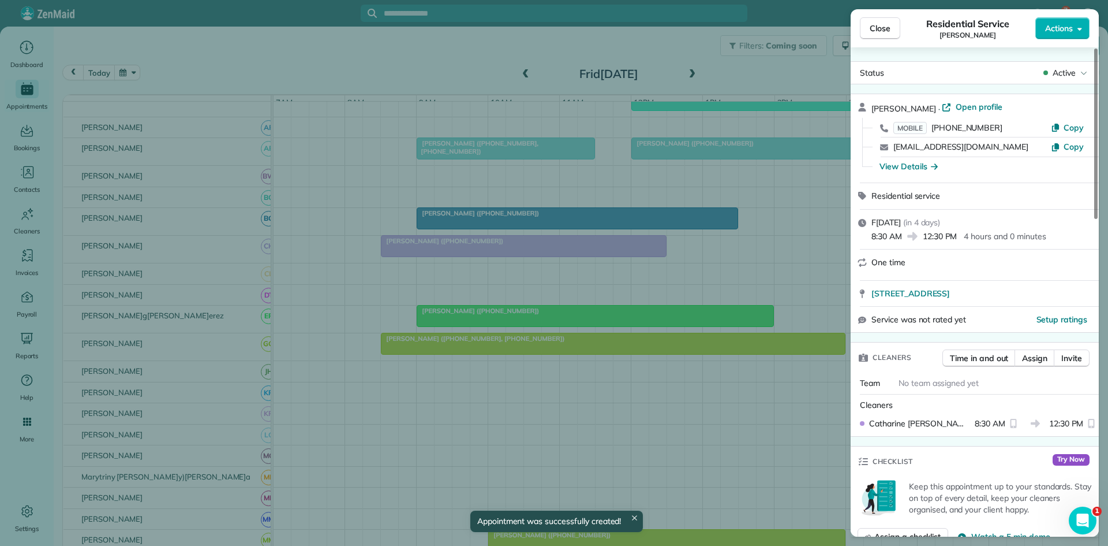
click at [897, 31] on button "Close" at bounding box center [880, 28] width 40 height 22
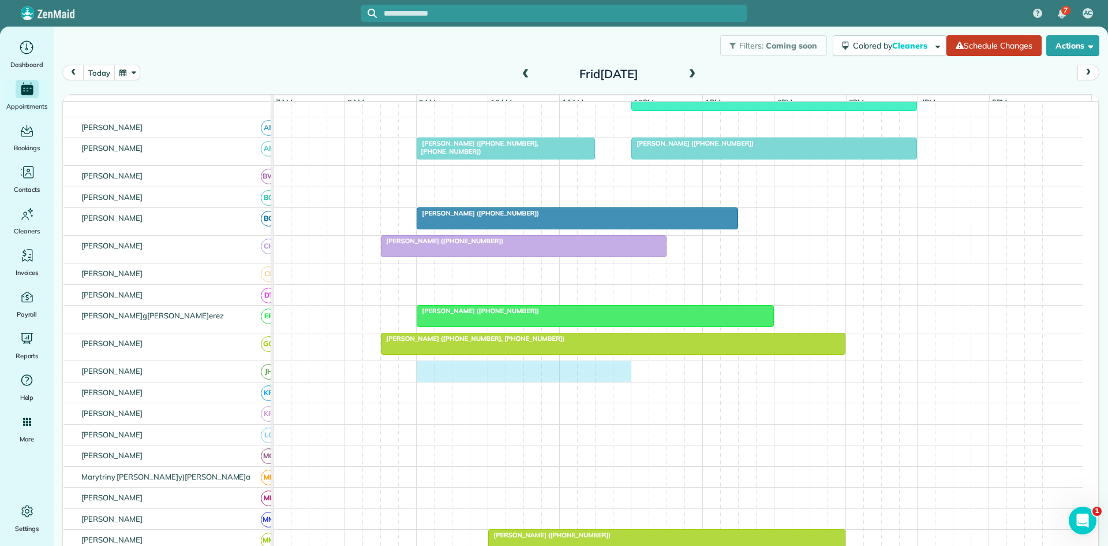
drag, startPoint x: 421, startPoint y: 382, endPoint x: 619, endPoint y: 372, distance: 198.2
click at [619, 372] on div at bounding box center [678, 371] width 809 height 21
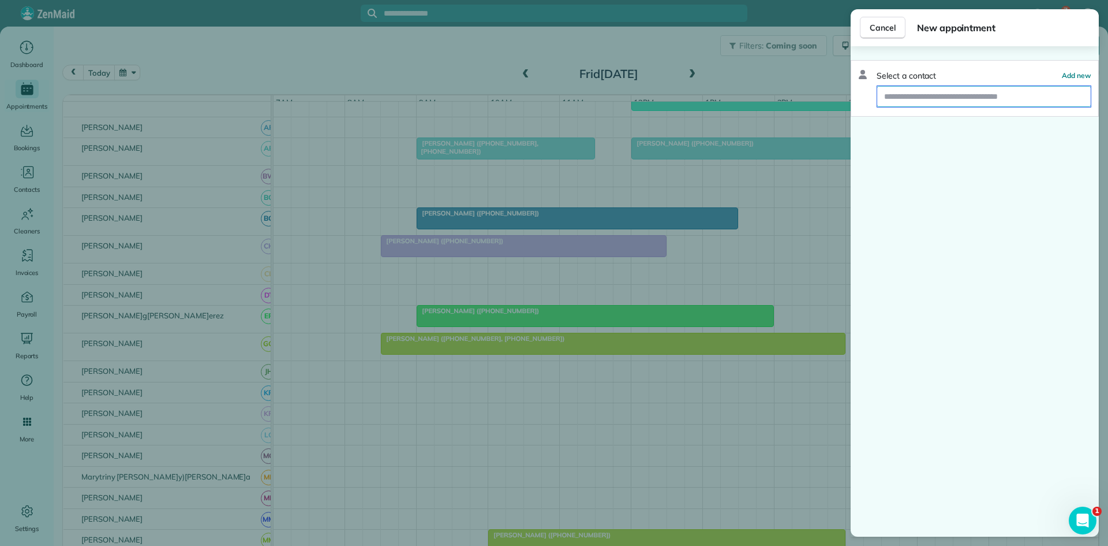
click at [943, 96] on input "text" at bounding box center [985, 96] width 214 height 21
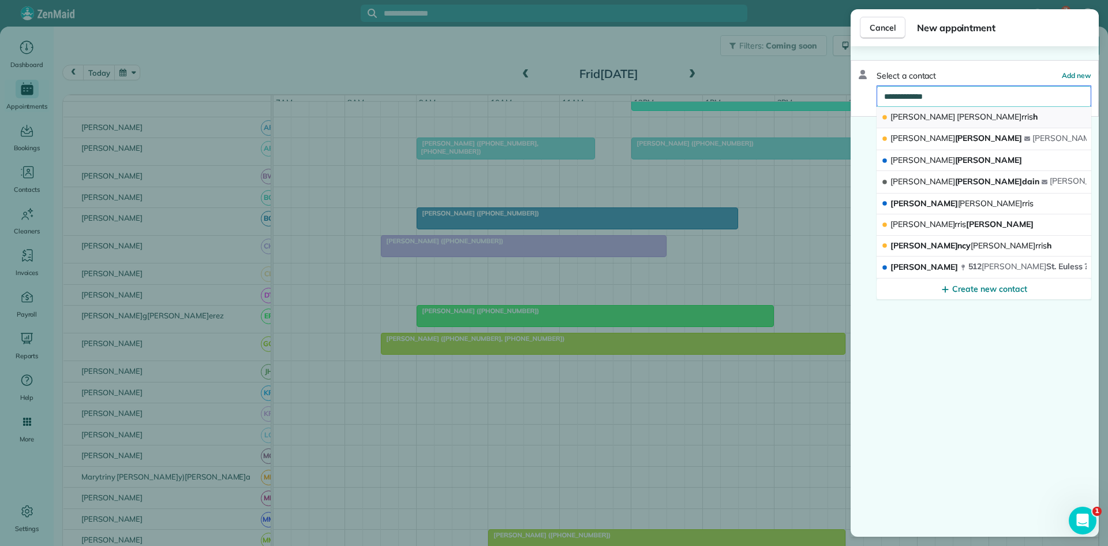
type input "**********"
click at [951, 120] on button "[PERSON_NAME] h" at bounding box center [984, 117] width 215 height 21
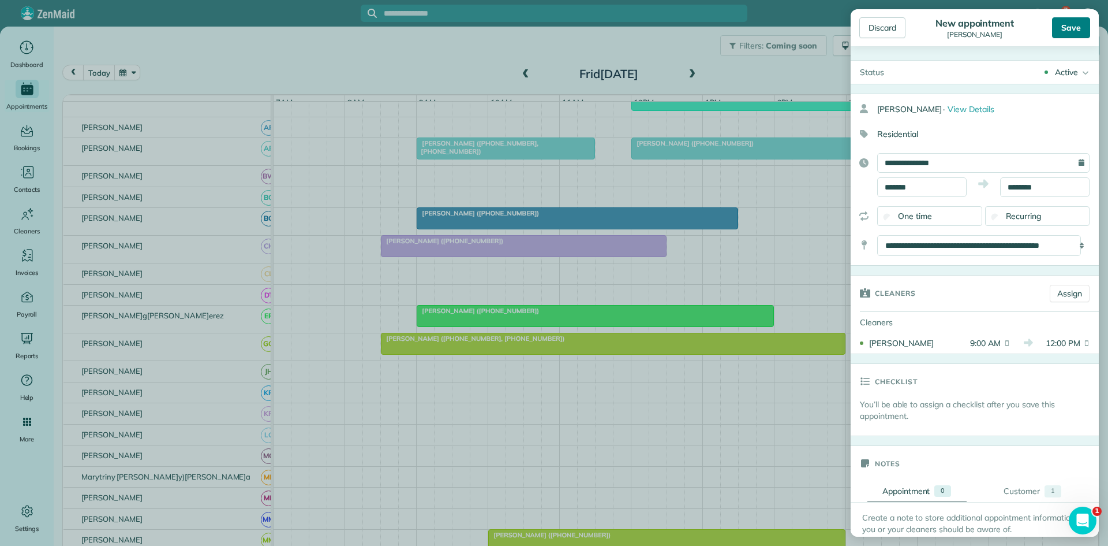
click at [1066, 26] on div "Save" at bounding box center [1071, 27] width 38 height 21
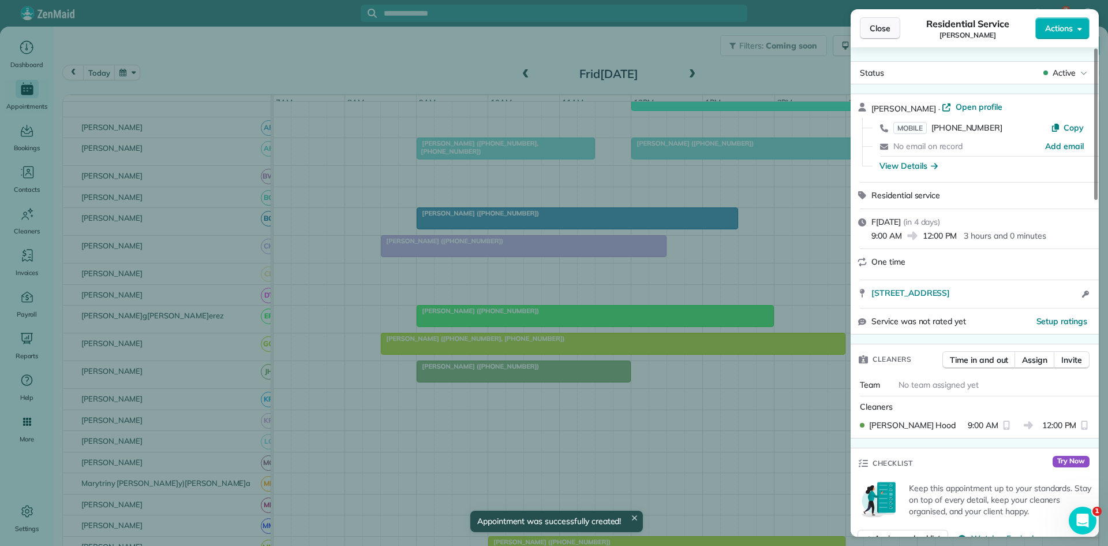
click at [878, 26] on span "Close" at bounding box center [880, 29] width 21 height 12
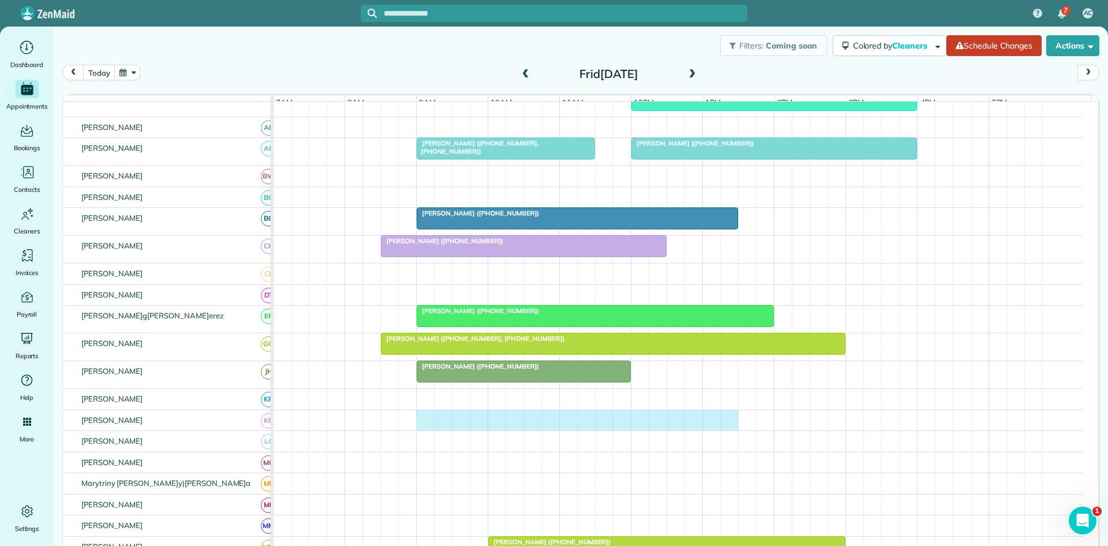
drag, startPoint x: 423, startPoint y: 426, endPoint x: 729, endPoint y: 424, distance: 306.0
click at [729, 424] on div at bounding box center [678, 420] width 809 height 21
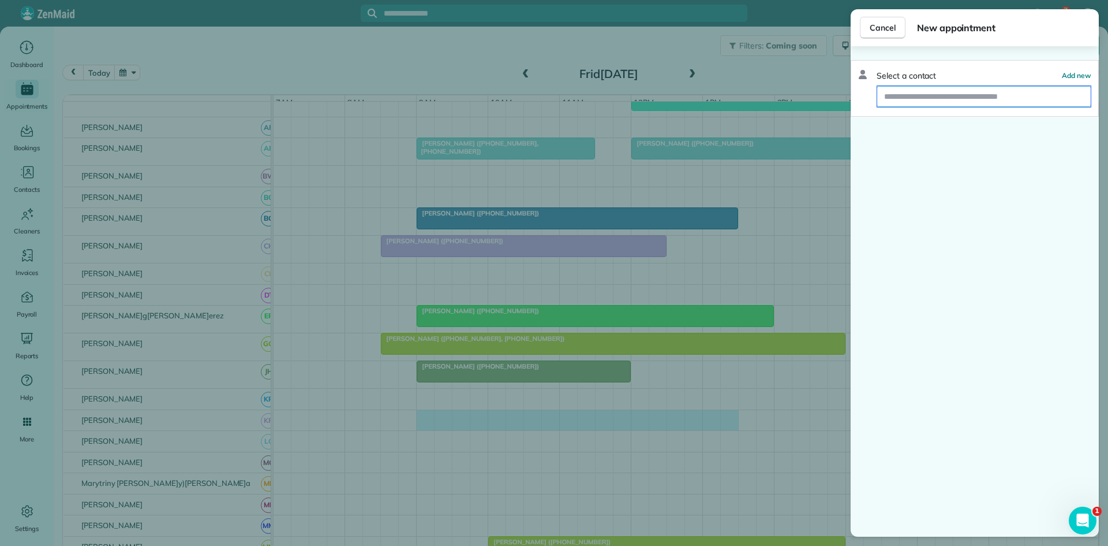
click at [916, 101] on input "text" at bounding box center [985, 96] width 214 height 21
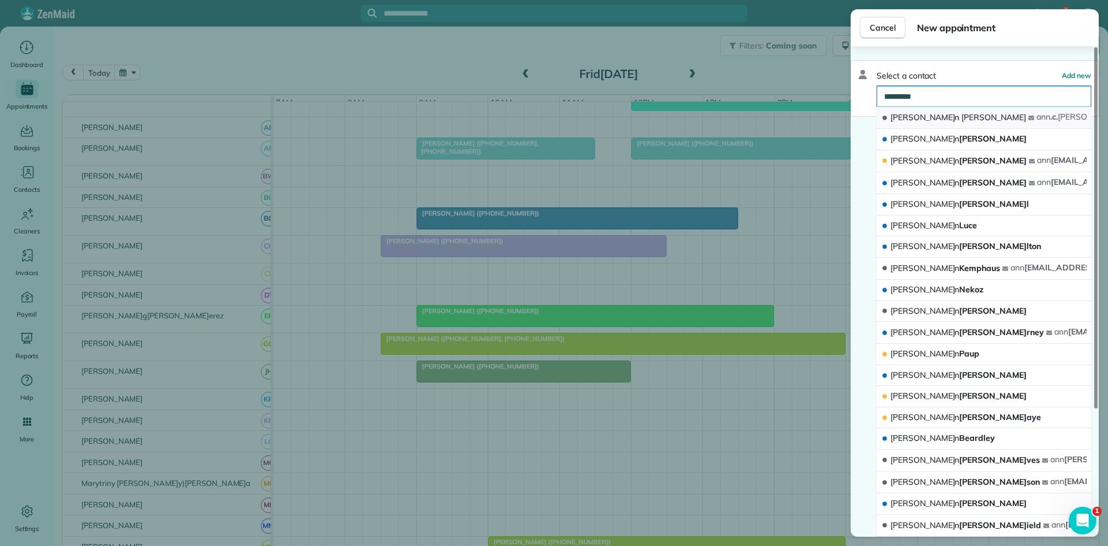
type input "*********"
click at [962, 118] on span "[PERSON_NAME]" at bounding box center [994, 117] width 65 height 10
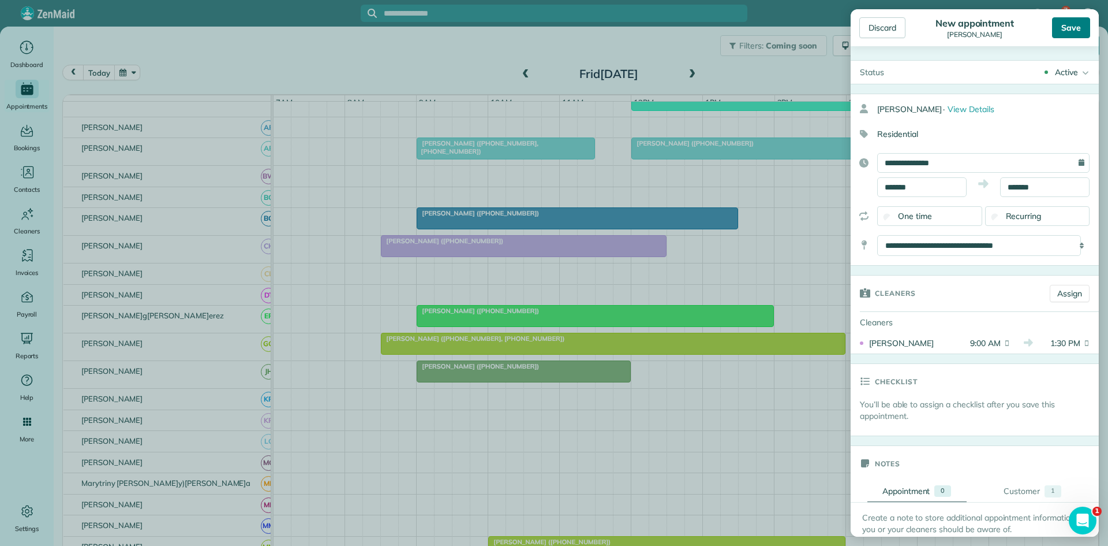
click at [1066, 28] on div "Save" at bounding box center [1071, 27] width 38 height 21
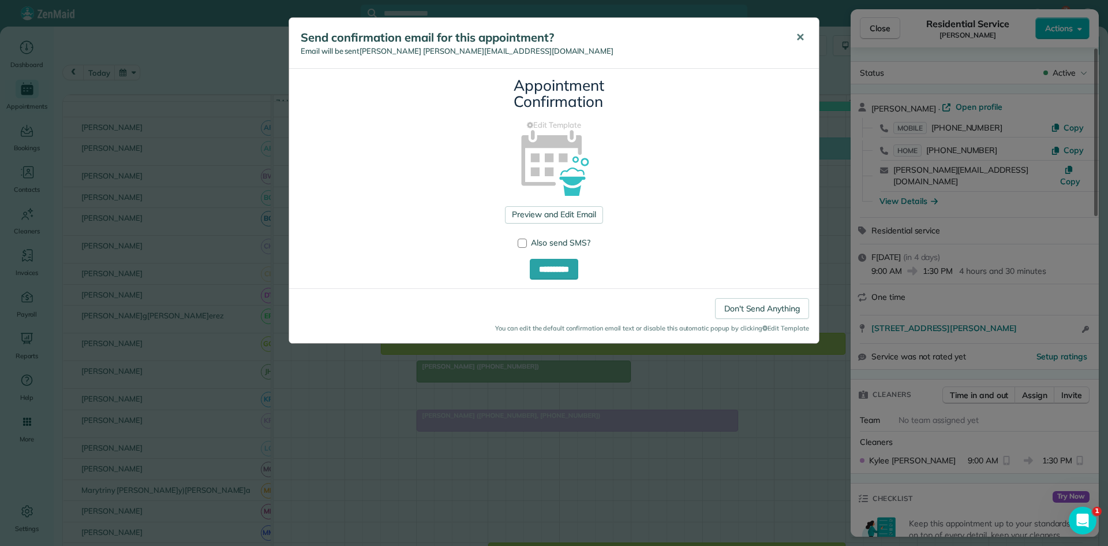
click at [795, 36] on button "✕" at bounding box center [800, 38] width 26 height 28
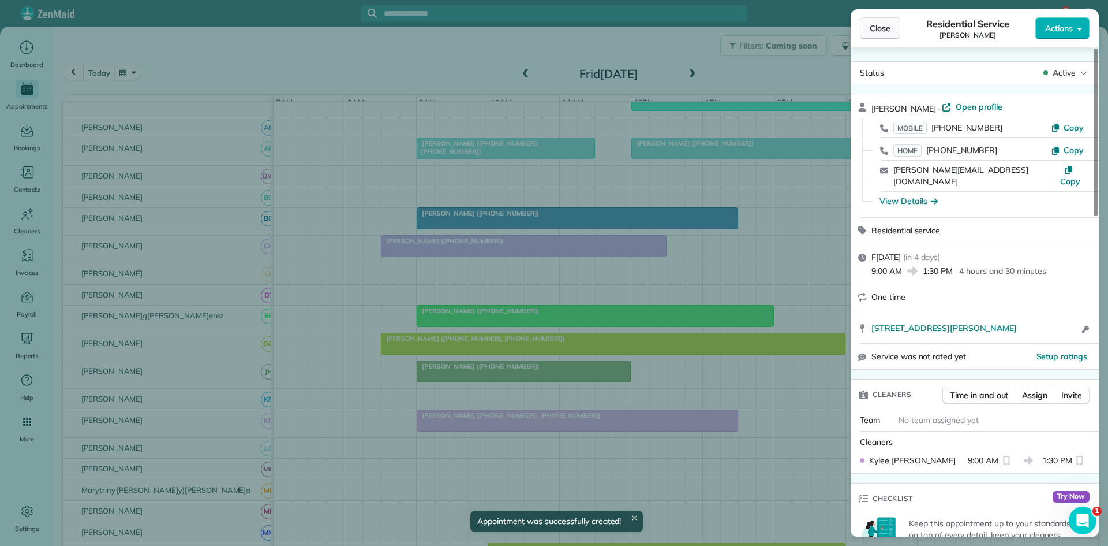
click at [890, 34] on button "Close" at bounding box center [880, 28] width 40 height 22
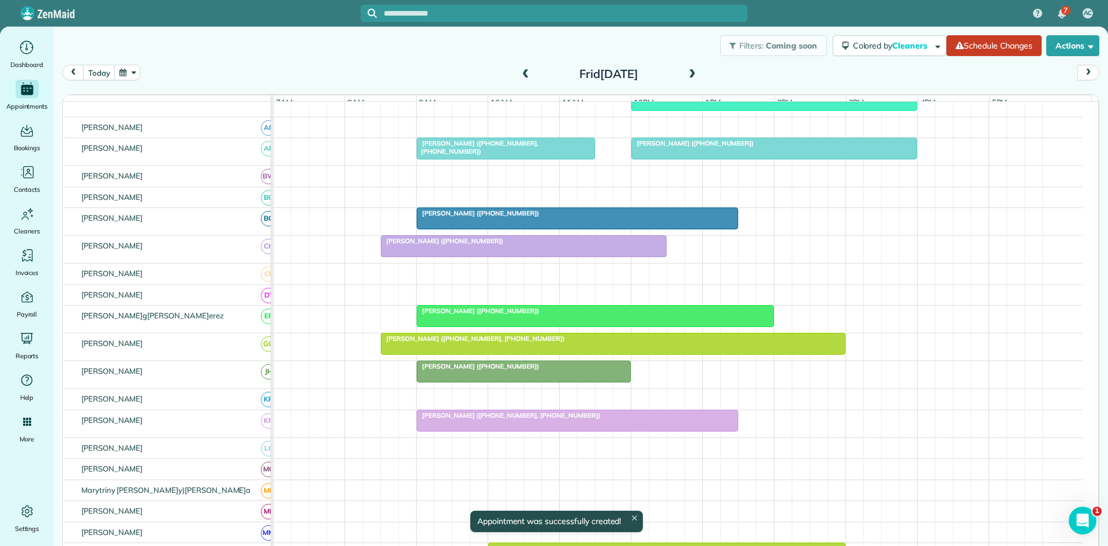
scroll to position [385, 0]
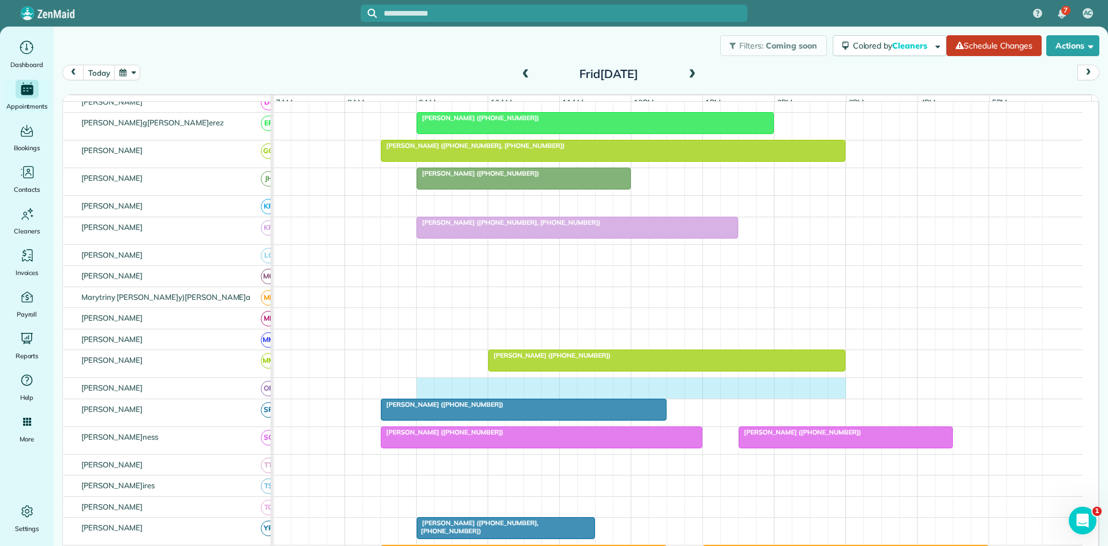
drag, startPoint x: 427, startPoint y: 391, endPoint x: 833, endPoint y: 394, distance: 406.5
click at [833, 394] on div at bounding box center [678, 388] width 809 height 21
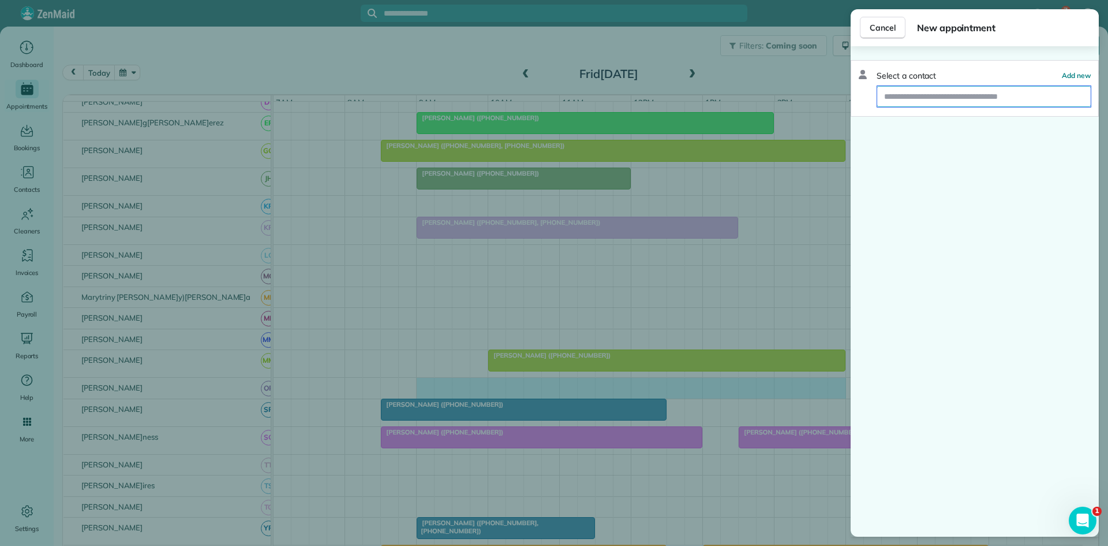
click at [971, 96] on input "text" at bounding box center [985, 96] width 214 height 21
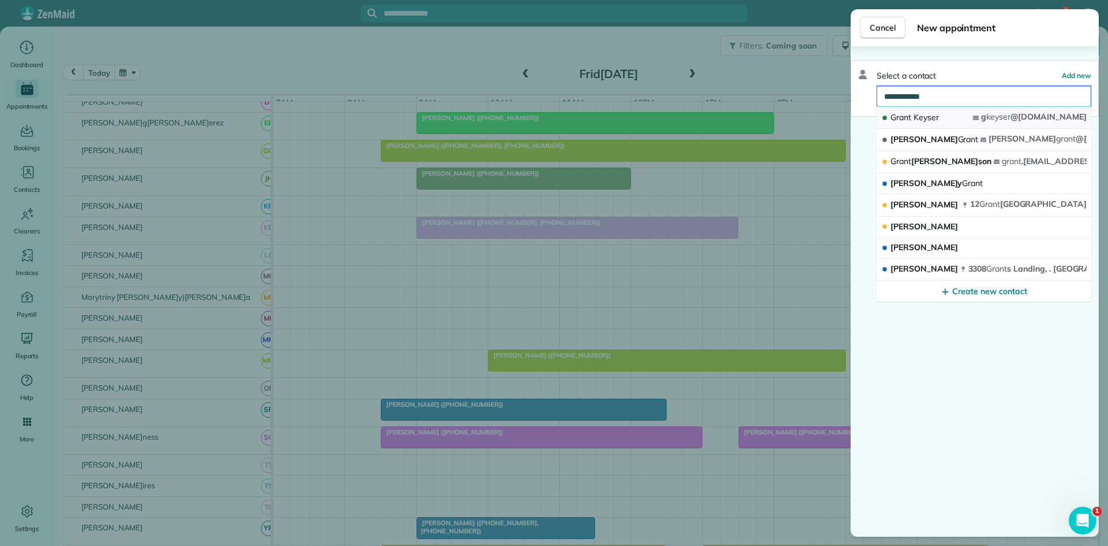
type input "**********"
click at [961, 126] on button "[PERSON_NAME]yse[PERSON_NAME]yser @[DOMAIN_NAME]" at bounding box center [984, 118] width 215 height 22
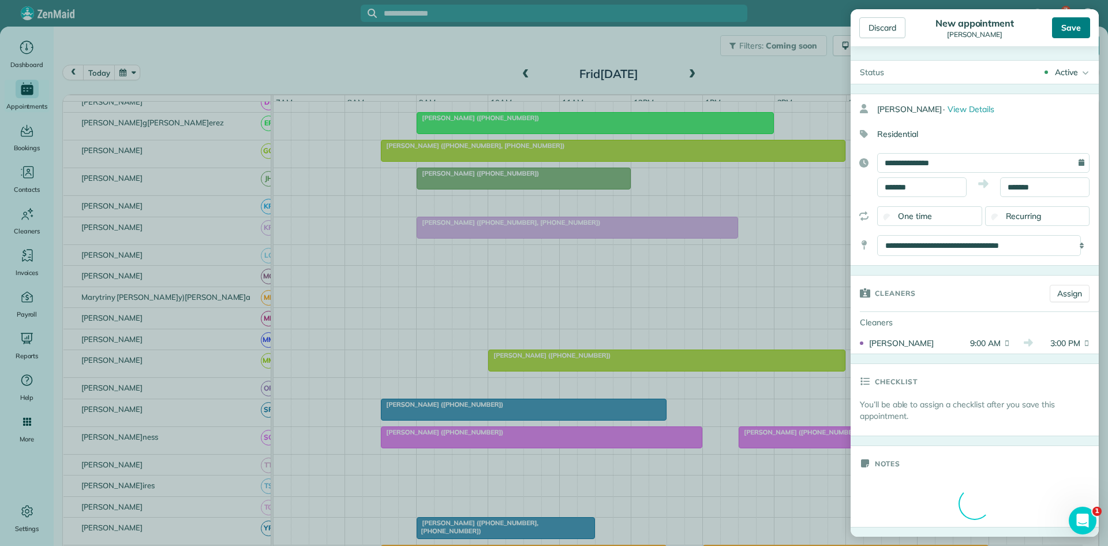
click at [1065, 26] on div "Save" at bounding box center [1071, 27] width 38 height 21
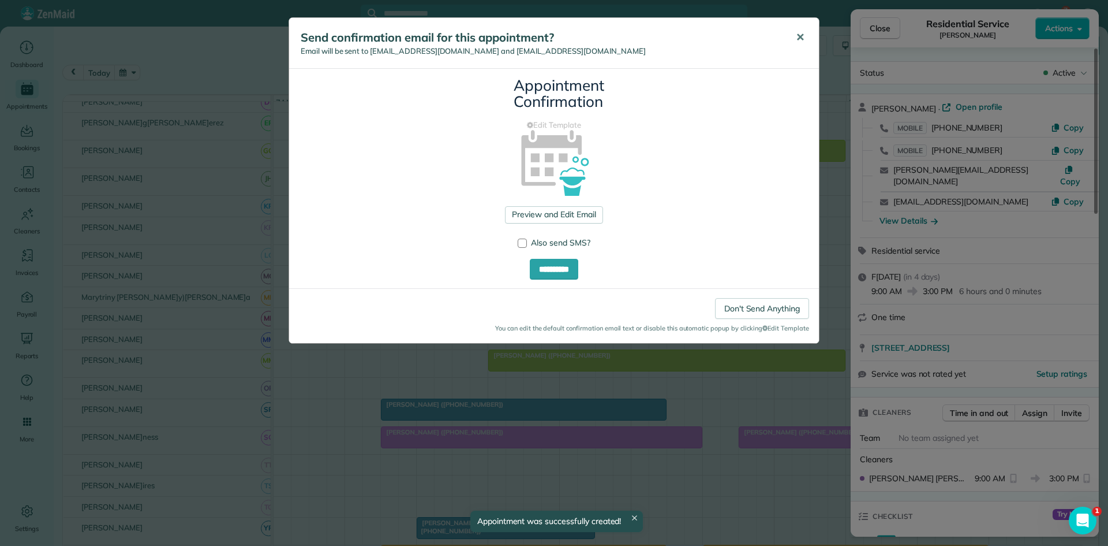
click at [800, 37] on span "✕" at bounding box center [800, 37] width 9 height 13
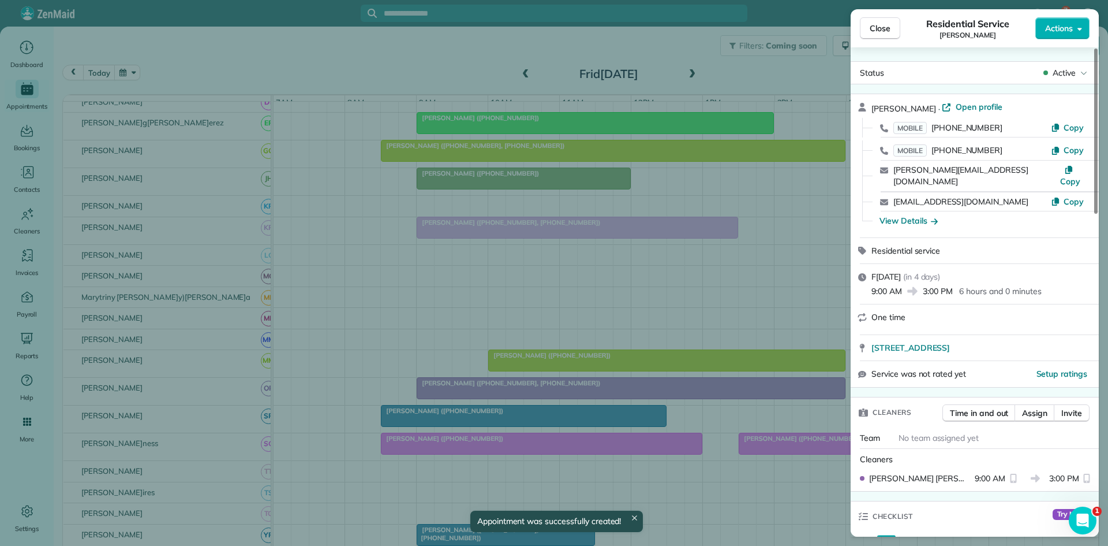
click at [897, 32] on button "Close" at bounding box center [880, 28] width 40 height 22
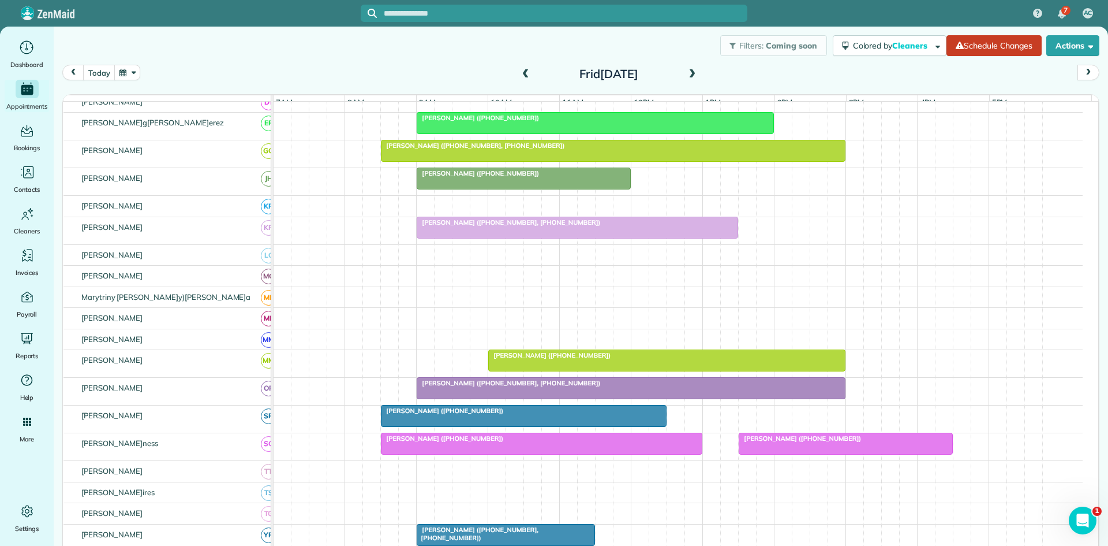
scroll to position [551, 0]
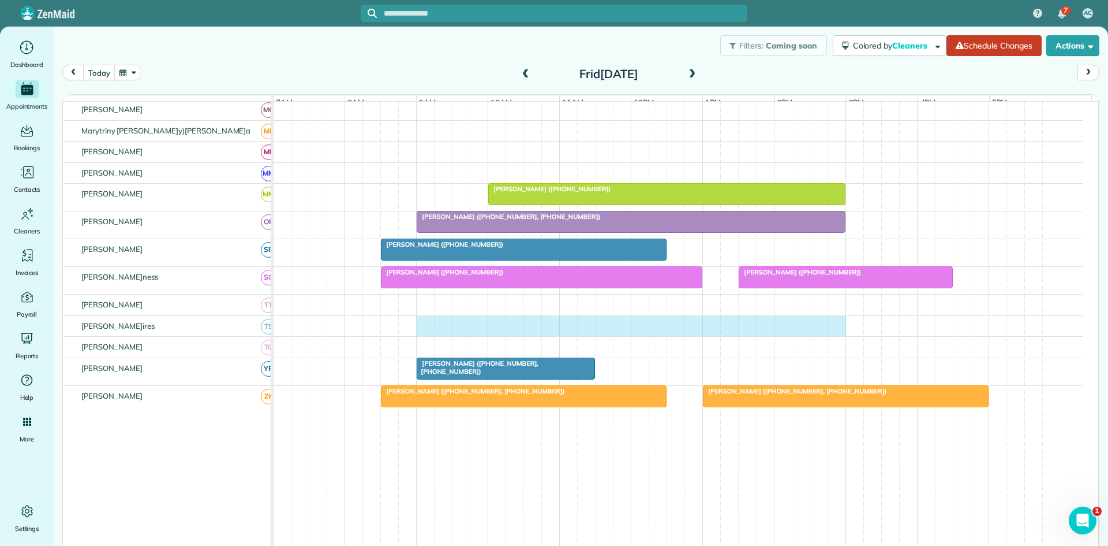
drag, startPoint x: 427, startPoint y: 334, endPoint x: 827, endPoint y: 333, distance: 400.1
click at [831, 333] on div at bounding box center [678, 326] width 809 height 21
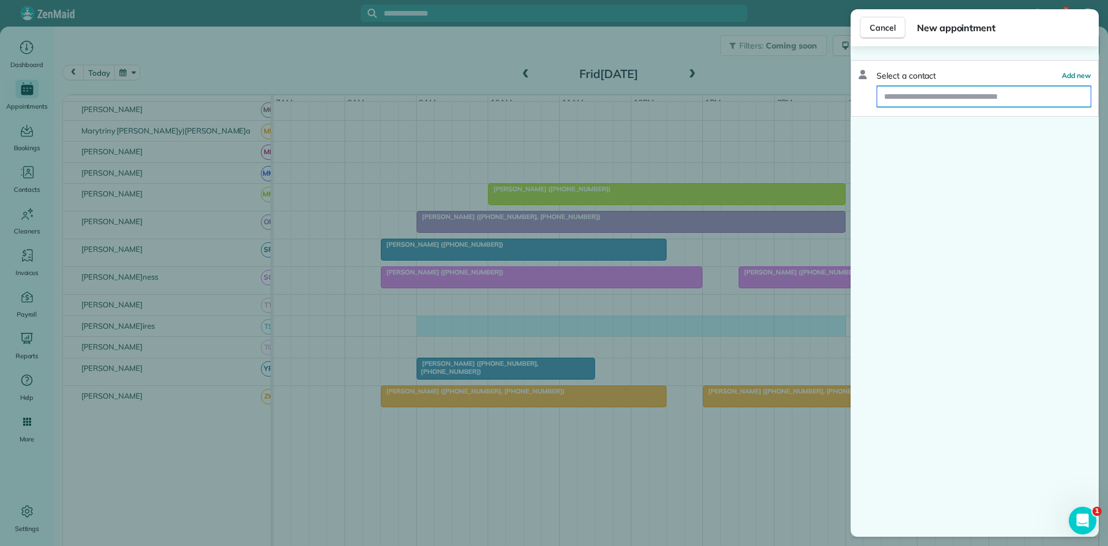
click at [1022, 98] on input "text" at bounding box center [985, 96] width 214 height 21
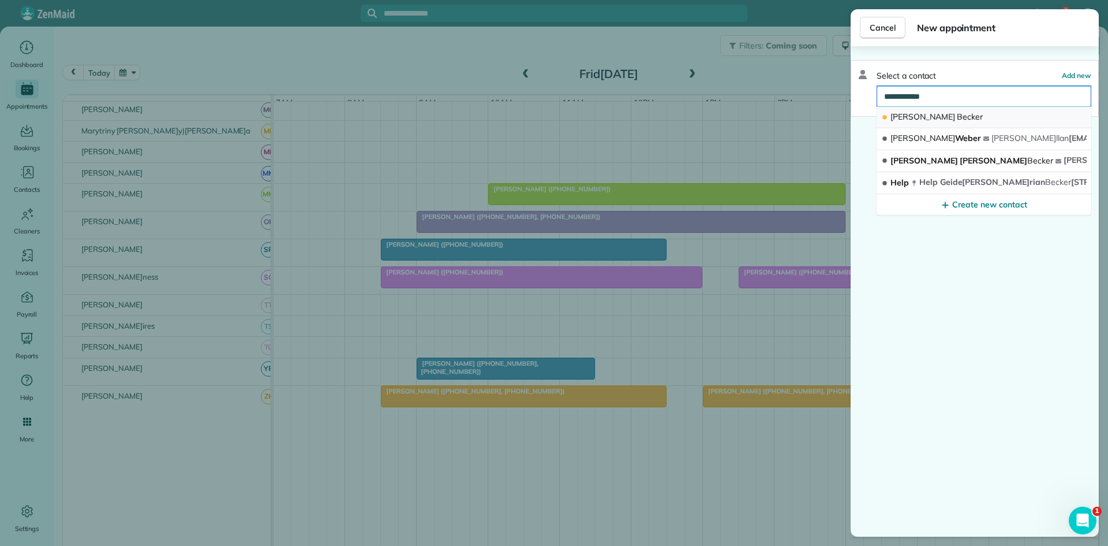
type input "**********"
click at [1019, 109] on button "[PERSON_NAME]" at bounding box center [984, 117] width 215 height 21
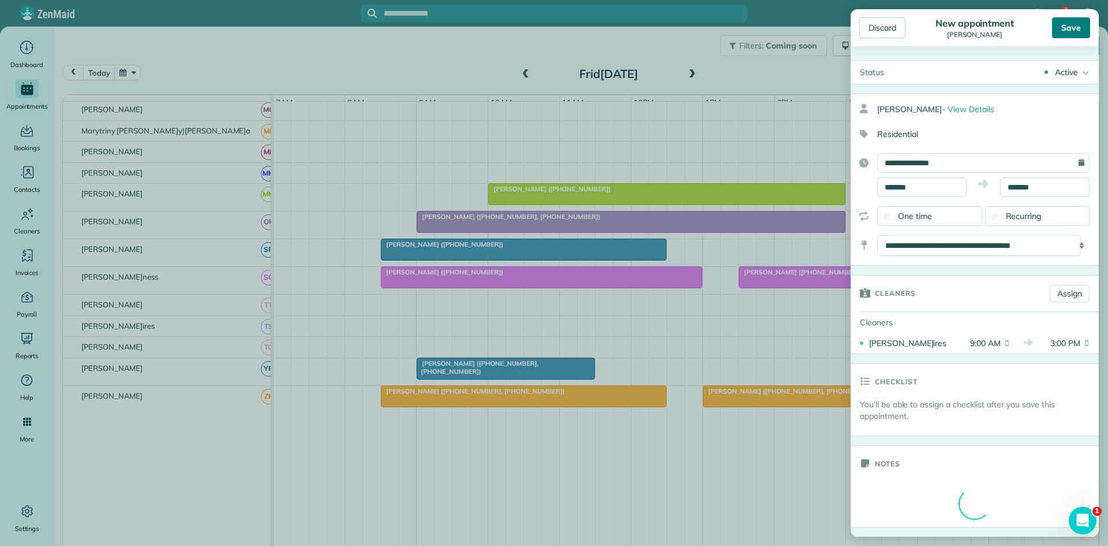
click at [1062, 28] on div "Save" at bounding box center [1071, 27] width 38 height 21
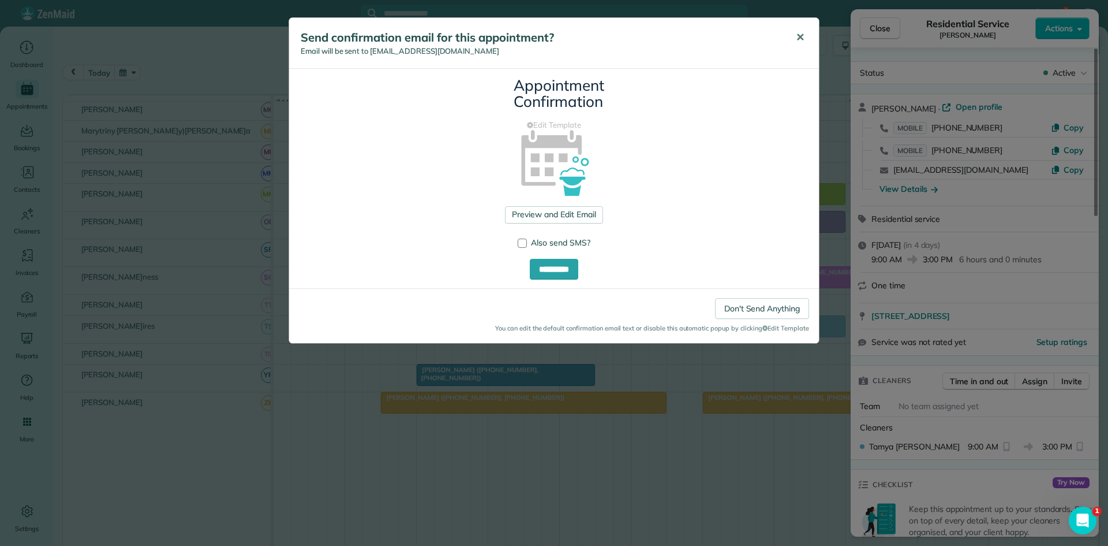
click at [801, 36] on span "✕" at bounding box center [800, 37] width 9 height 13
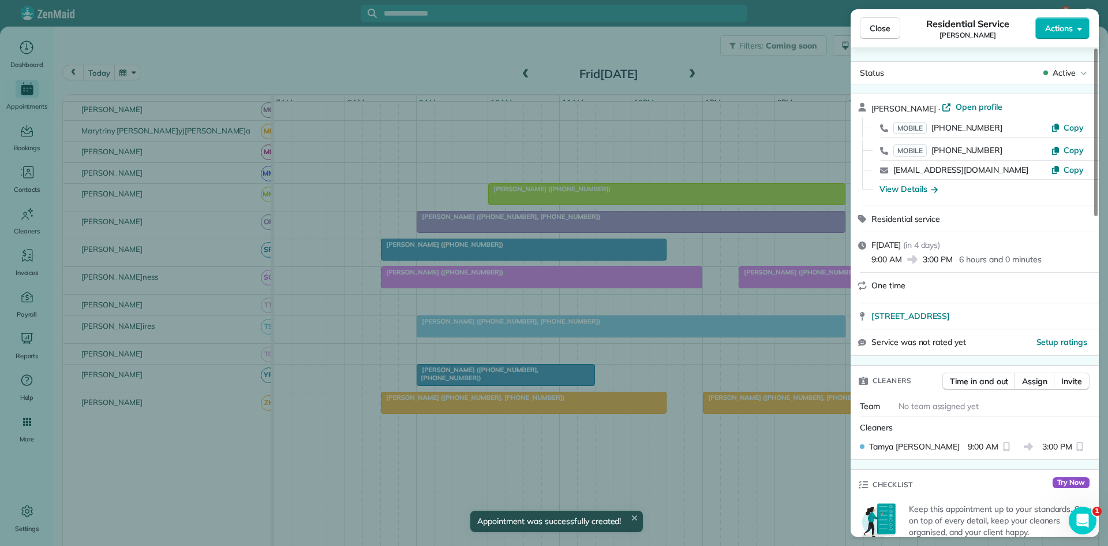
click at [876, 38] on button "Close" at bounding box center [880, 28] width 40 height 22
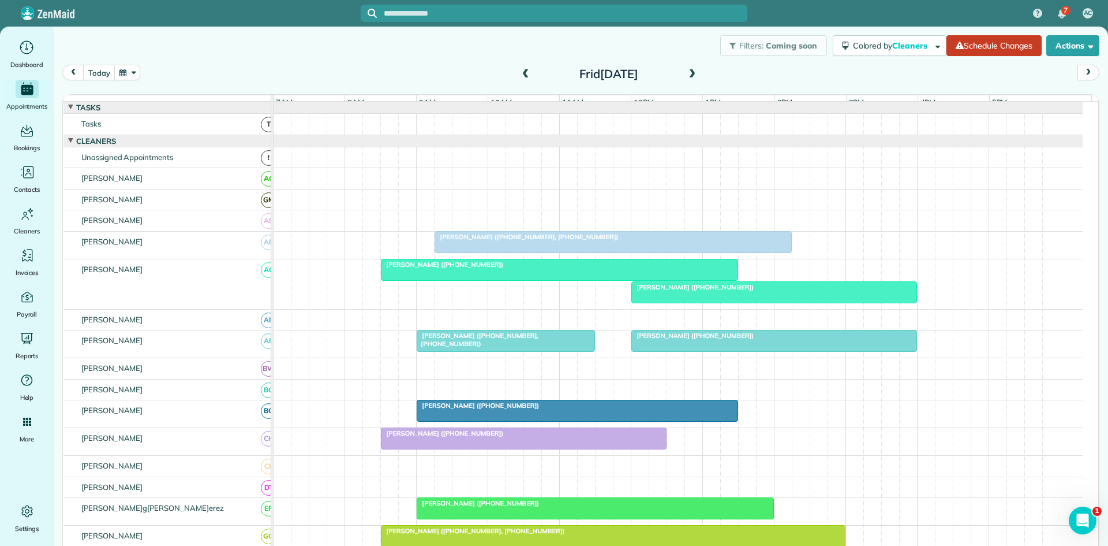
click at [685, 83] on div "t[DATE] F[DATE]" at bounding box center [580, 76] width 1037 height 22
click at [687, 80] on span at bounding box center [692, 74] width 13 height 17
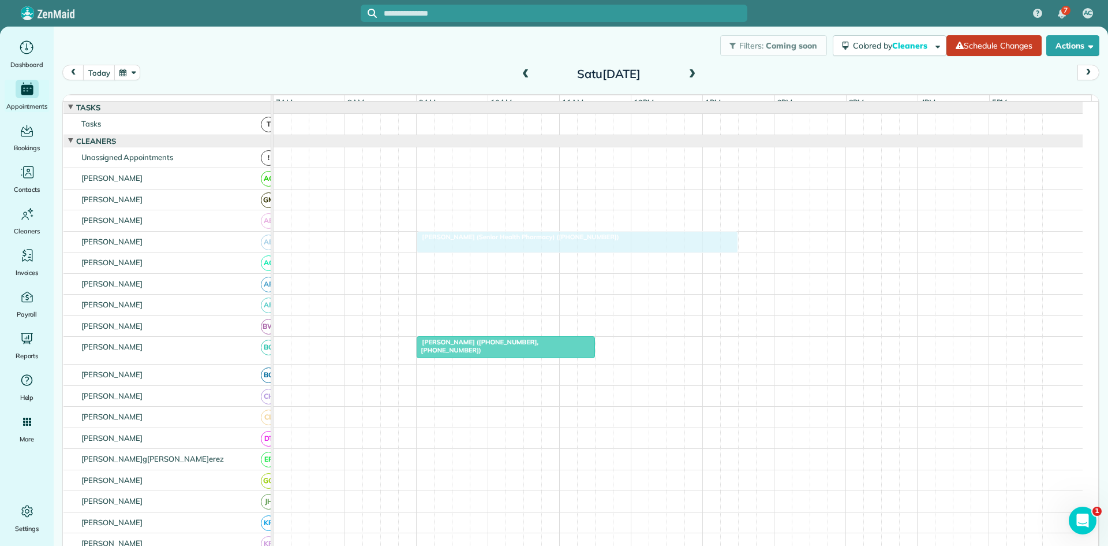
drag, startPoint x: 524, startPoint y: 451, endPoint x: 516, endPoint y: 248, distance: 203.4
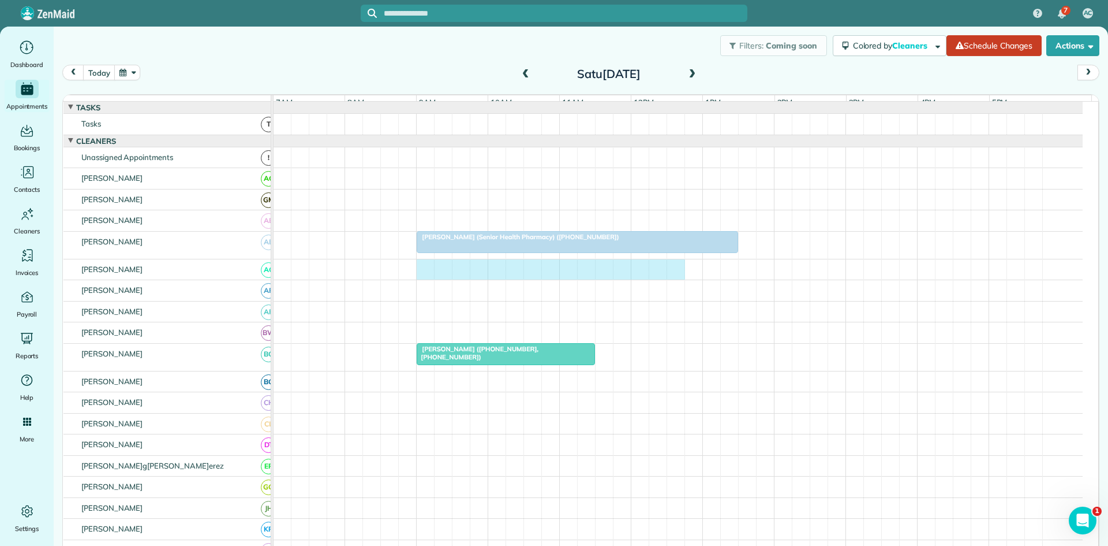
drag, startPoint x: 425, startPoint y: 281, endPoint x: 666, endPoint y: 281, distance: 240.7
click at [666, 280] on div at bounding box center [678, 269] width 809 height 21
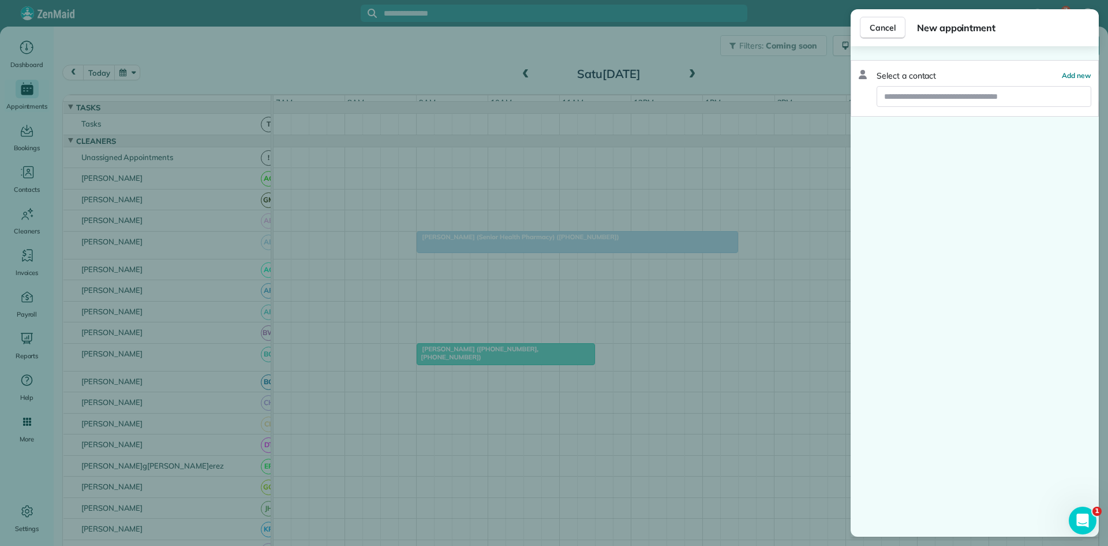
click at [630, 277] on div "Cancel New appointment Select a contact Add new" at bounding box center [554, 273] width 1108 height 546
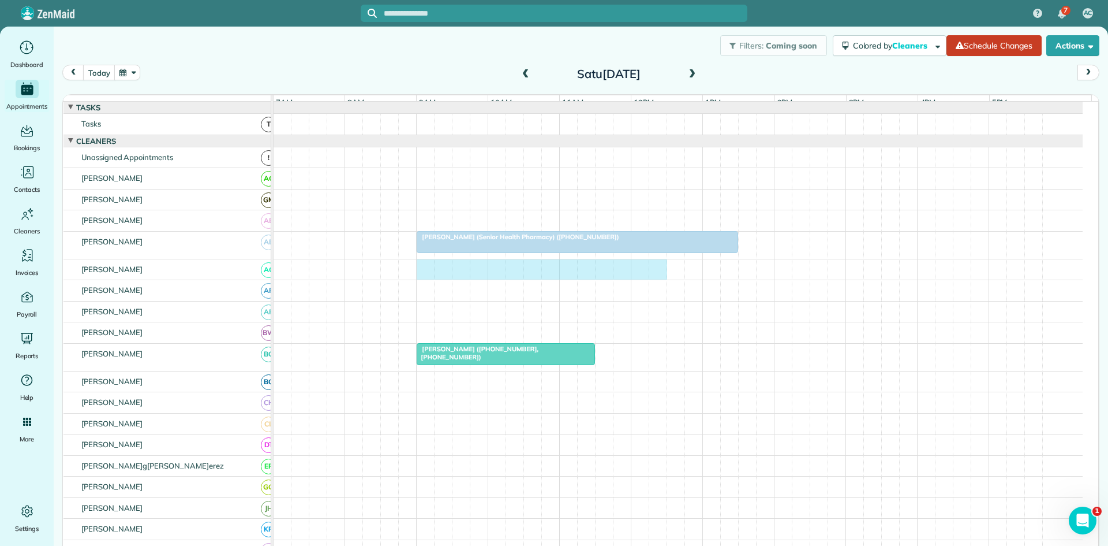
drag, startPoint x: 525, startPoint y: 277, endPoint x: 654, endPoint y: 275, distance: 128.8
click at [654, 275] on div at bounding box center [678, 269] width 809 height 21
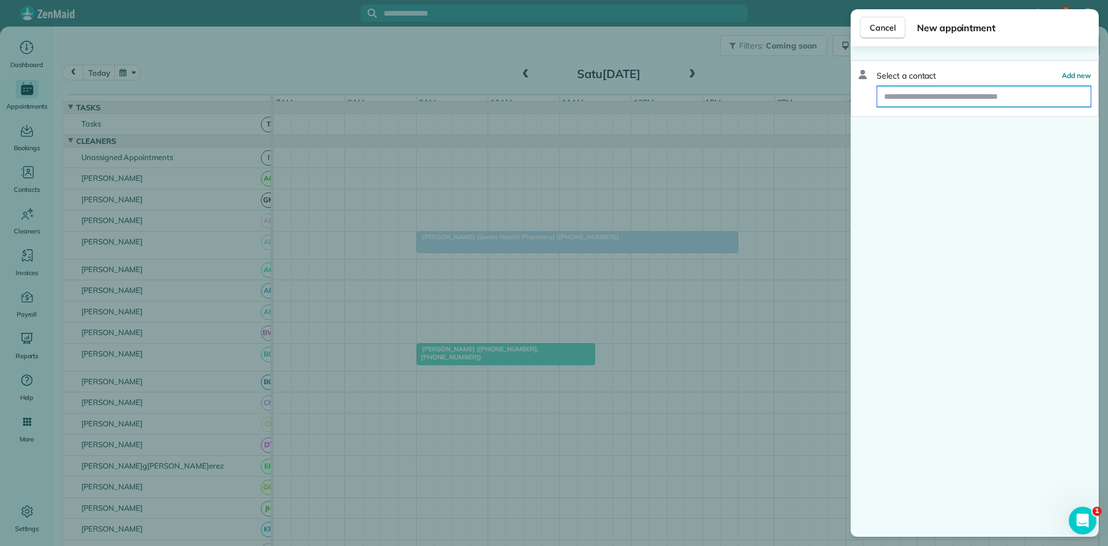
click at [974, 89] on input "text" at bounding box center [985, 96] width 214 height 21
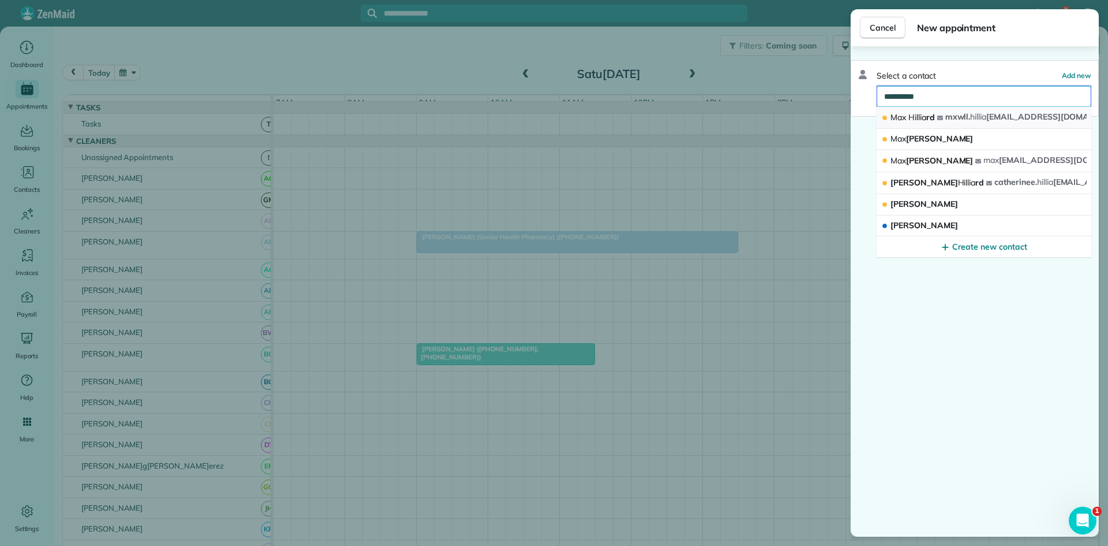
type input "**********"
click at [970, 120] on button "Max Hillia rd mxwll. hillia [EMAIL_ADDRESS][DOMAIN_NAME]" at bounding box center [984, 118] width 215 height 22
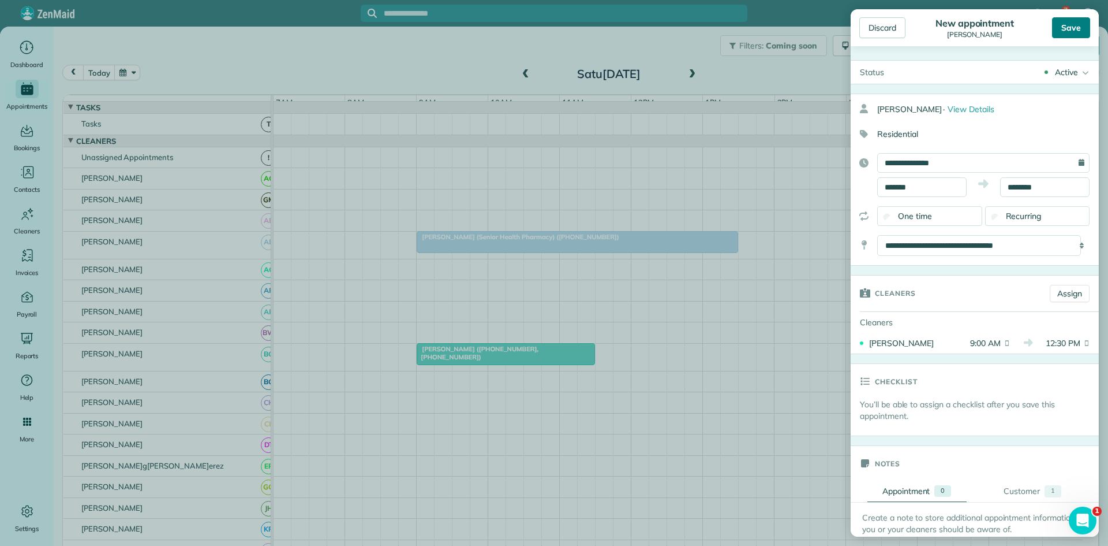
click at [1068, 26] on div "Save" at bounding box center [1071, 27] width 38 height 21
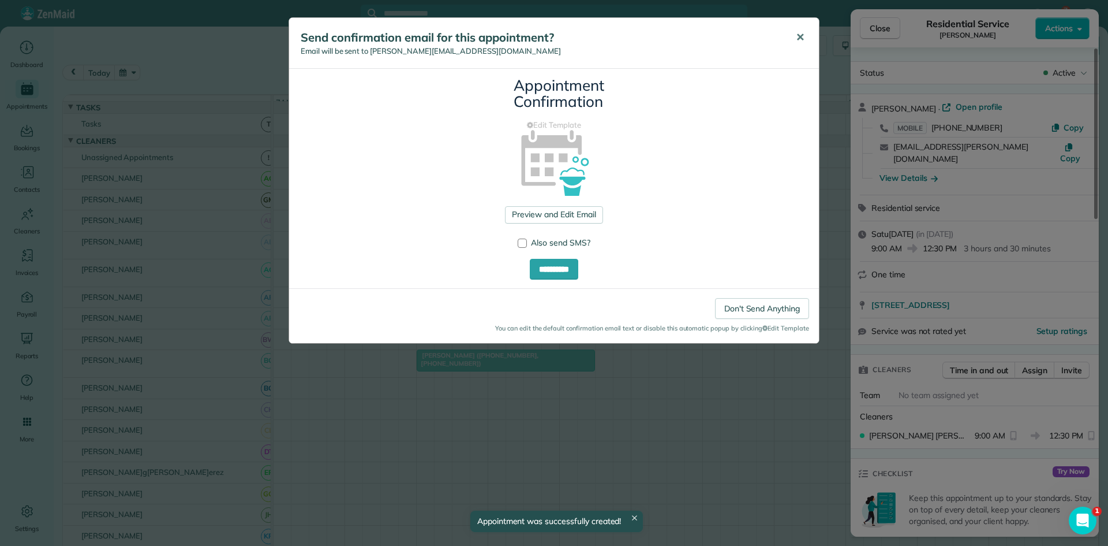
click at [794, 38] on button "✕" at bounding box center [800, 38] width 26 height 28
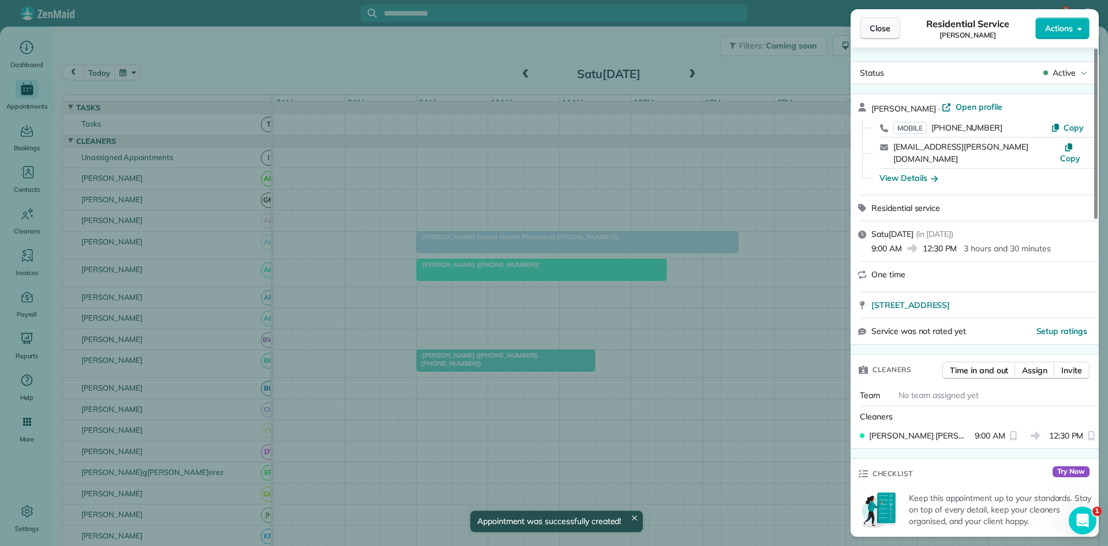
click at [891, 34] on button "Close" at bounding box center [880, 28] width 40 height 22
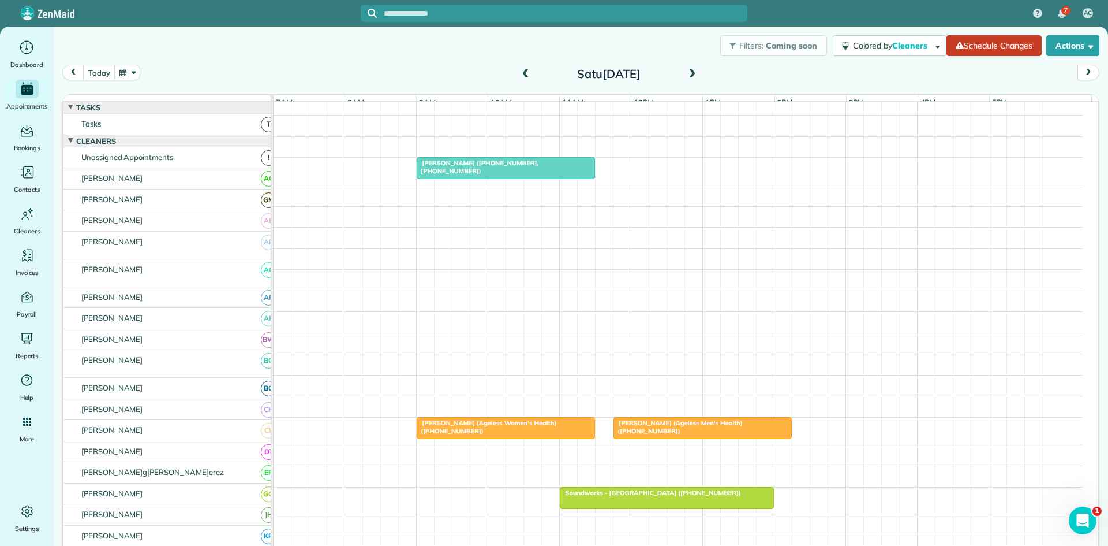
scroll to position [192, 0]
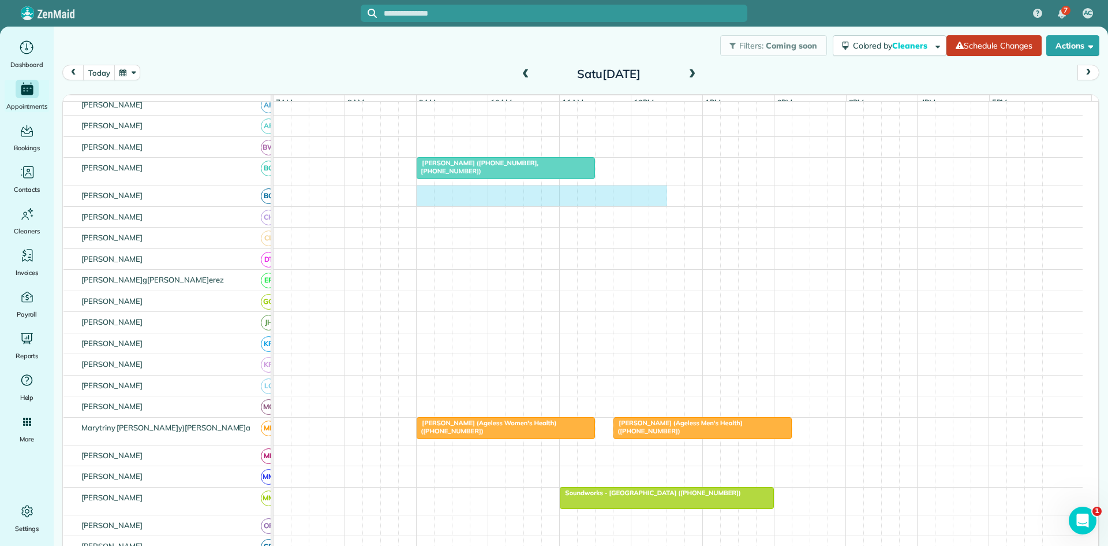
drag, startPoint x: 428, startPoint y: 210, endPoint x: 652, endPoint y: 181, distance: 225.3
click at [652, 181] on tbody "[PERSON_NAME] (Senior Health Pharmacy) ([PHONE_NUMBER]) [PERSON_NAME] ([PHONE_N…" at bounding box center [678, 380] width 809 height 942
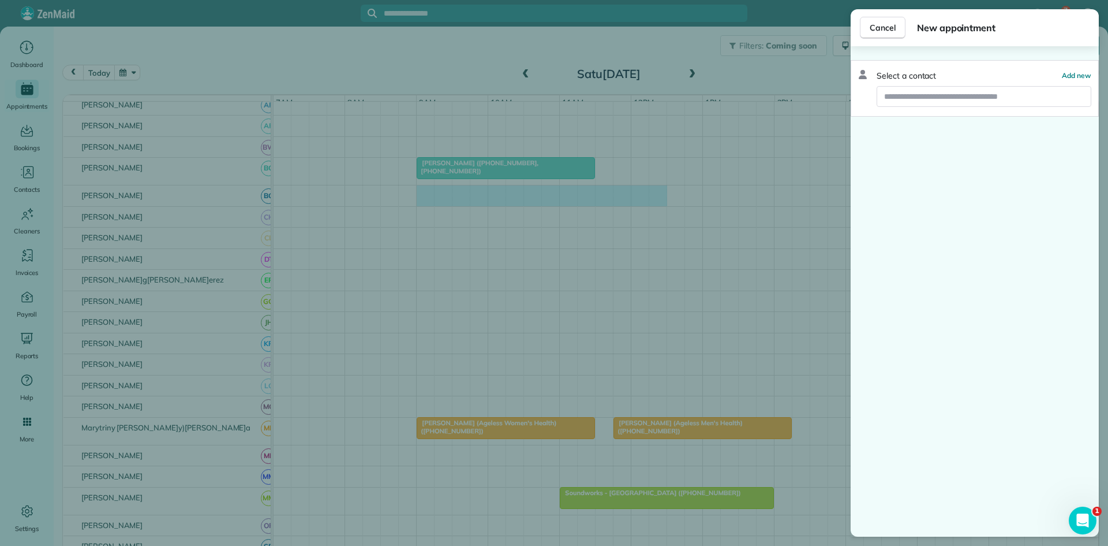
click at [950, 83] on div "Select a contact Add new" at bounding box center [975, 88] width 248 height 57
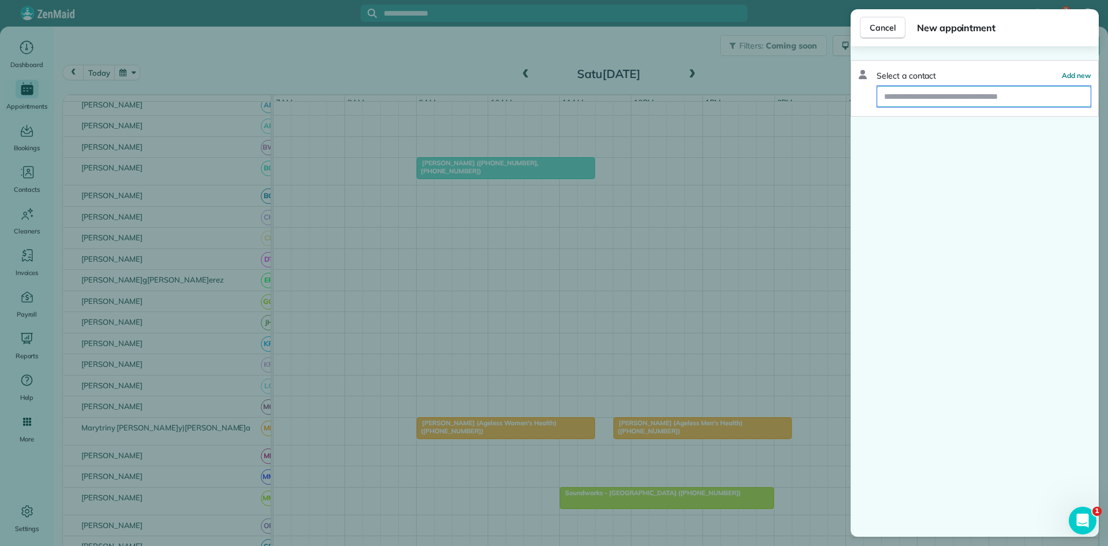
click at [943, 96] on input "text" at bounding box center [985, 96] width 214 height 21
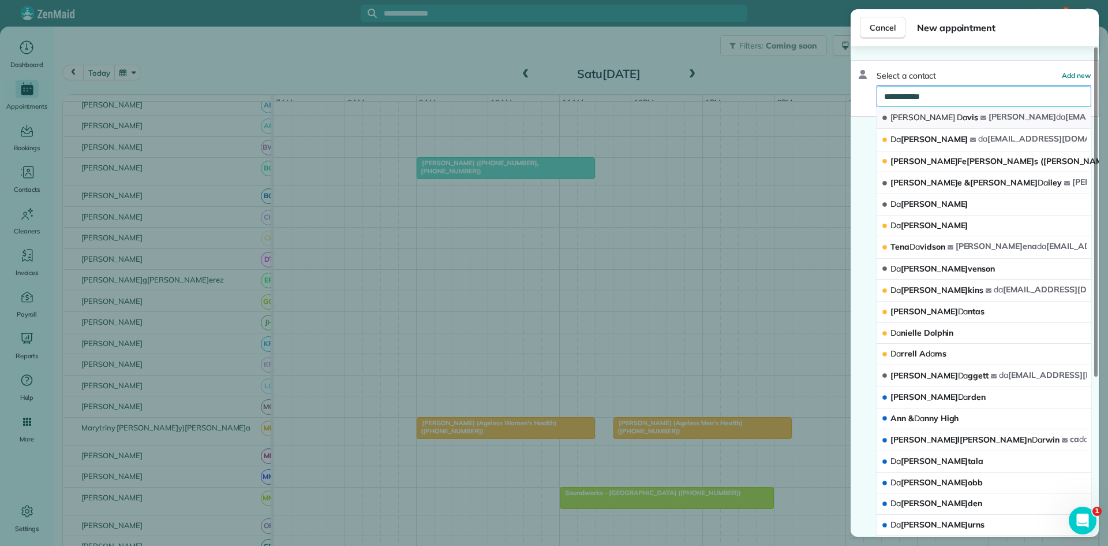
type input "**********"
click at [941, 113] on span "[PERSON_NAME] vis" at bounding box center [935, 117] width 88 height 10
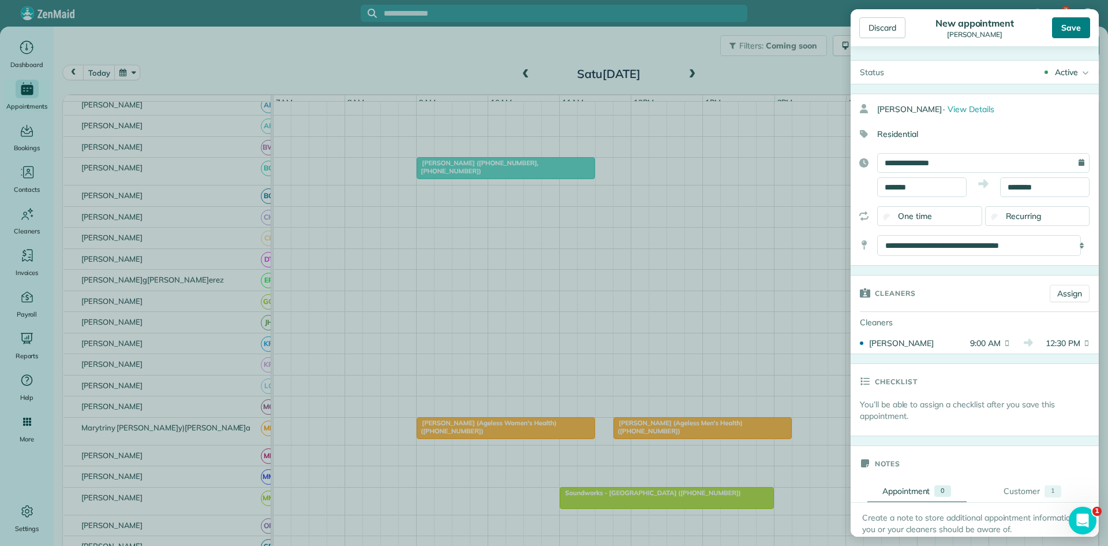
click at [1054, 34] on div "Save" at bounding box center [1071, 27] width 38 height 21
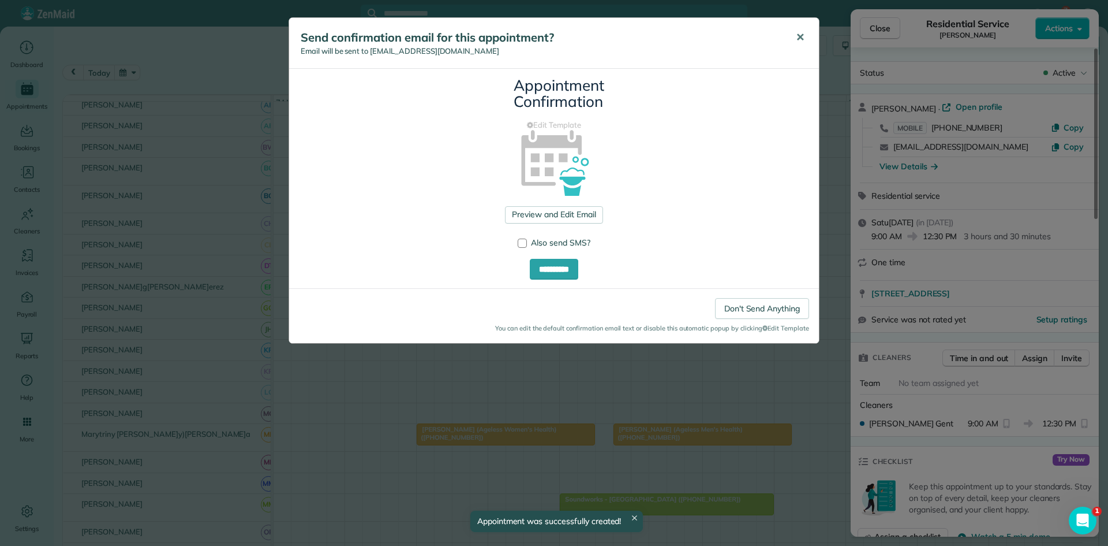
click at [808, 50] on button "✕" at bounding box center [800, 38] width 26 height 28
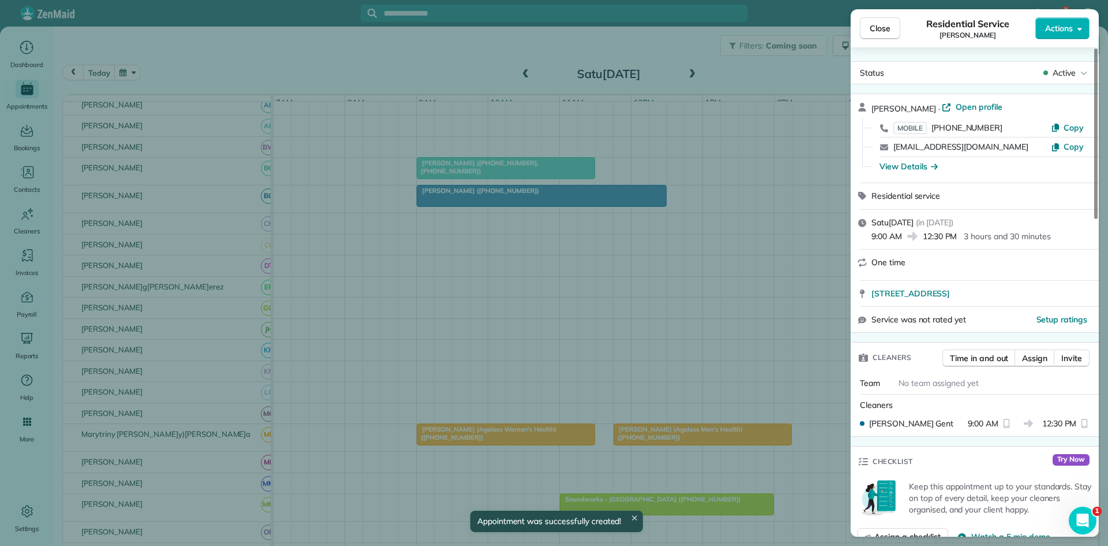
click at [868, 25] on button "Close" at bounding box center [880, 28] width 40 height 22
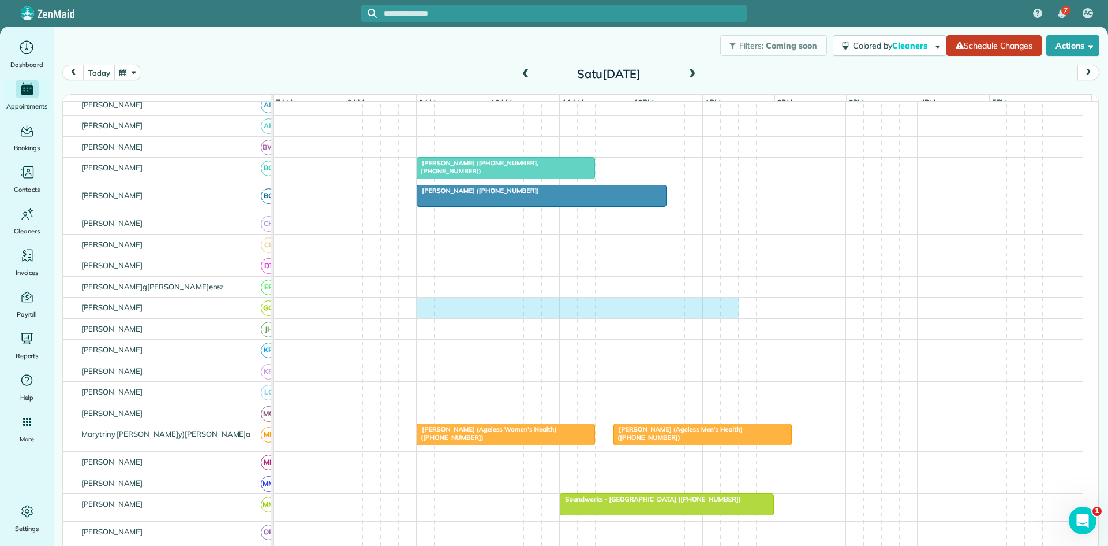
drag, startPoint x: 424, startPoint y: 320, endPoint x: 728, endPoint y: 311, distance: 304.4
click at [728, 311] on div at bounding box center [678, 307] width 809 height 21
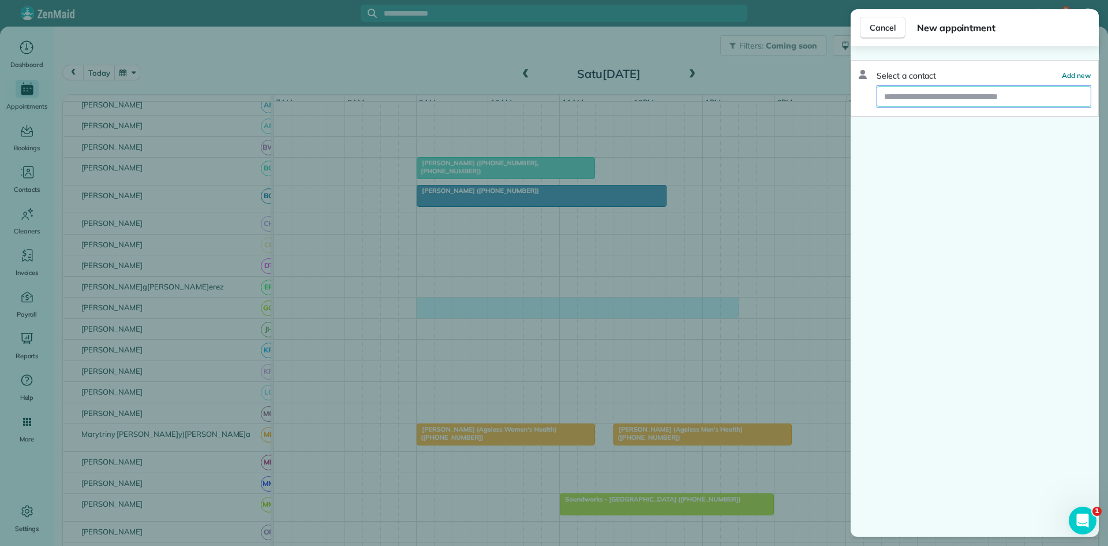
click at [997, 103] on input "text" at bounding box center [985, 96] width 214 height 21
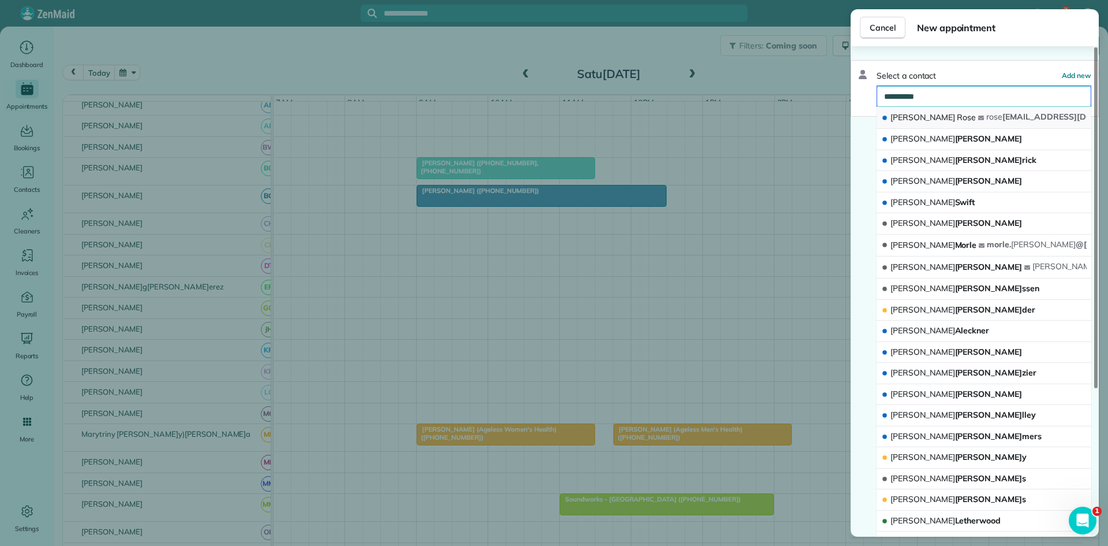
type input "**********"
click at [957, 112] on span "Rose" at bounding box center [966, 117] width 19 height 10
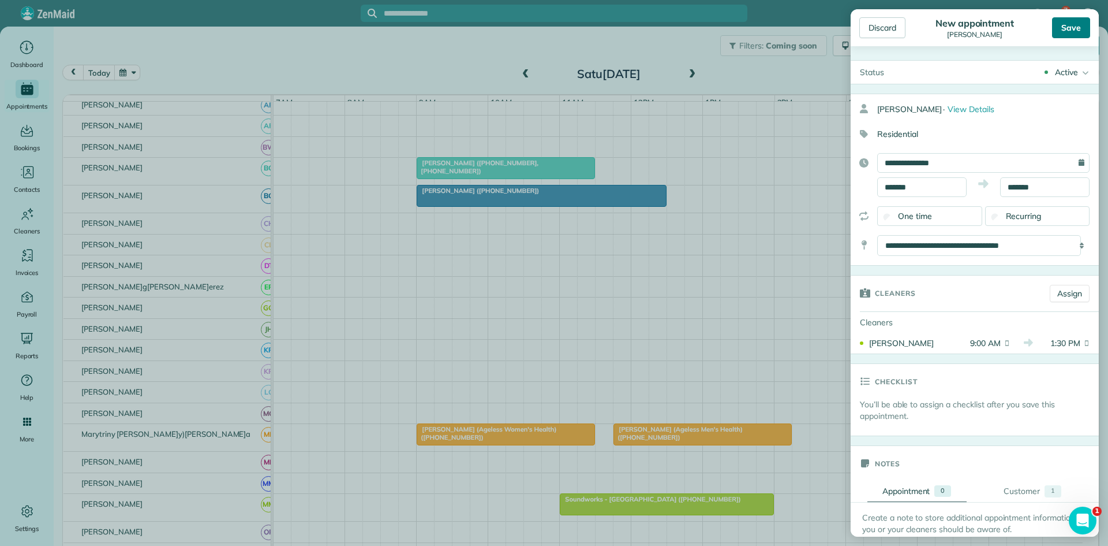
click at [1066, 31] on div "Save" at bounding box center [1071, 27] width 38 height 21
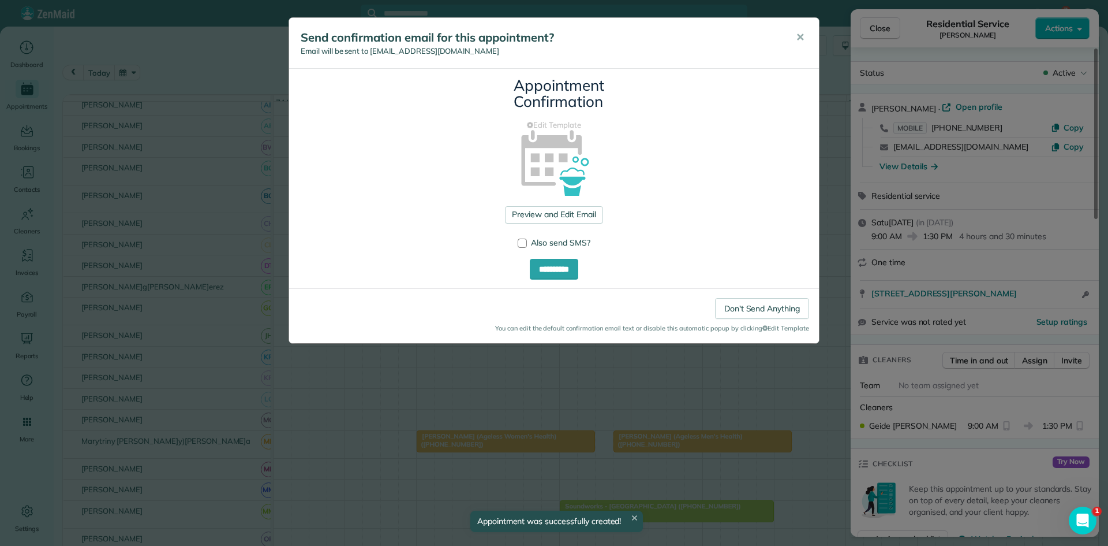
drag, startPoint x: 811, startPoint y: 34, endPoint x: 833, endPoint y: 32, distance: 22.6
click at [811, 34] on button "✕" at bounding box center [800, 38] width 26 height 28
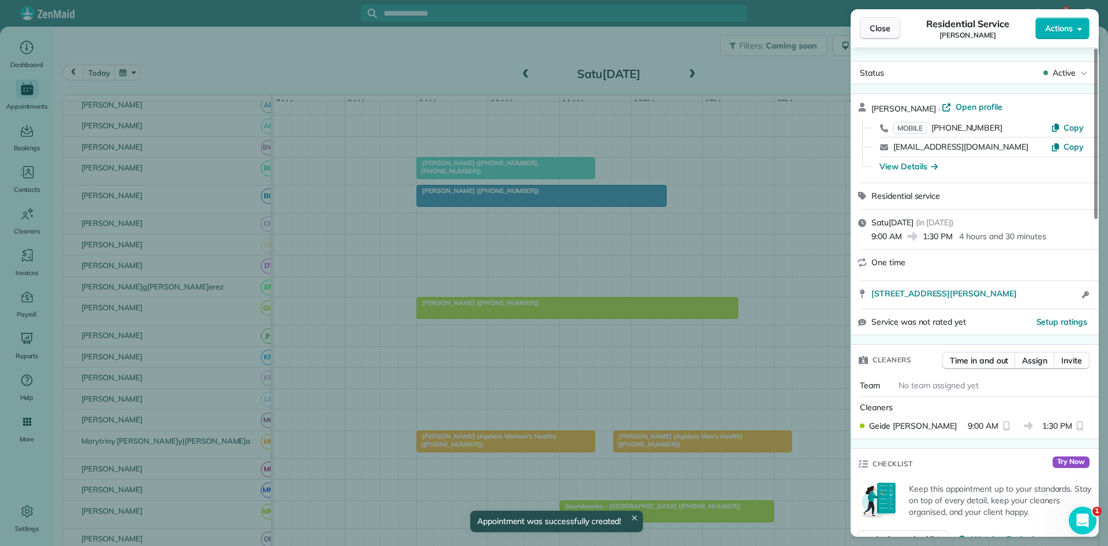
click at [878, 26] on span "Close" at bounding box center [880, 29] width 21 height 12
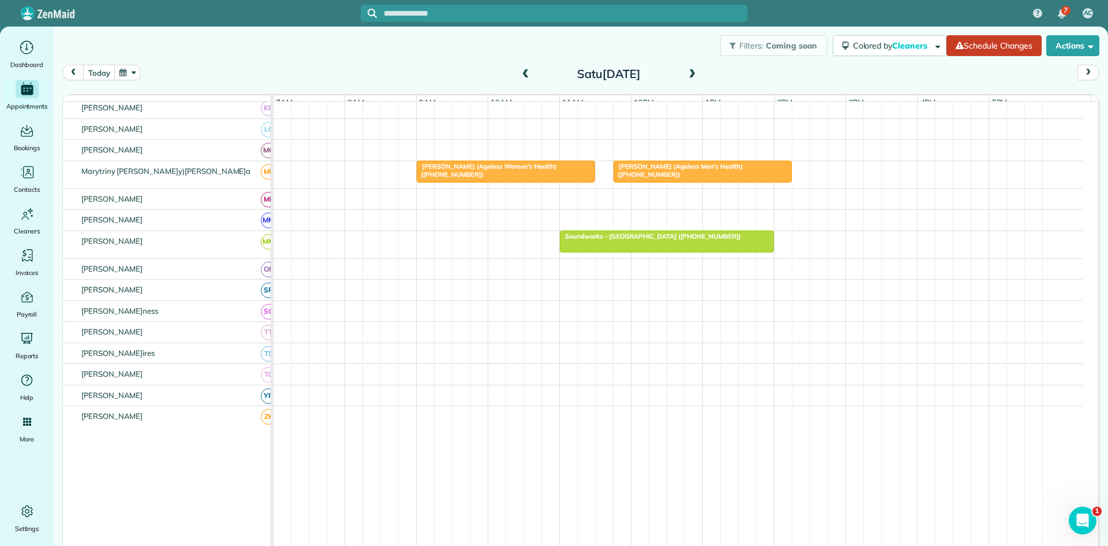
scroll to position [476, 0]
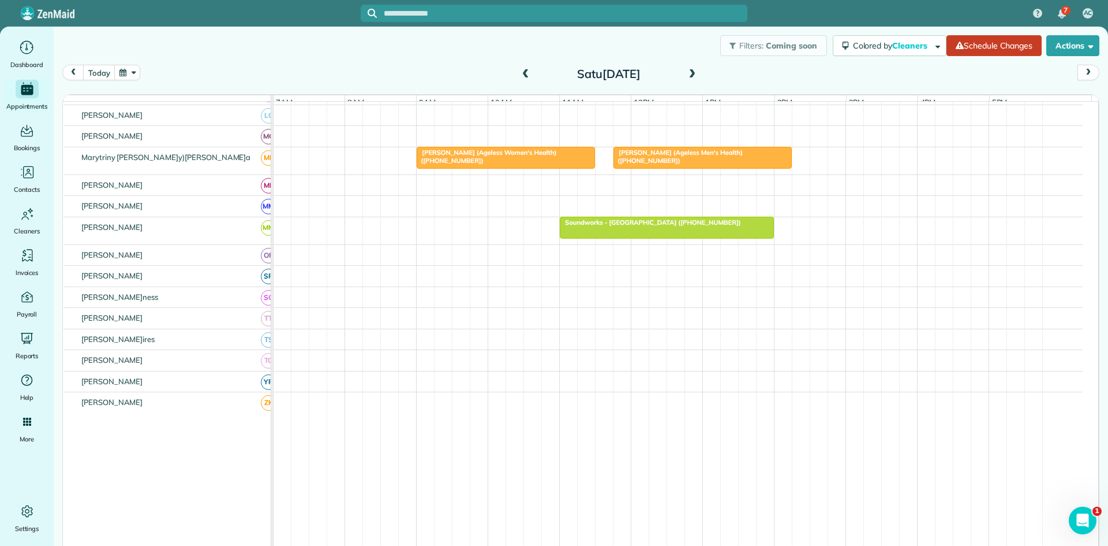
click at [686, 77] on span at bounding box center [692, 74] width 13 height 10
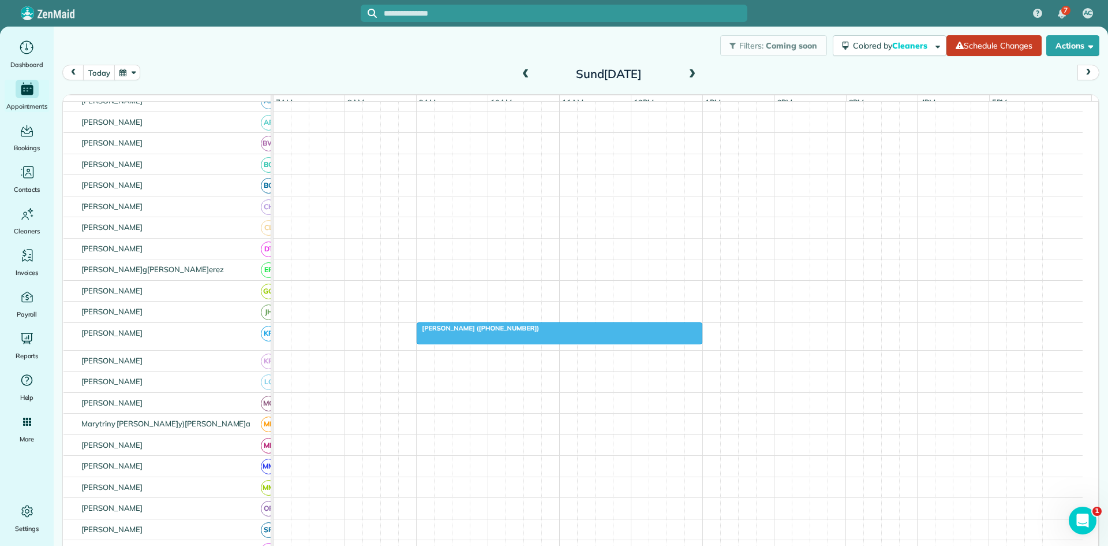
scroll to position [192, 0]
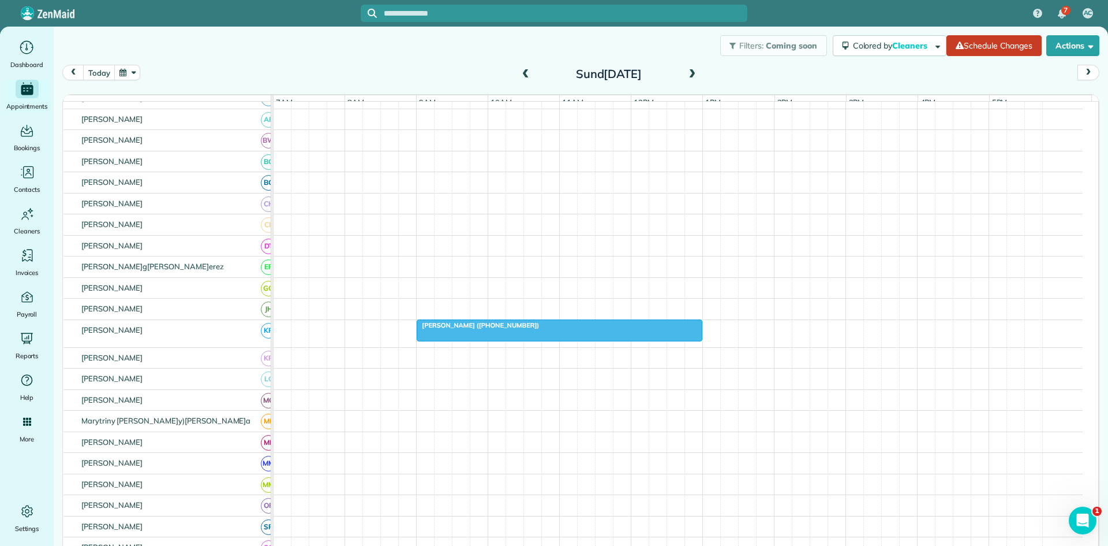
click at [466, 341] on div at bounding box center [559, 330] width 285 height 21
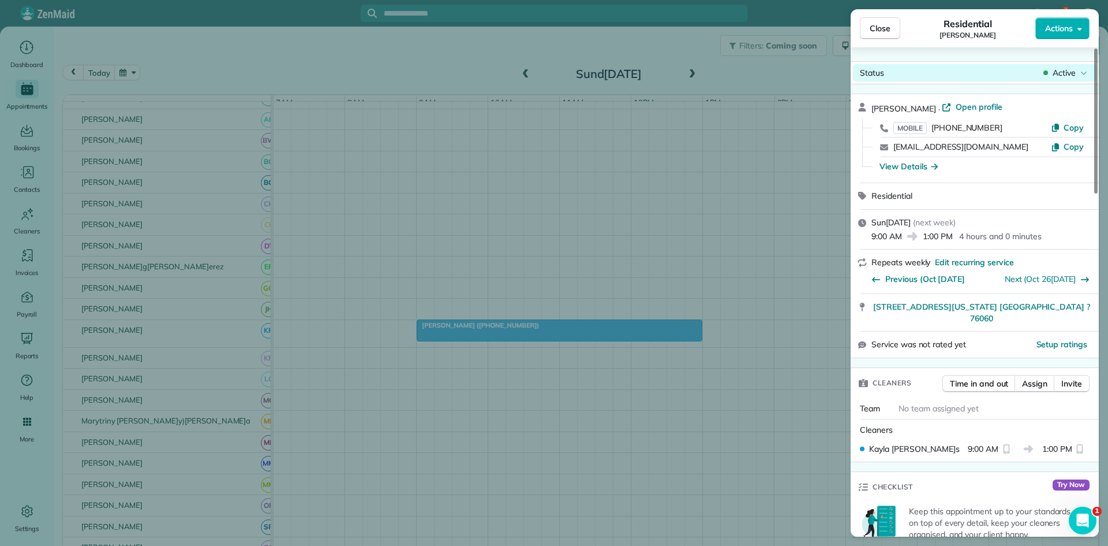
click at [1065, 68] on span "Active" at bounding box center [1064, 73] width 23 height 12
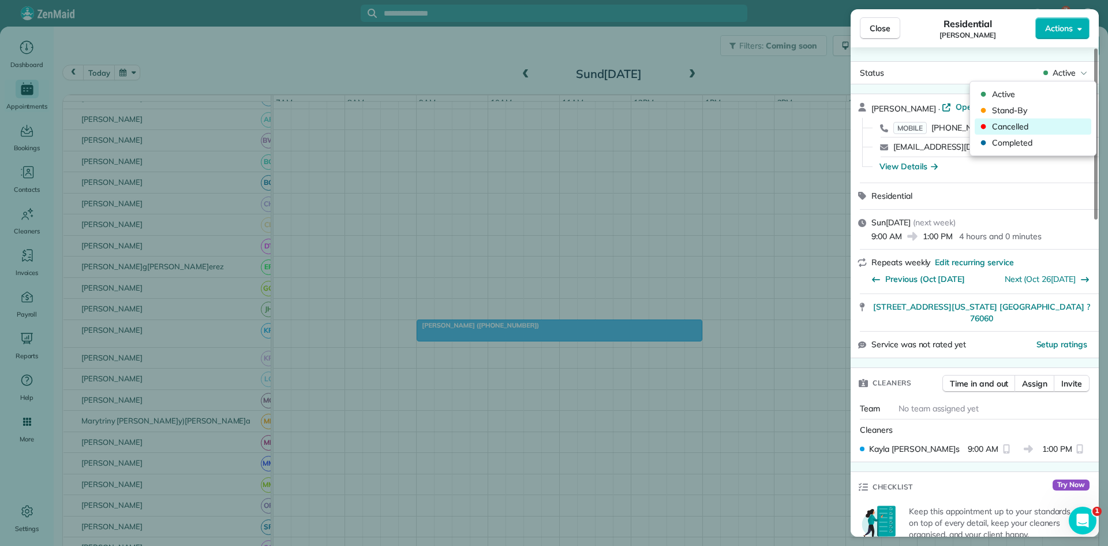
click at [1025, 126] on span "Cancelled" at bounding box center [1040, 127] width 97 height 12
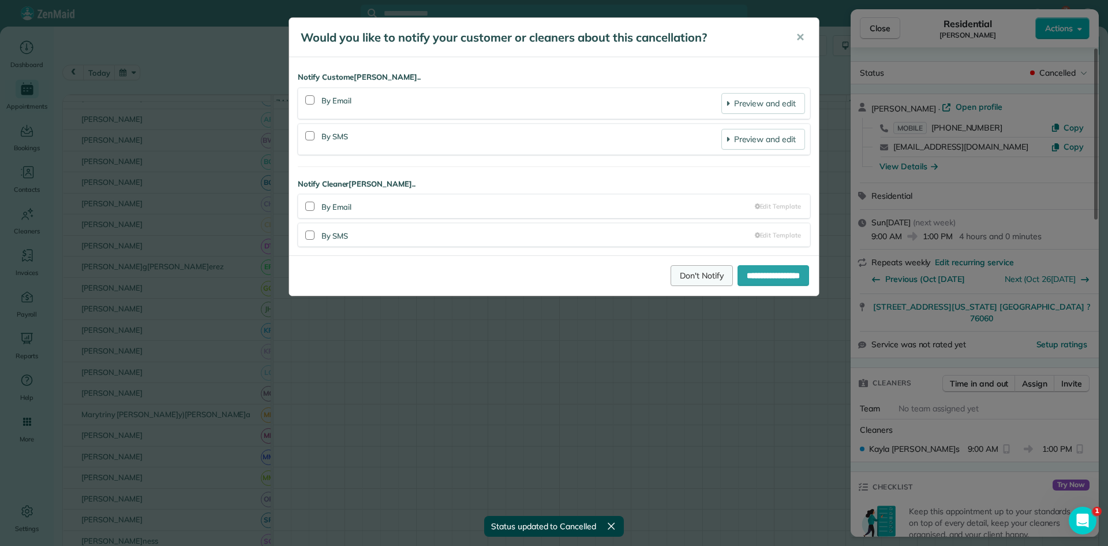
click at [671, 278] on link "Don't Notify" at bounding box center [702, 275] width 62 height 21
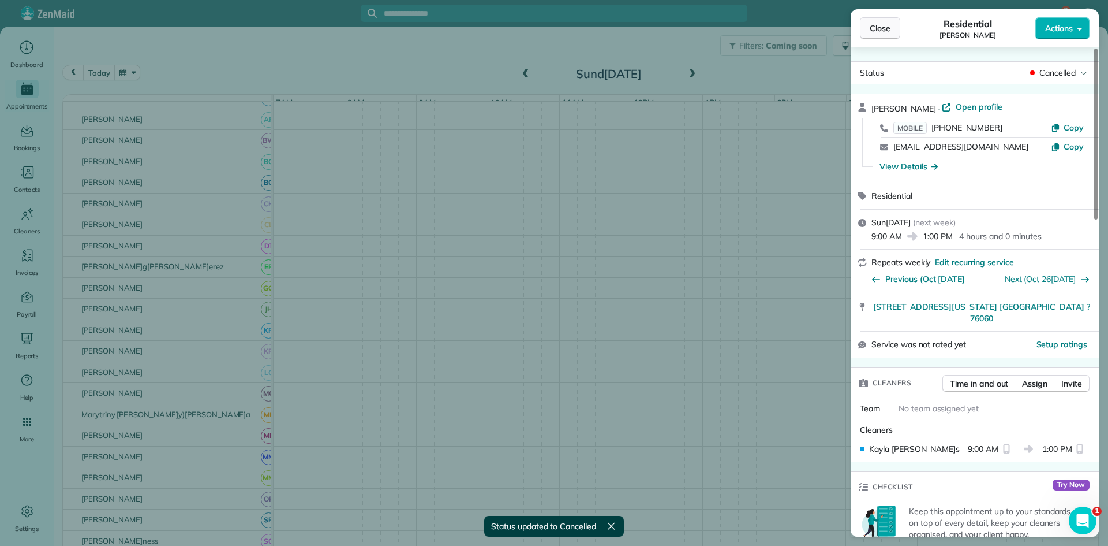
click at [872, 33] on span "Close" at bounding box center [880, 29] width 21 height 12
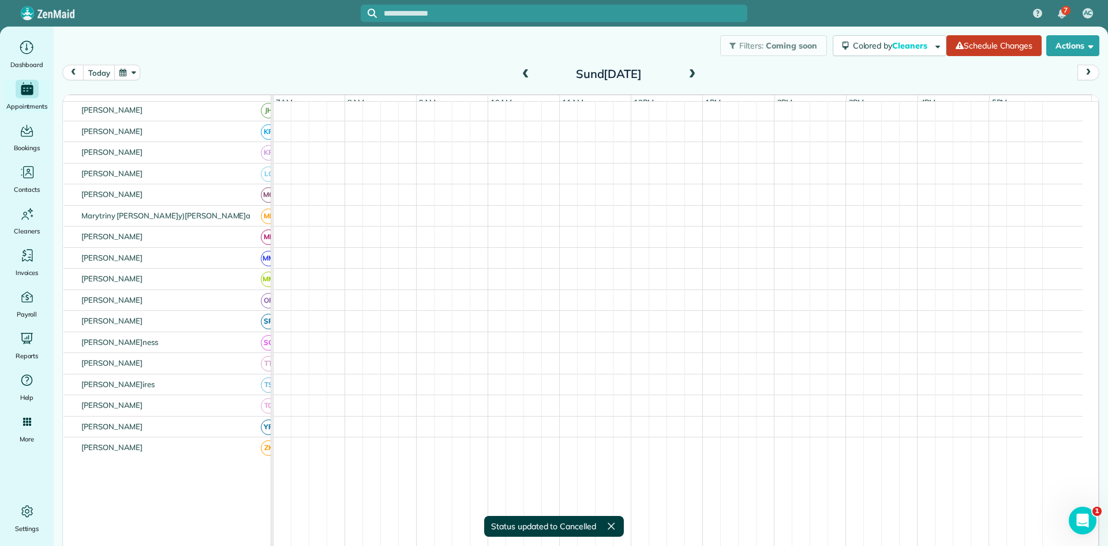
scroll to position [436, 0]
